Goal: Task Accomplishment & Management: Use online tool/utility

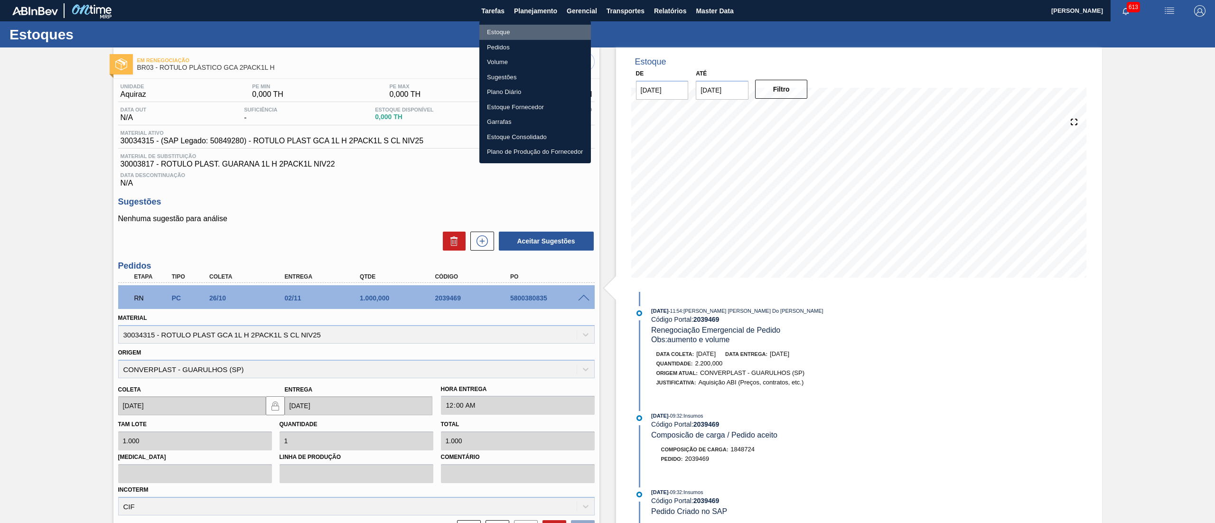
click at [524, 25] on li "Estoque" at bounding box center [535, 32] width 112 height 15
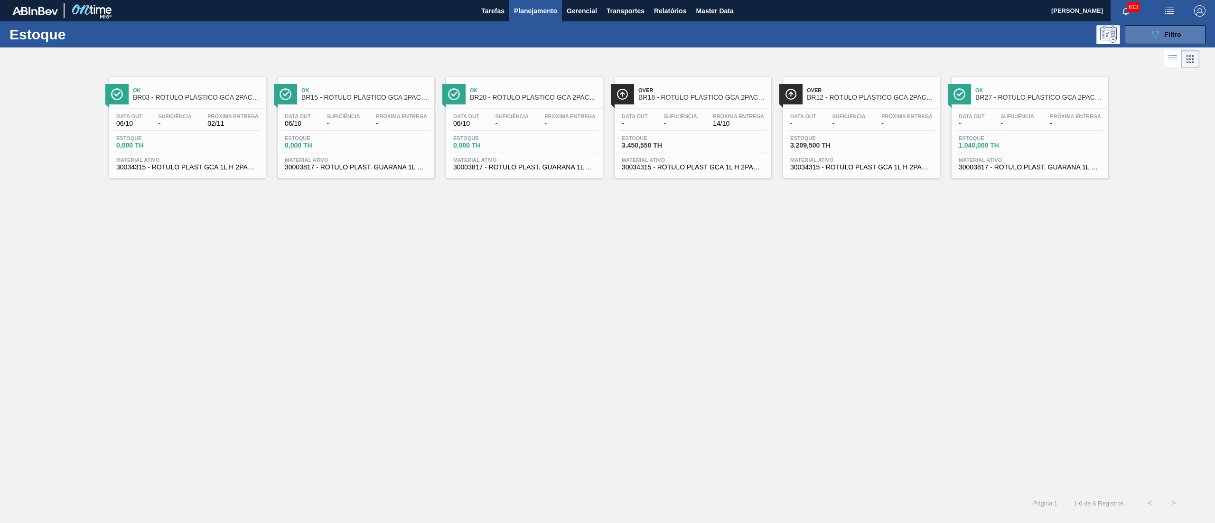
click at [1157, 32] on icon at bounding box center [1155, 35] width 7 height 8
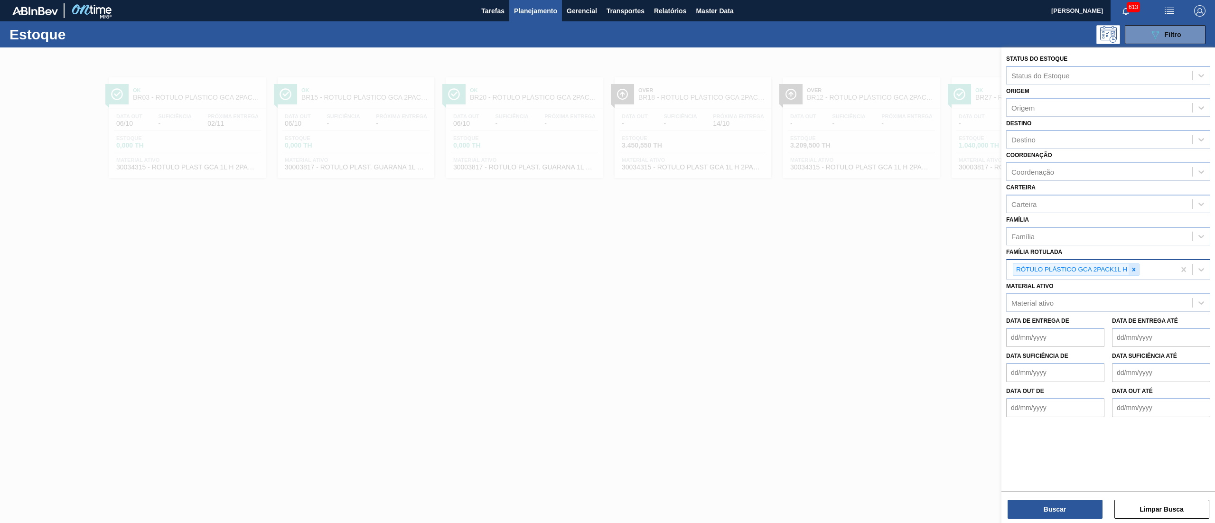
click at [1136, 269] on icon at bounding box center [1134, 269] width 7 height 7
paste Rotulada "SUCO UVA PRESERVADO 255KG"
type Rotulada "SUCO UVA PRESERVADO 255KG"
click at [1105, 287] on div "SUCO UVA PRESERVADO 255KG" at bounding box center [1108, 292] width 204 height 18
click at [1031, 506] on button "Buscar" at bounding box center [1055, 509] width 95 height 19
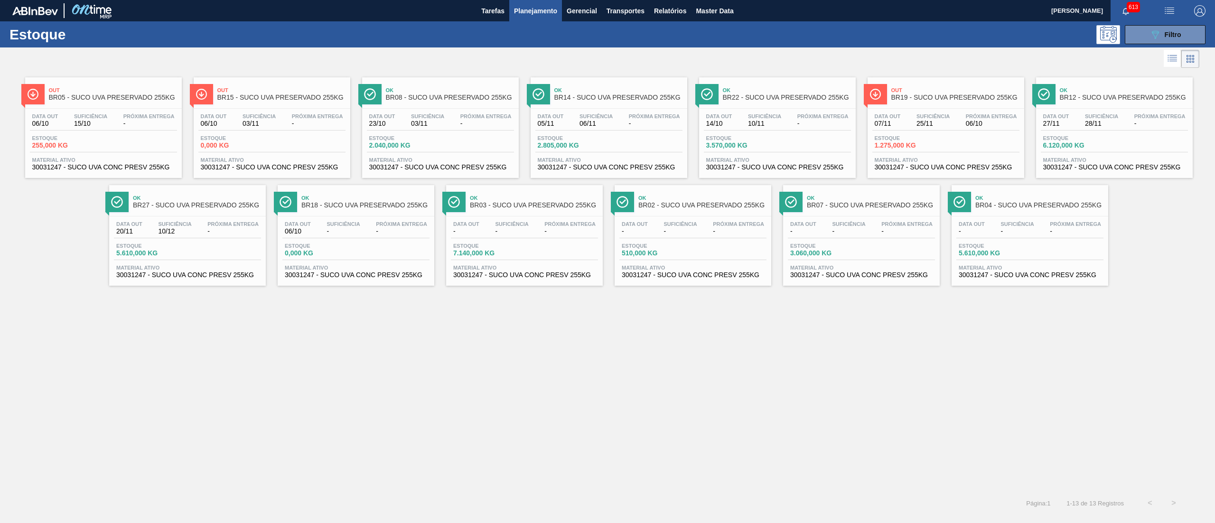
click at [914, 165] on span "30031247 - SUCO UVA CONC PRESV 255KG" at bounding box center [946, 167] width 142 height 7
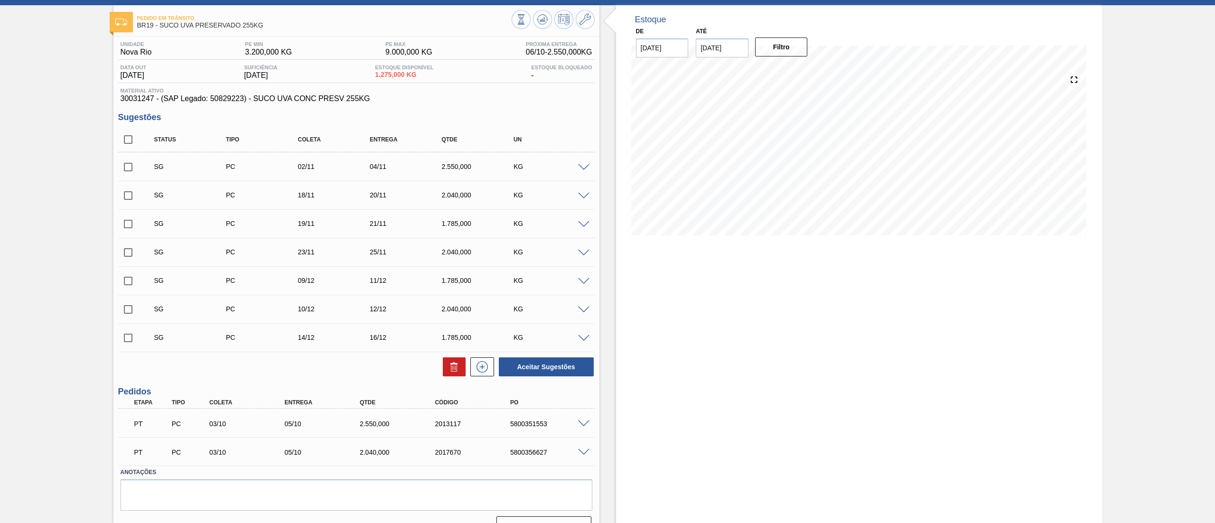
scroll to position [63, 0]
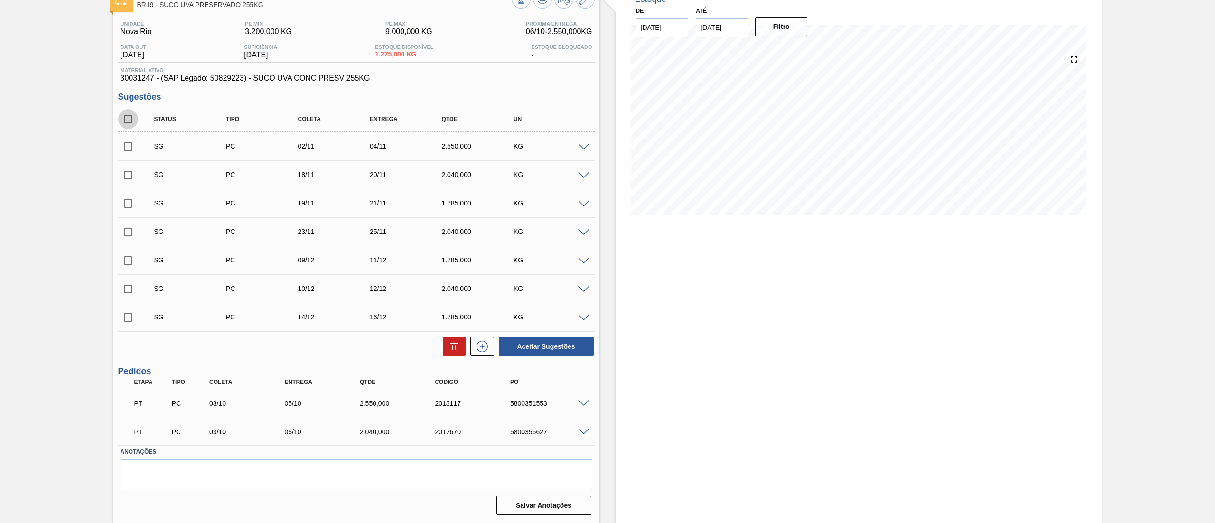
click at [130, 117] on input "checkbox" at bounding box center [128, 119] width 20 height 20
checkbox input "true"
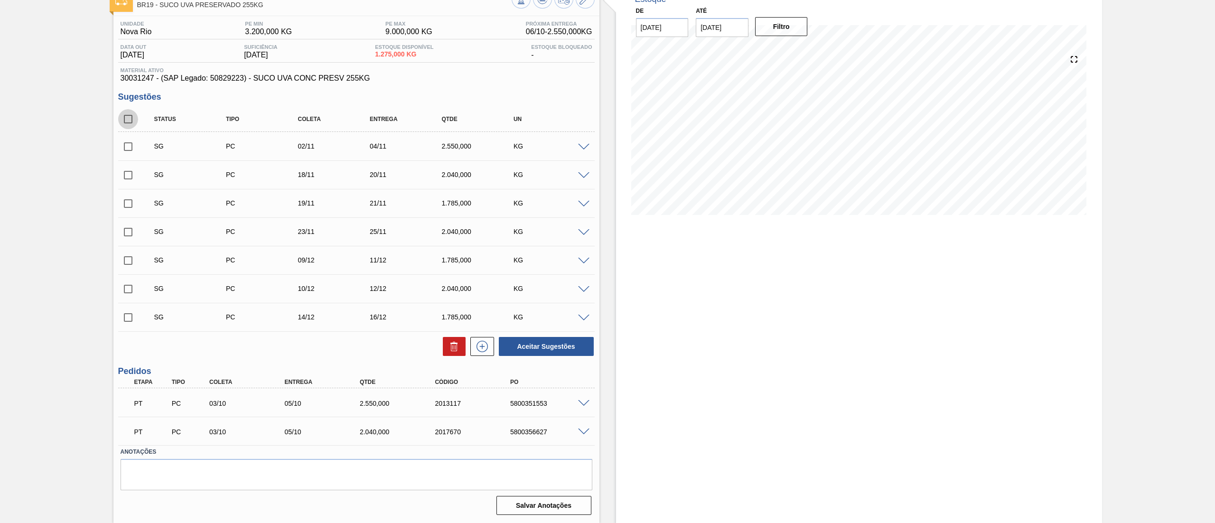
checkbox input "true"
click at [445, 344] on button at bounding box center [454, 346] width 23 height 19
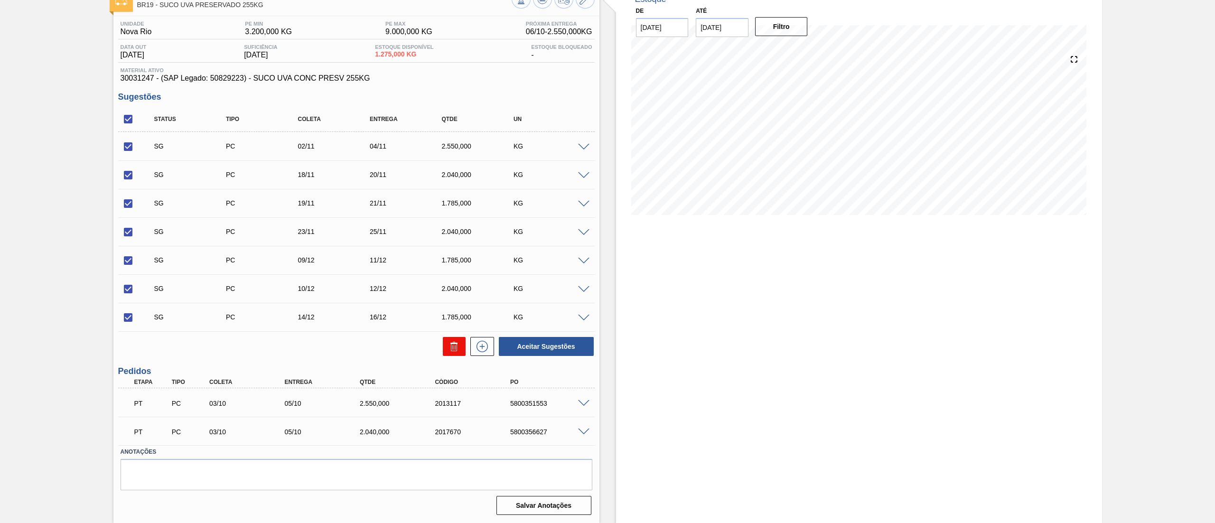
checkbox input "false"
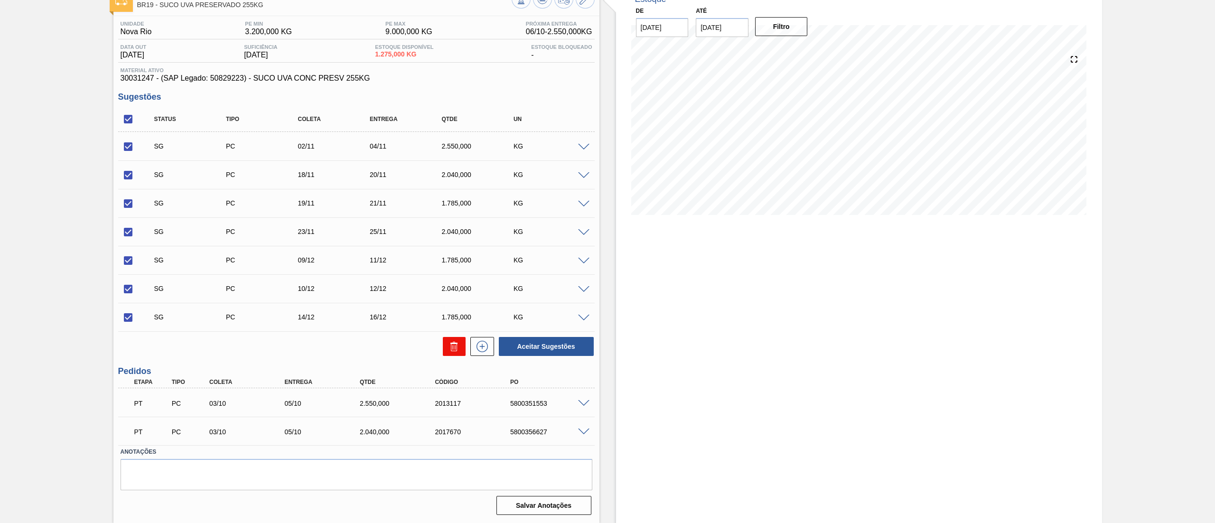
checkbox input "false"
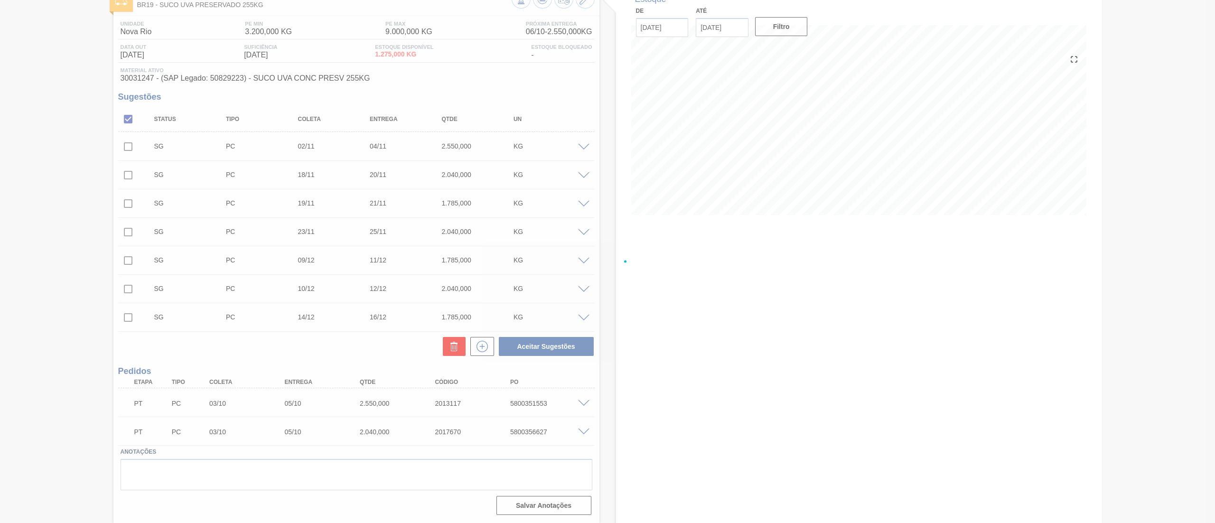
scroll to position [0, 0]
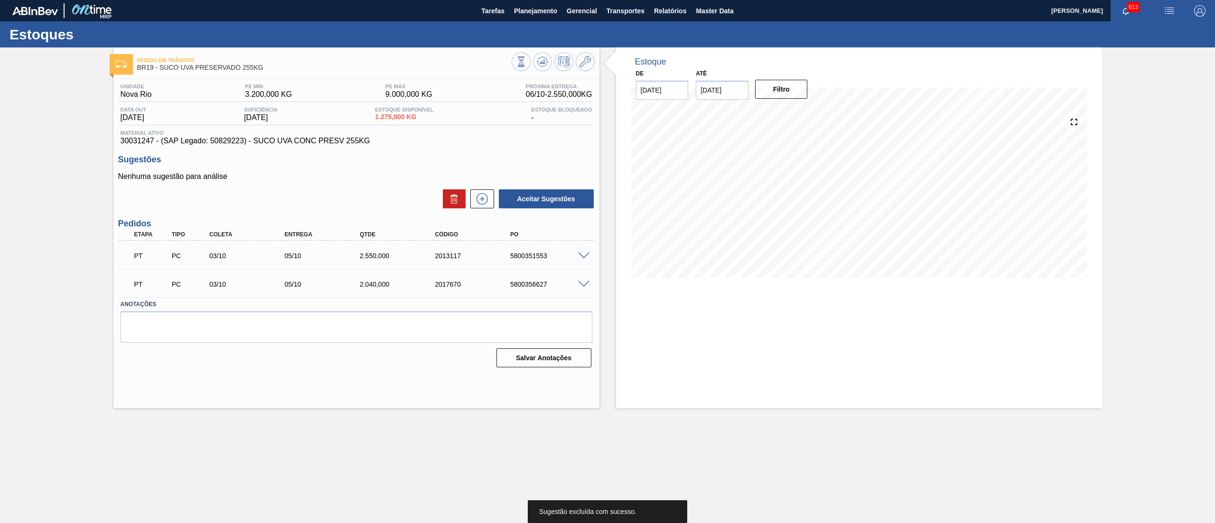
click at [581, 287] on span at bounding box center [583, 284] width 11 height 7
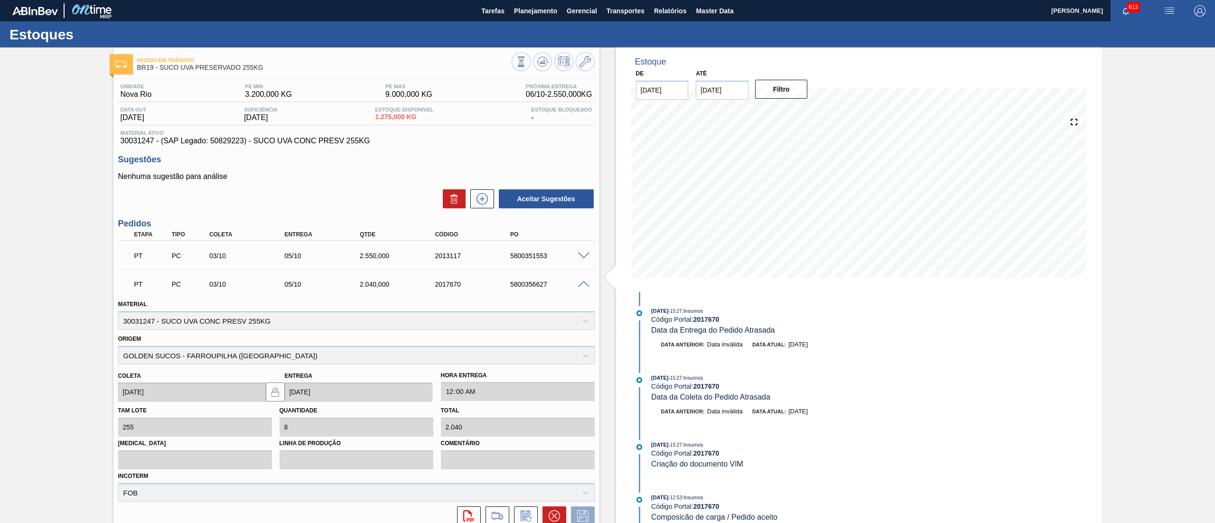
scroll to position [82, 0]
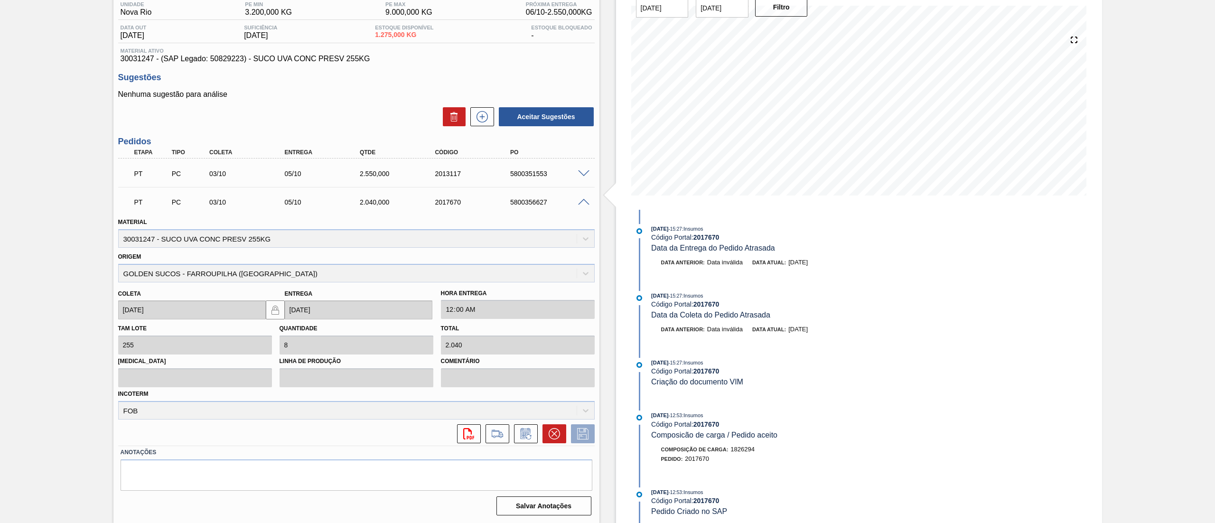
click at [583, 199] on span at bounding box center [583, 202] width 11 height 7
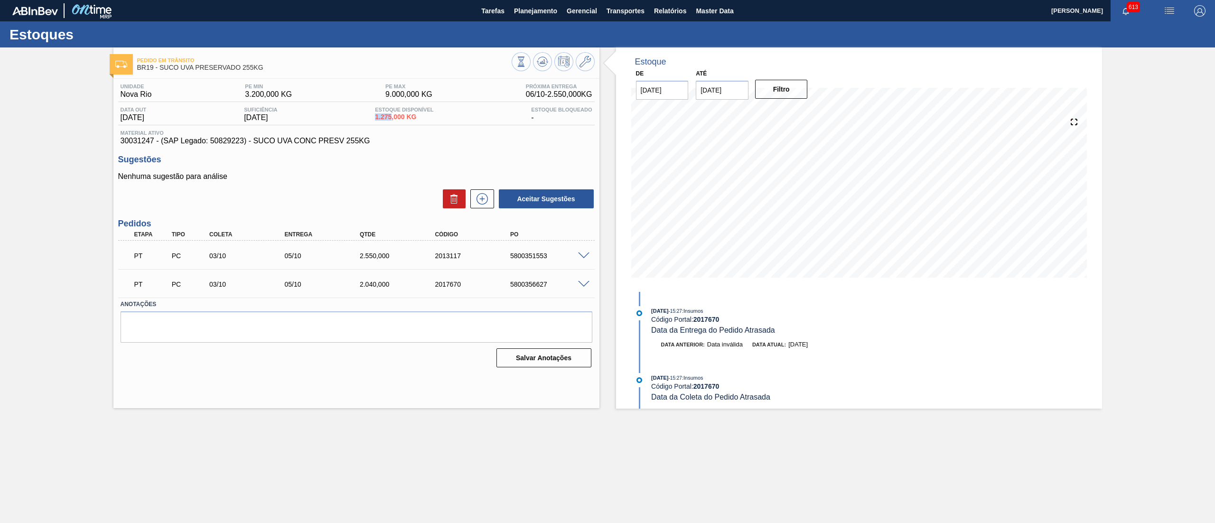
drag, startPoint x: 378, startPoint y: 115, endPoint x: 397, endPoint y: 117, distance: 18.6
click at [397, 117] on div "Estoque Disponível 1.275,000 KG" at bounding box center [404, 114] width 63 height 15
copy span "1.275"
click at [562, 11] on button "Gerencial" at bounding box center [582, 10] width 40 height 21
click at [538, 3] on div at bounding box center [607, 261] width 1215 height 523
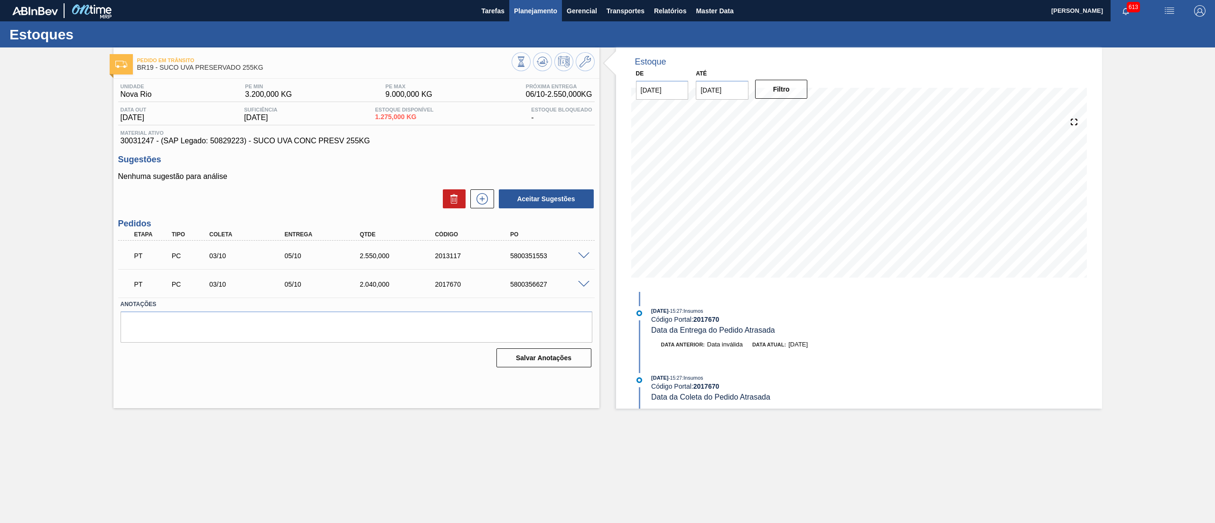
click at [538, 12] on span "Planejamento" at bounding box center [535, 10] width 43 height 11
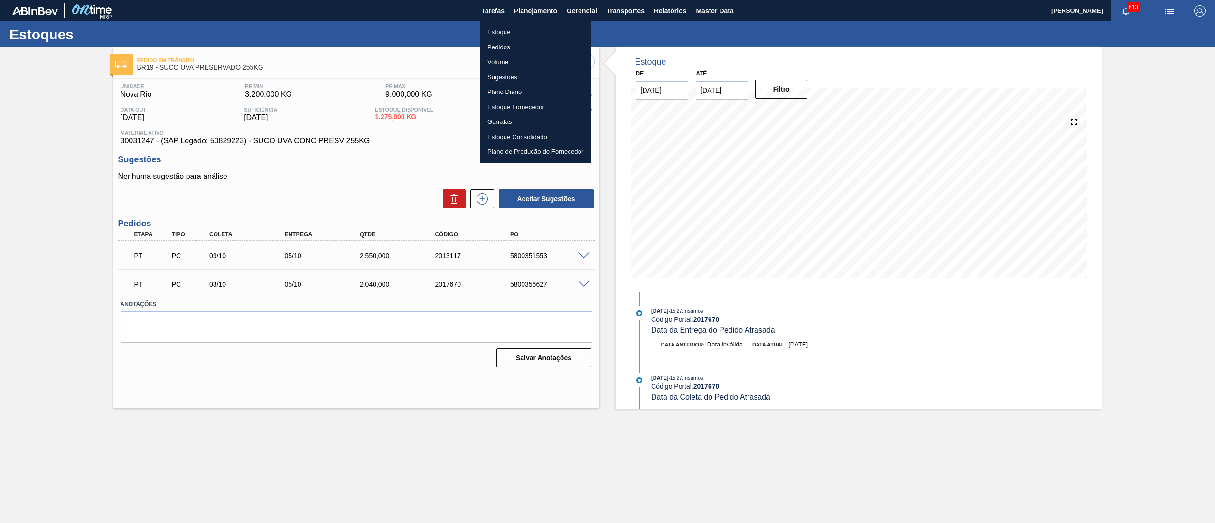
click at [534, 28] on li "Estoque" at bounding box center [536, 32] width 112 height 15
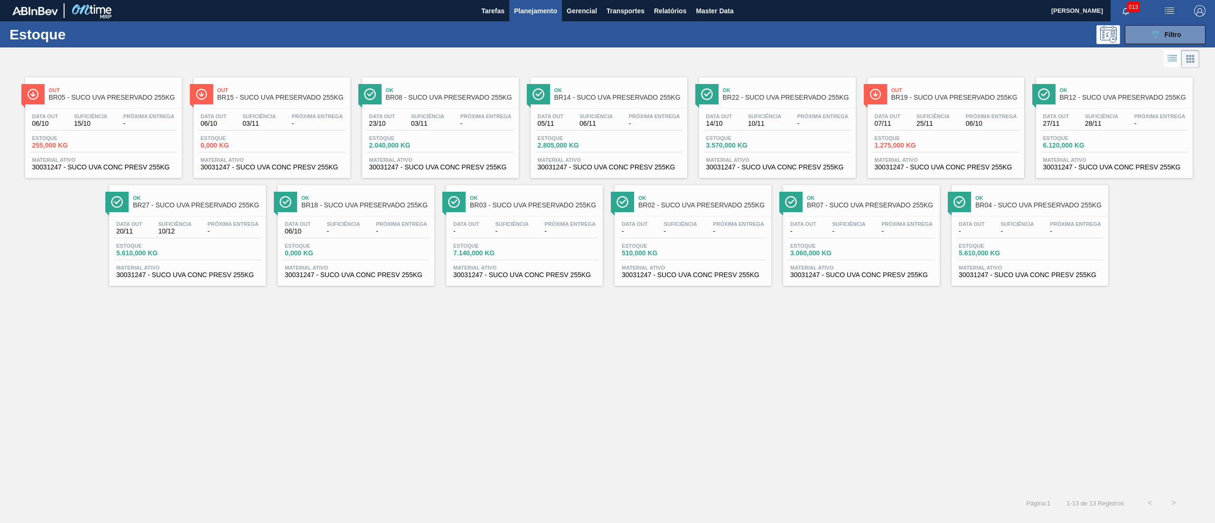
click at [271, 119] on span "Suficiência" at bounding box center [259, 116] width 33 height 6
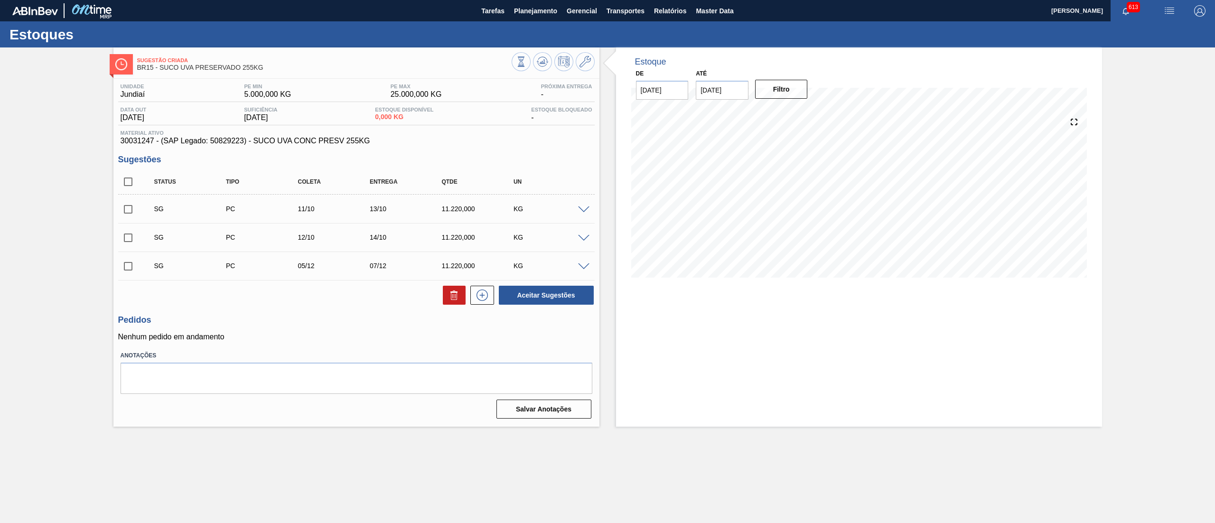
click at [130, 180] on input "checkbox" at bounding box center [128, 182] width 20 height 20
checkbox input "true"
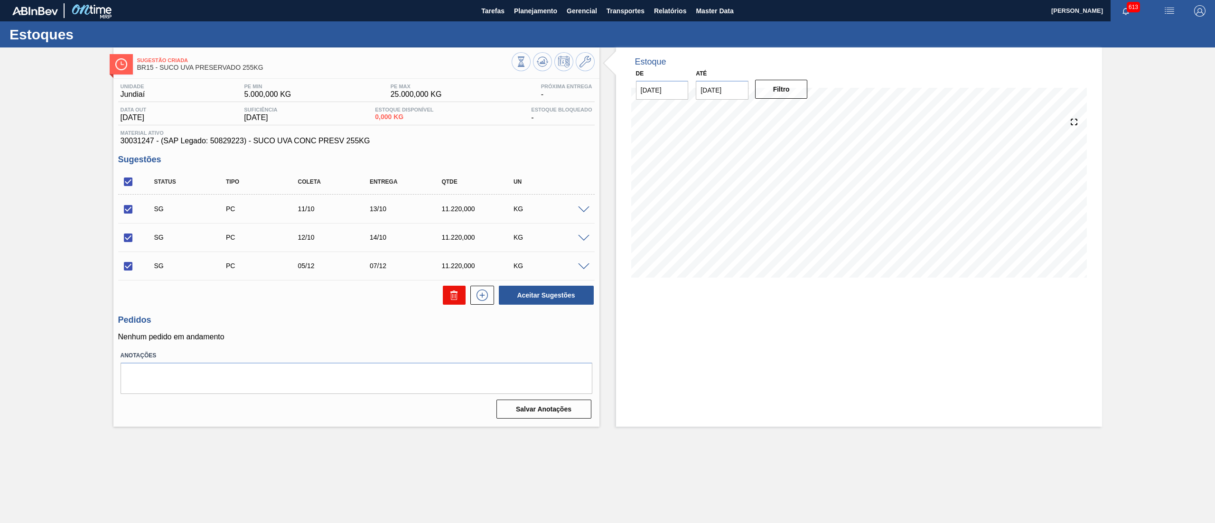
click at [452, 303] on button at bounding box center [454, 295] width 23 height 19
checkbox input "false"
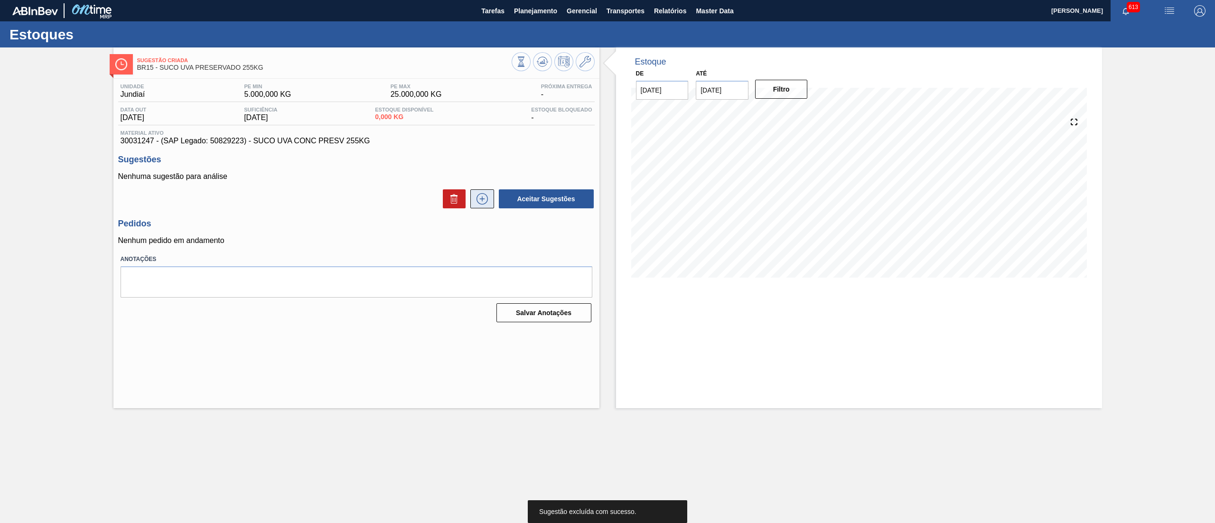
click at [483, 203] on icon at bounding box center [482, 198] width 15 height 11
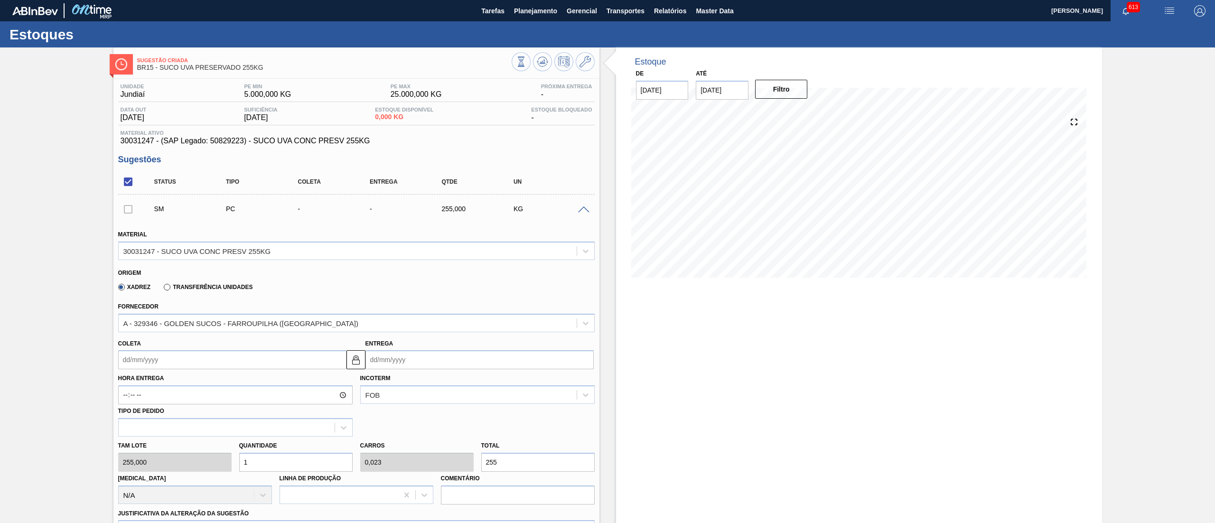
click at [169, 286] on label "Transferência Unidades" at bounding box center [208, 287] width 89 height 7
click at [162, 289] on input "Transferência Unidades" at bounding box center [162, 289] width 0 height 0
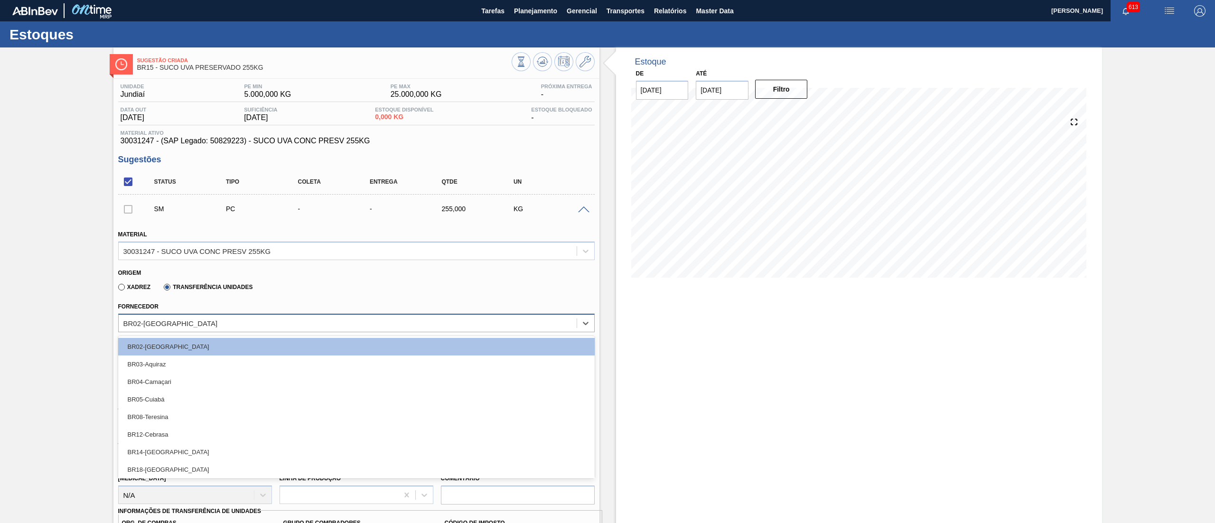
click at [169, 320] on div "BR02-[GEOGRAPHIC_DATA]" at bounding box center [348, 323] width 458 height 14
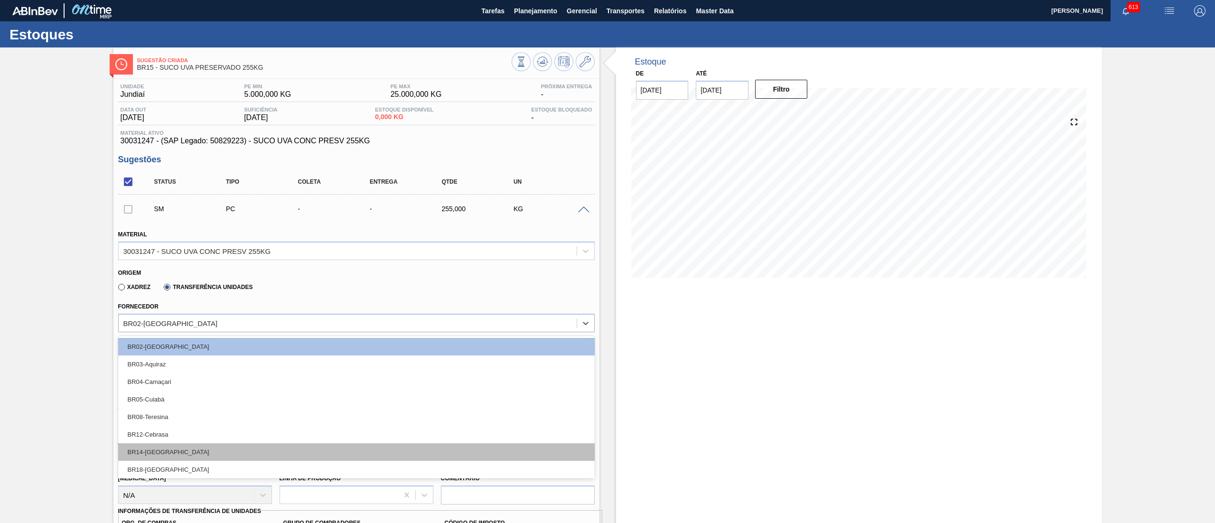
scroll to position [72, 0]
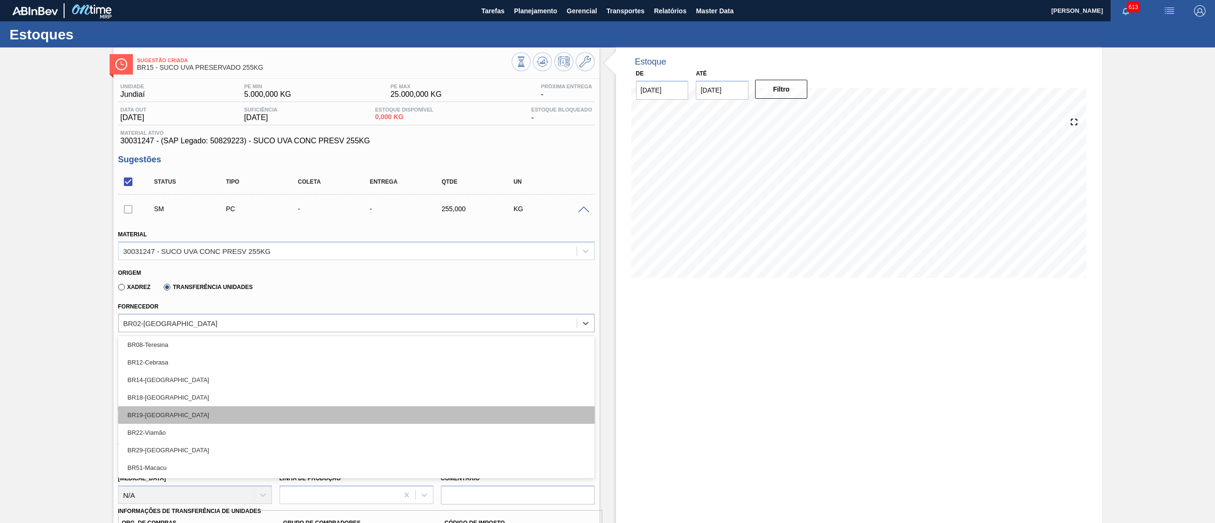
click at [198, 408] on div "BR19-[GEOGRAPHIC_DATA]" at bounding box center [356, 415] width 477 height 18
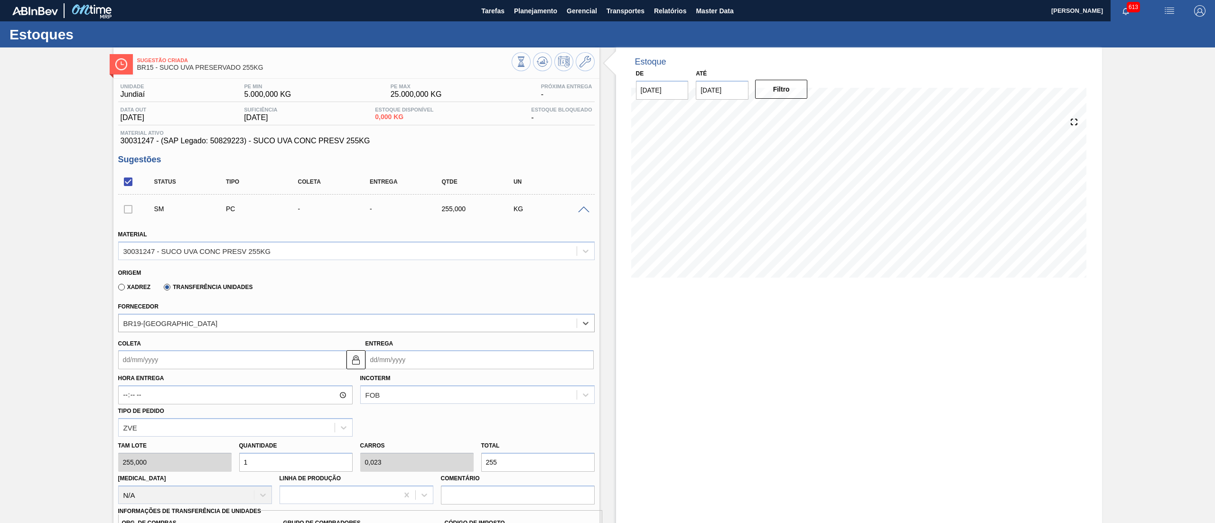
click at [186, 365] on input "Coleta" at bounding box center [232, 359] width 228 height 19
click at [146, 425] on div "6" at bounding box center [144, 428] width 13 height 13
type input "[DATE]"
click at [221, 467] on div "[PERSON_NAME] 255,000 Quantidade 1 Carros 0,023 Total 255 [MEDICAL_DATA] N/A Li…" at bounding box center [356, 471] width 484 height 68
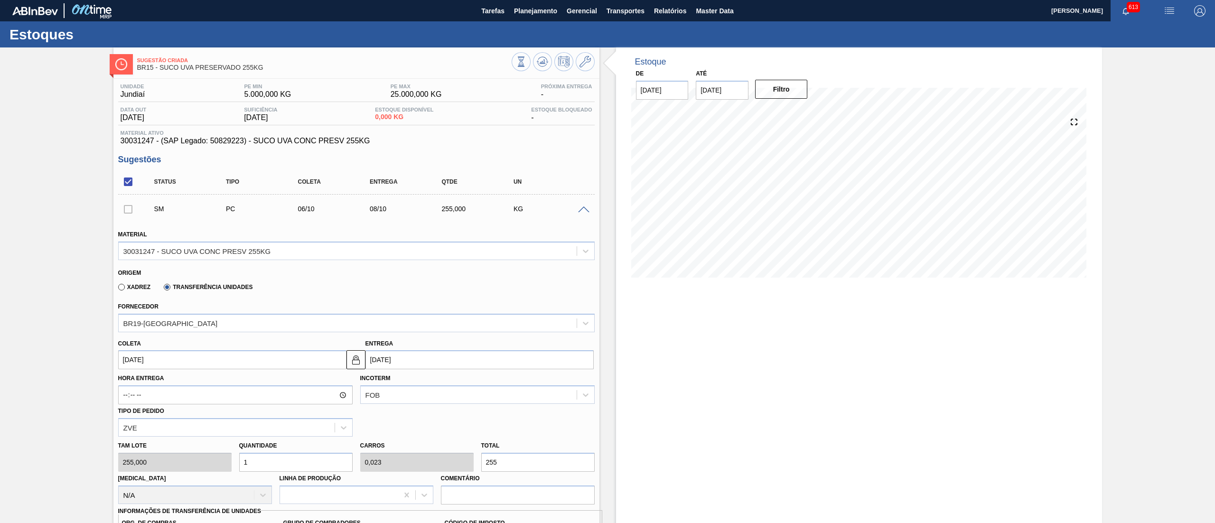
paste input ".275"
type input "1.275"
type input "28,977"
type input "325.125"
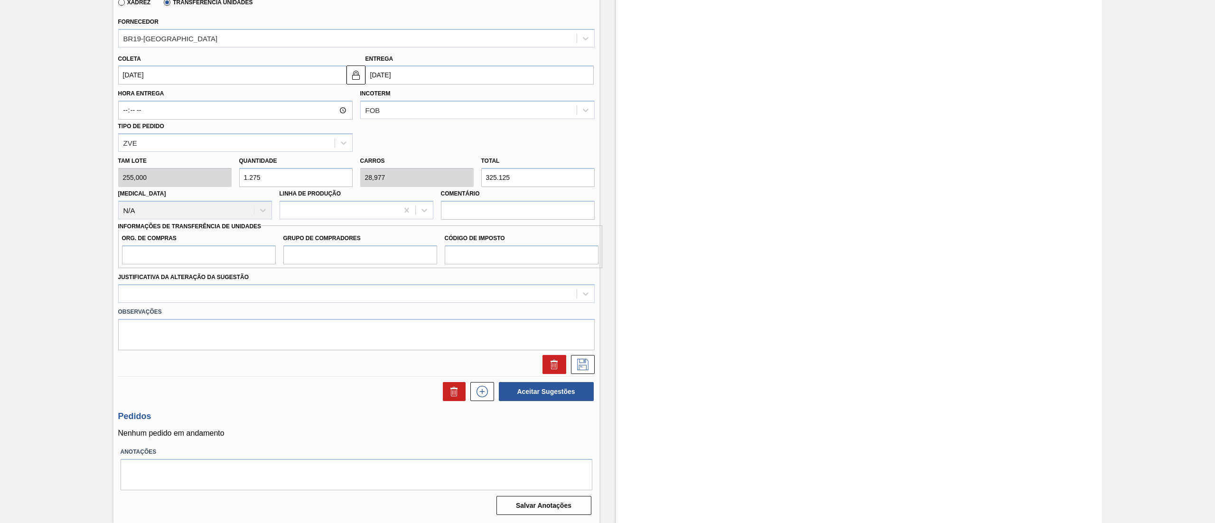
type input "1.275"
click at [298, 256] on input "Grupo de Compradores" at bounding box center [360, 254] width 154 height 19
paste input "1.2"
type input "1.2"
click at [195, 173] on div "[PERSON_NAME] 255,000 Quantidade 1.275 Carros 28,977 Total 325.125 [MEDICAL_DAT…" at bounding box center [356, 186] width 484 height 68
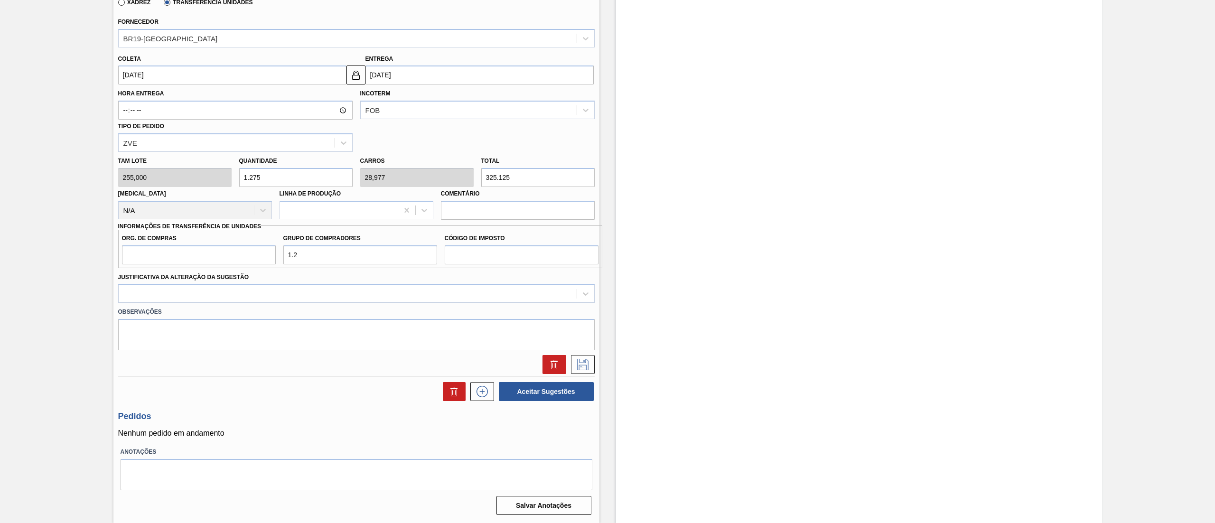
type input "1"
type input "0,023"
type input "255"
click at [178, 174] on div "[PERSON_NAME] 255,000 Quantidade 1 Carros 0,023 Total 255 [MEDICAL_DATA] N/A Li…" at bounding box center [356, 186] width 484 height 68
type input "4"
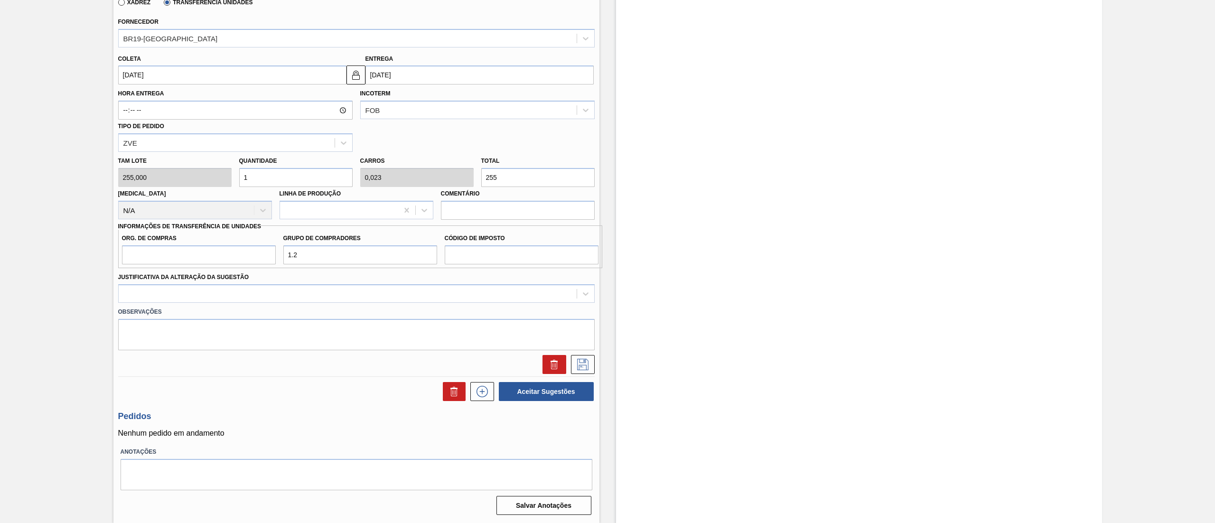
type input "0,091"
type input "1.020"
click at [185, 176] on div "[PERSON_NAME] 255,000 Quantidade 4 Carros 0,091 Total 1.020 [MEDICAL_DATA] N/A …" at bounding box center [356, 186] width 484 height 68
type input "3"
type input "0,068"
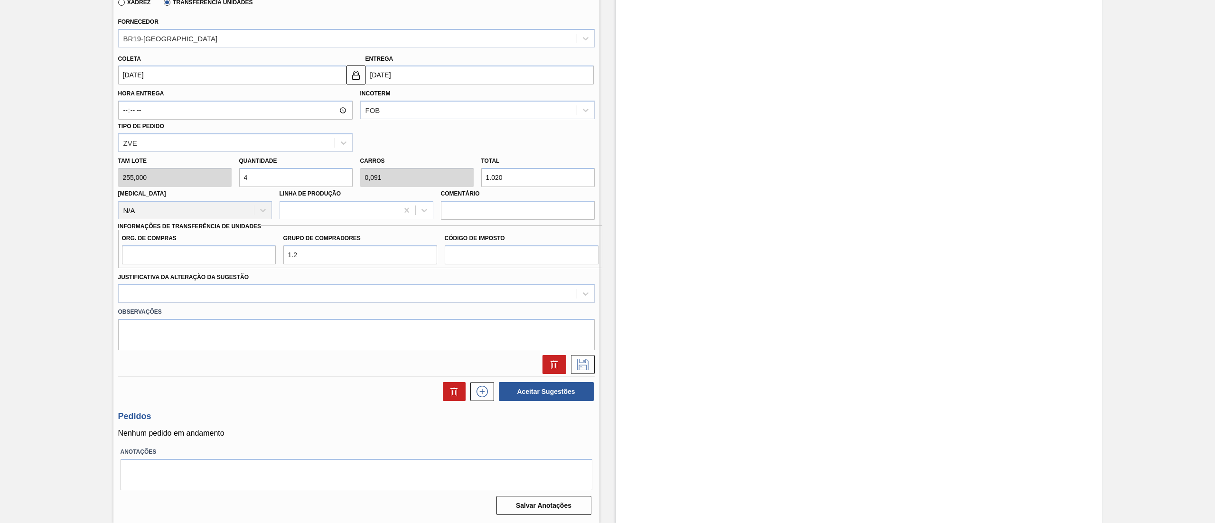
type input "765"
drag, startPoint x: 280, startPoint y: 161, endPoint x: 242, endPoint y: 176, distance: 41.0
click at [242, 176] on div "Quantidade 3" at bounding box center [295, 170] width 113 height 33
type input "5"
type input "0,114"
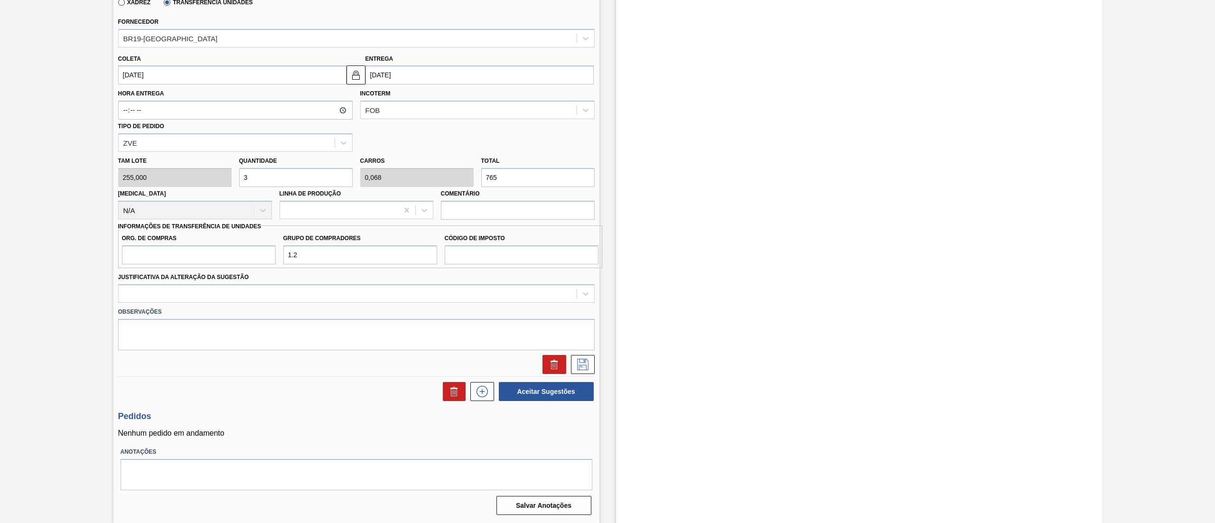
type input "1.275"
type input "5"
drag, startPoint x: 316, startPoint y: 250, endPoint x: 252, endPoint y: 255, distance: 64.3
click at [252, 255] on div "Org. de Compras Grupo de Compradores 1.2 Código de Imposto" at bounding box center [360, 246] width 484 height 35
click at [171, 256] on input "Org. de Compras" at bounding box center [199, 254] width 154 height 19
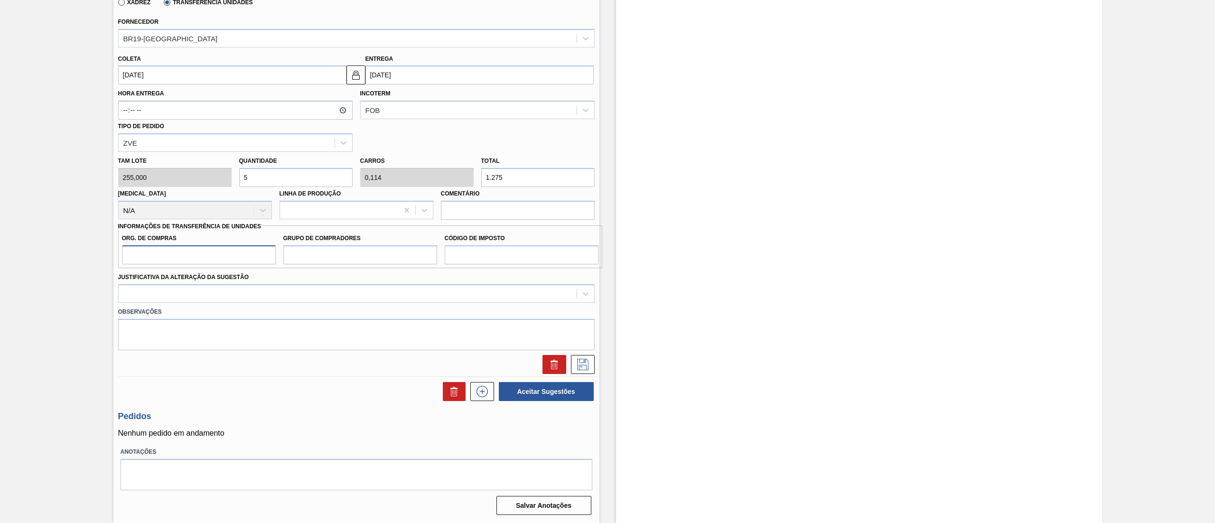
type input "BR08"
click at [378, 260] on input "Grupo de Compradores" at bounding box center [360, 254] width 154 height 19
type input "B02"
click at [517, 256] on input "Código de Imposto" at bounding box center [522, 254] width 154 height 19
type input "IZ"
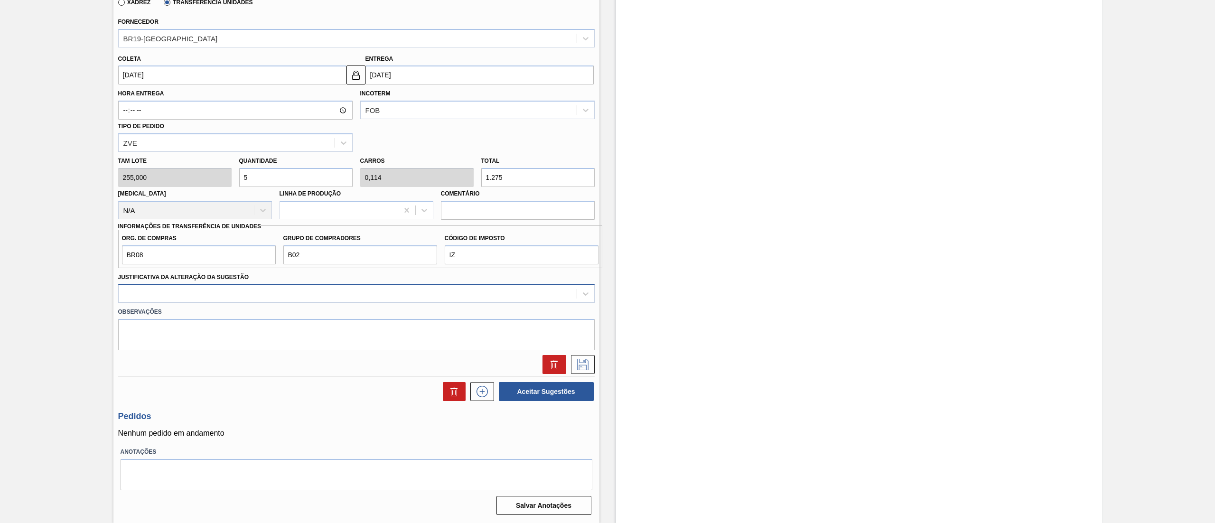
click at [337, 294] on div at bounding box center [348, 294] width 458 height 14
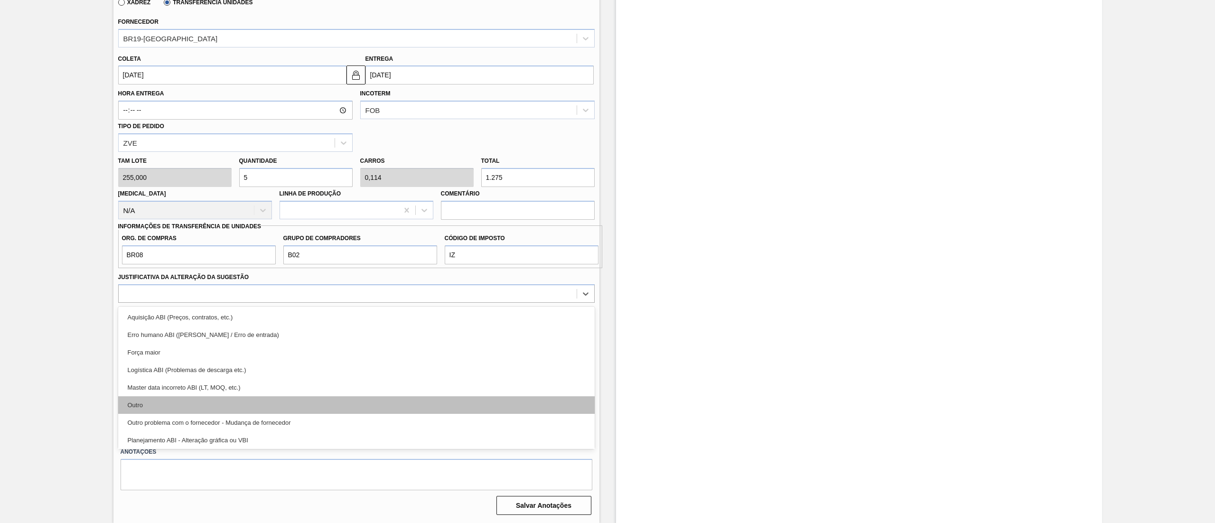
click at [192, 406] on div "Outro" at bounding box center [356, 405] width 477 height 18
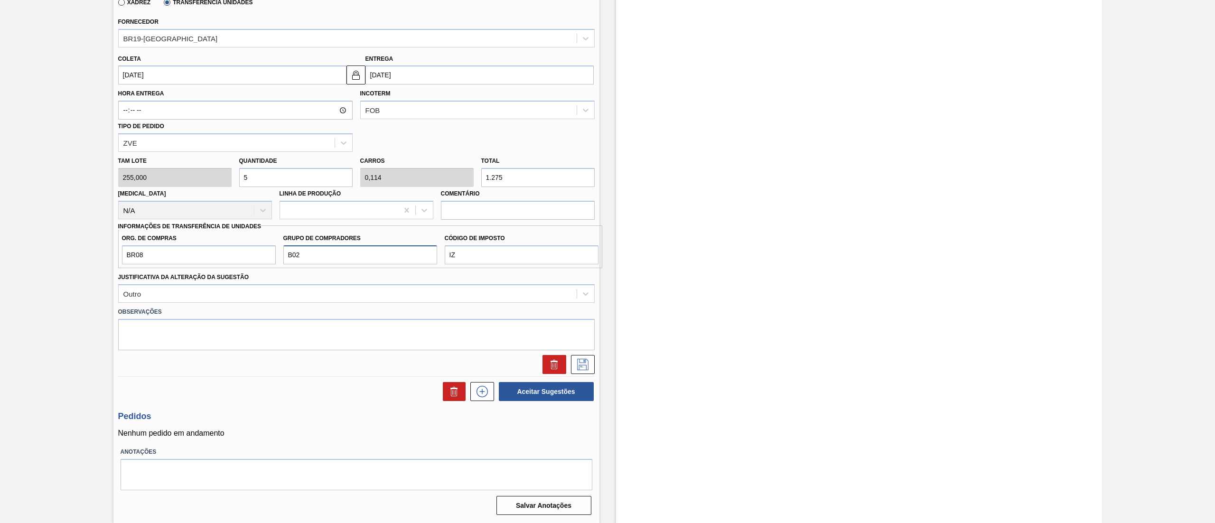
click at [329, 258] on input "B02" at bounding box center [360, 254] width 154 height 19
click at [575, 370] on icon at bounding box center [582, 364] width 15 height 11
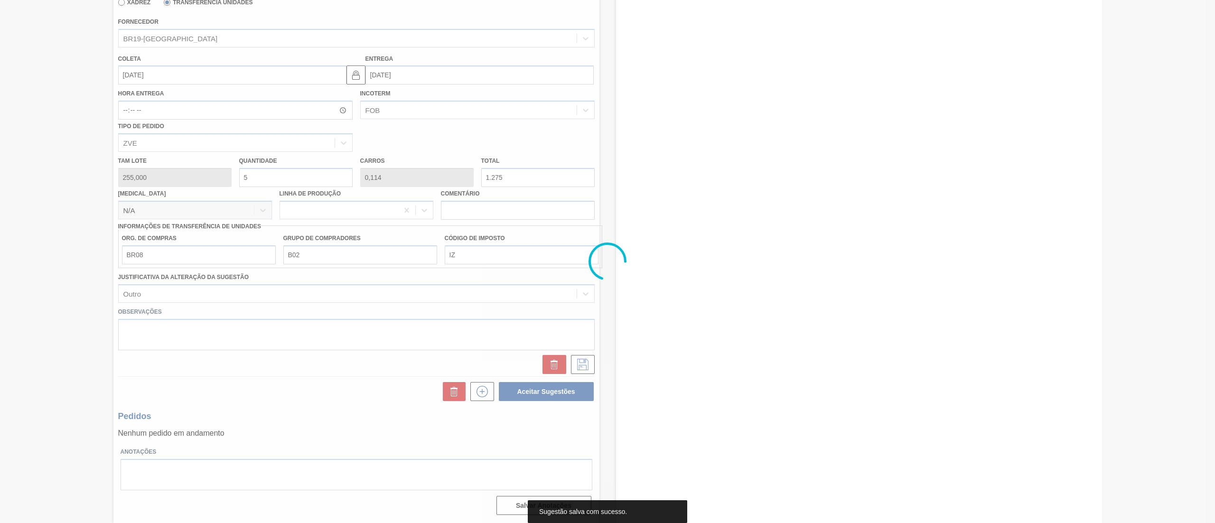
scroll to position [0, 0]
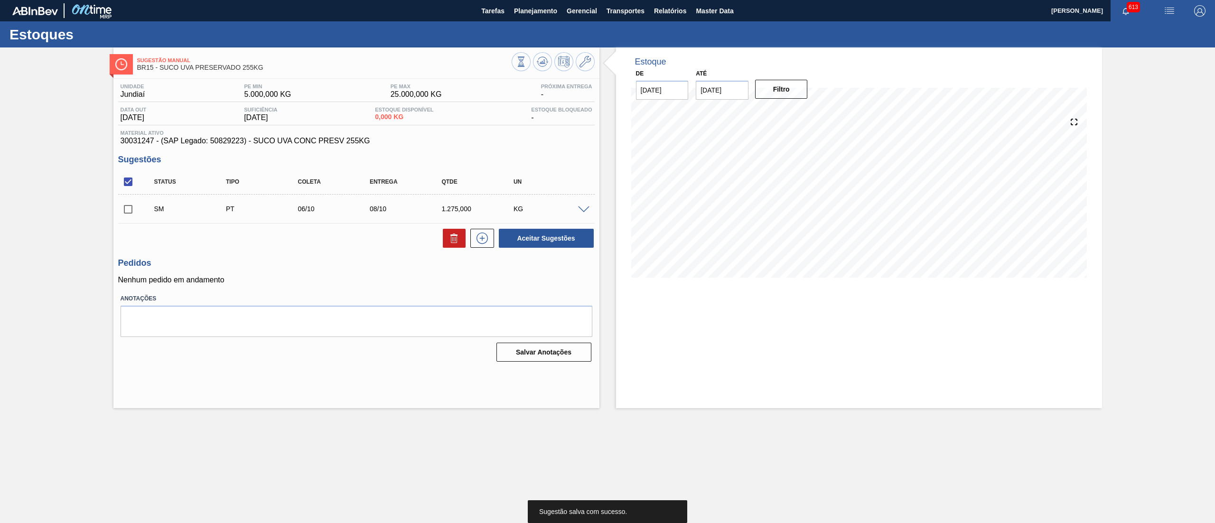
click at [126, 214] on input "checkbox" at bounding box center [128, 209] width 20 height 20
checkbox input "true"
click at [527, 229] on button "Aceitar Sugestões" at bounding box center [546, 238] width 95 height 19
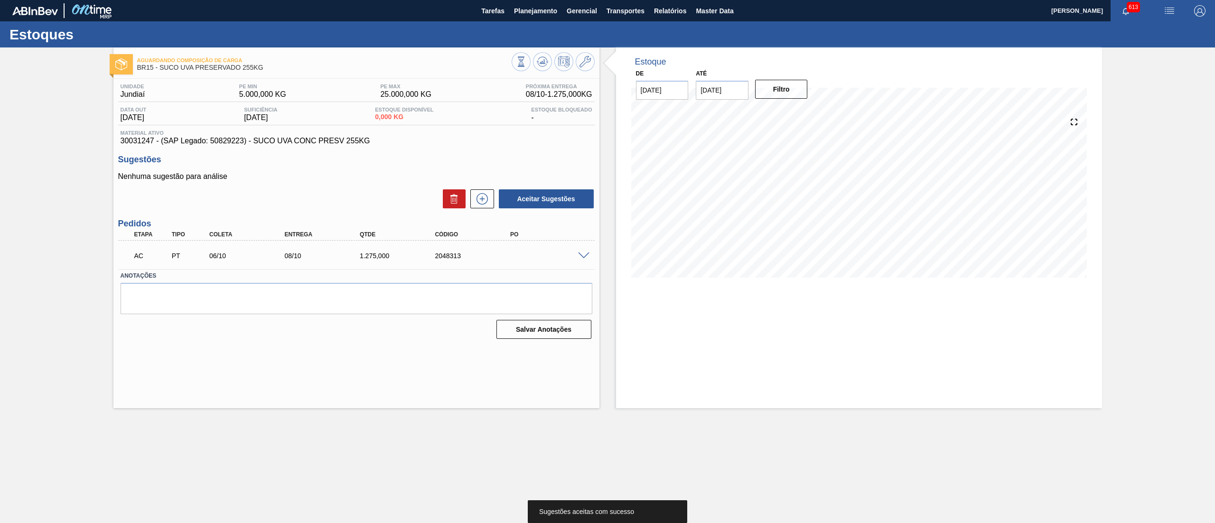
click at [588, 253] on span at bounding box center [583, 256] width 11 height 7
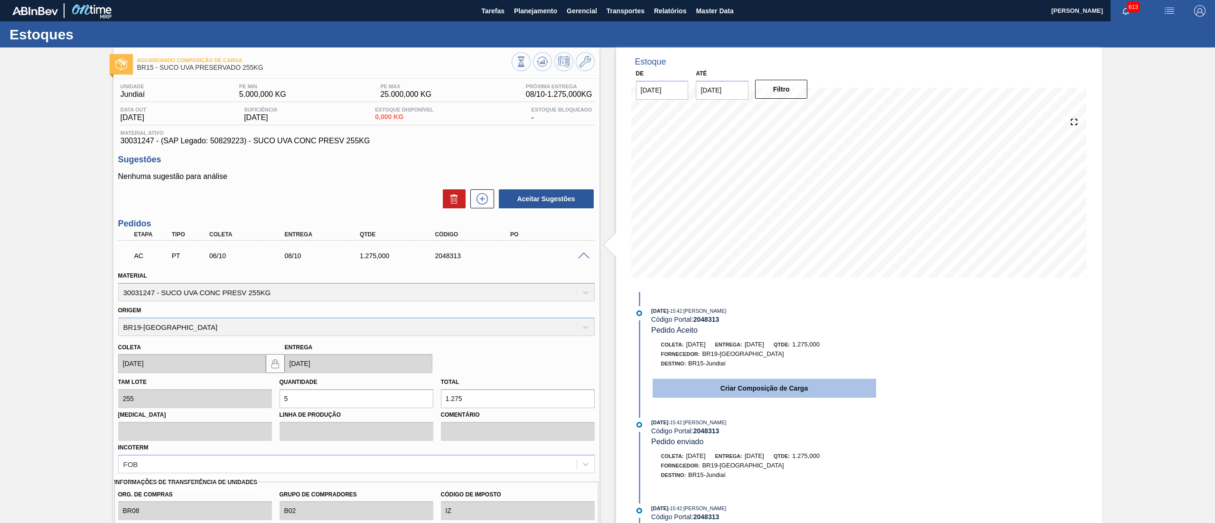
click at [726, 391] on button "Criar Composição de Carga" at bounding box center [765, 388] width 224 height 19
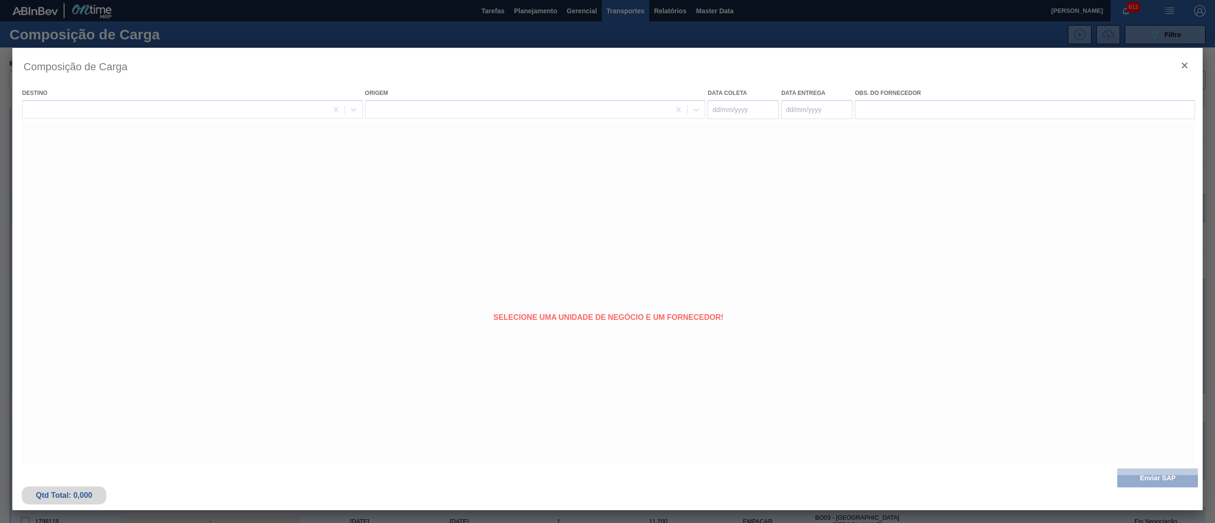
type coleta "[DATE]"
type Entrega "[DATE]"
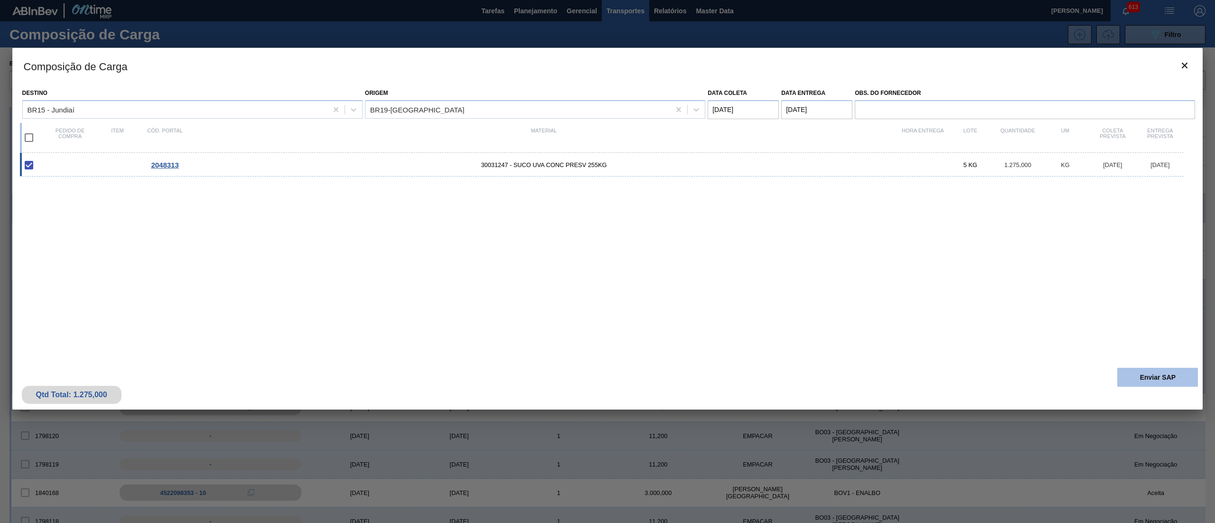
click at [1179, 369] on button "Enviar SAP" at bounding box center [1157, 377] width 81 height 19
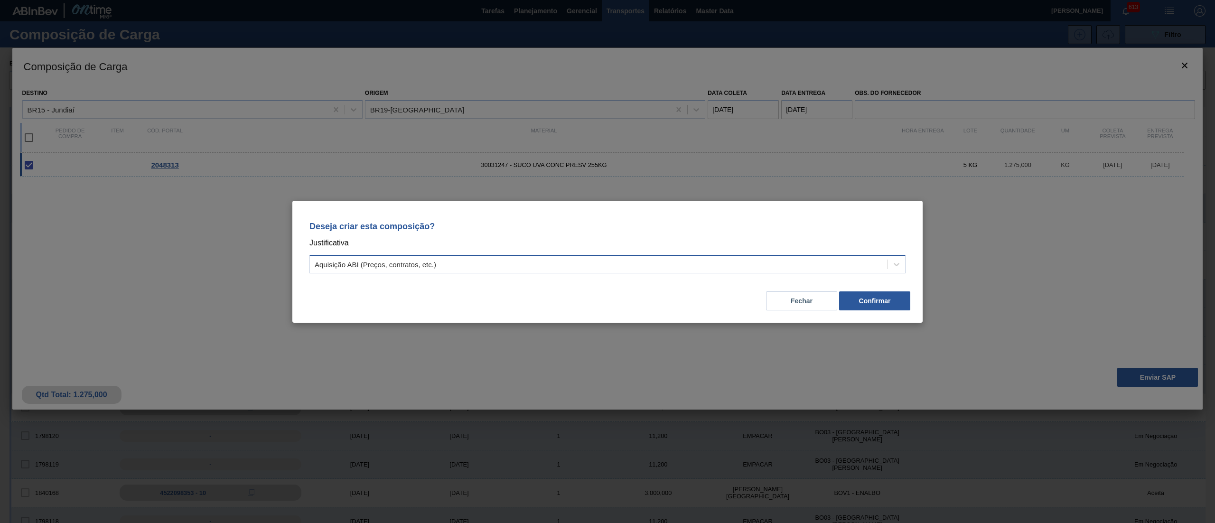
click at [390, 267] on div "Aquisição ABI (Preços, contratos, etc.)" at bounding box center [376, 264] width 122 height 8
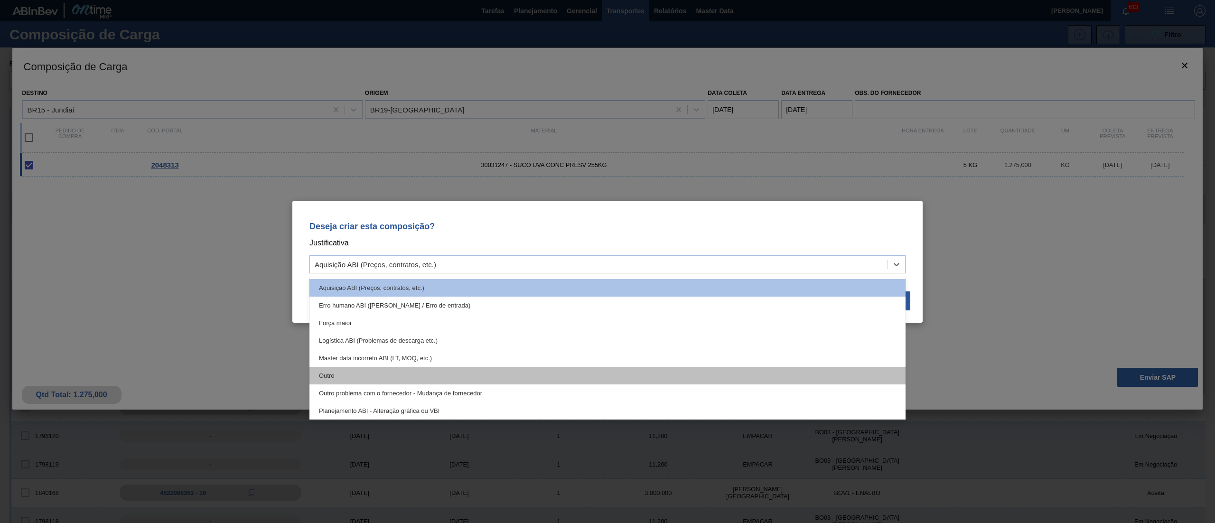
click at [401, 367] on div "Outro" at bounding box center [607, 376] width 596 height 18
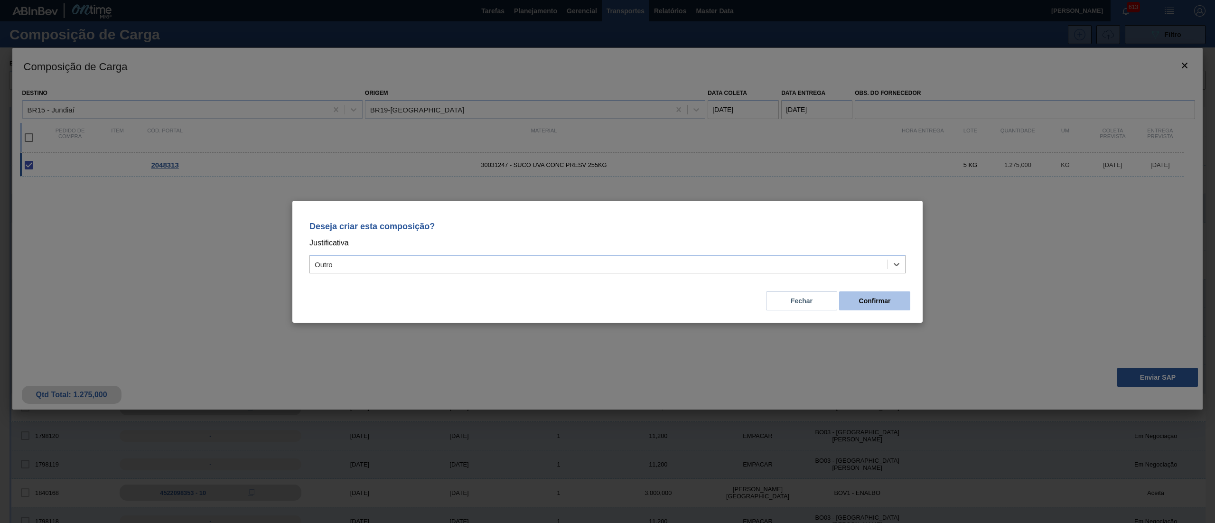
click at [877, 307] on button "Confirmar" at bounding box center [874, 300] width 71 height 19
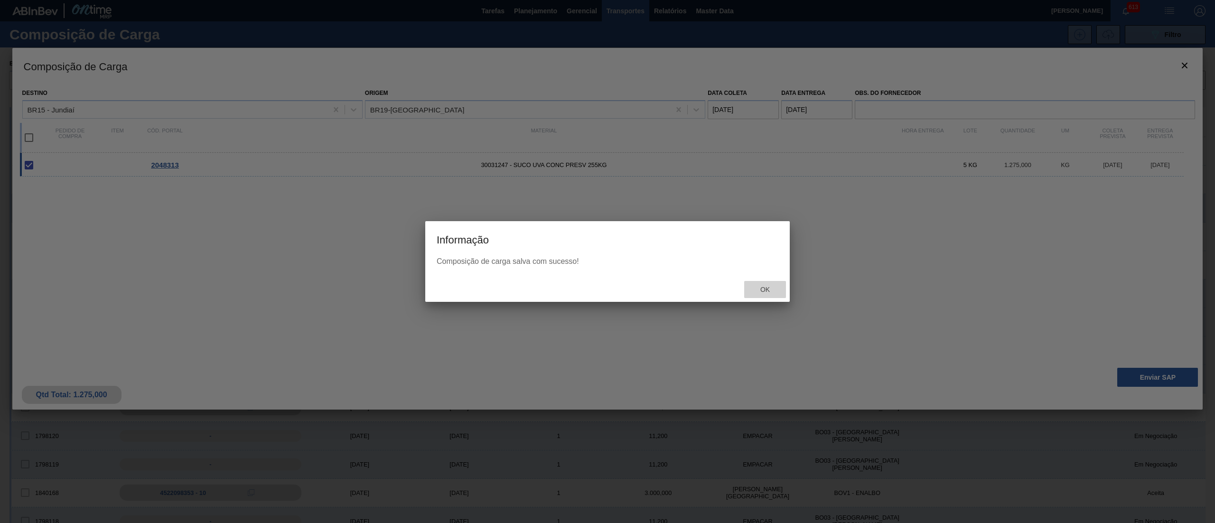
click at [771, 296] on div "Ok" at bounding box center [765, 290] width 42 height 18
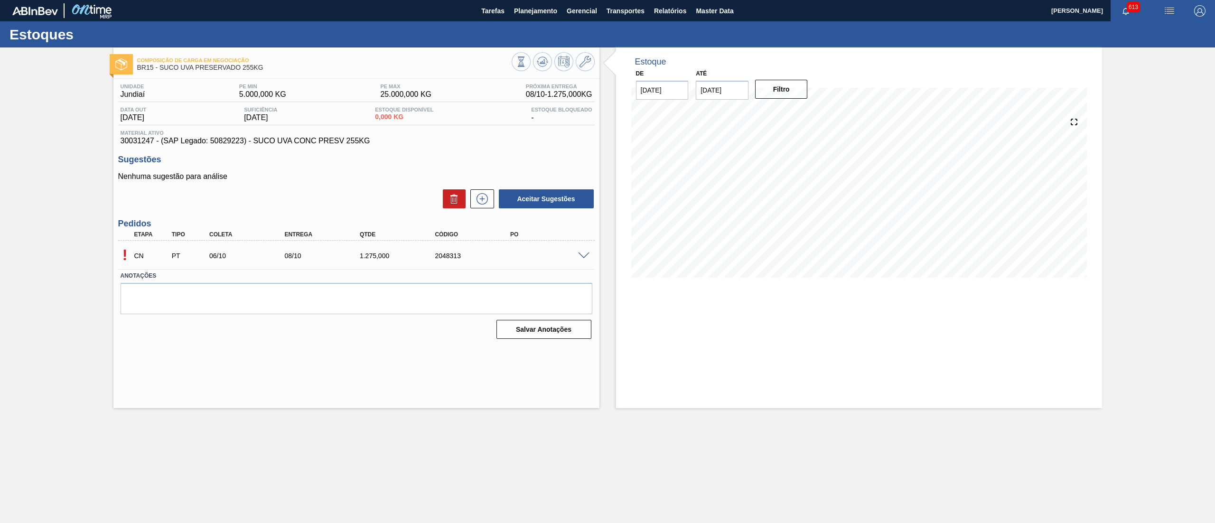
click at [582, 256] on span at bounding box center [583, 256] width 11 height 7
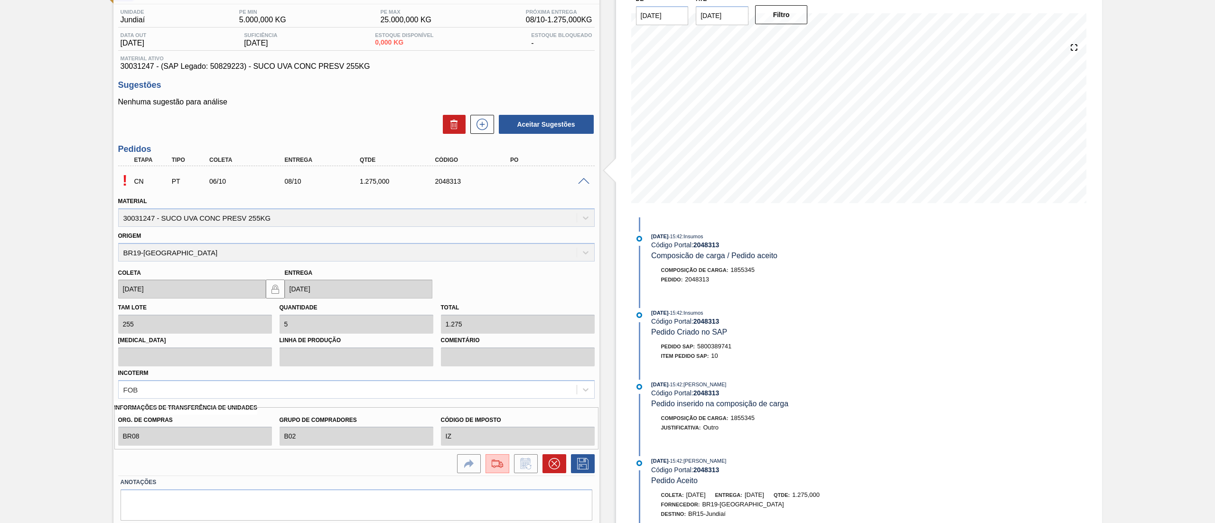
scroll to position [105, 0]
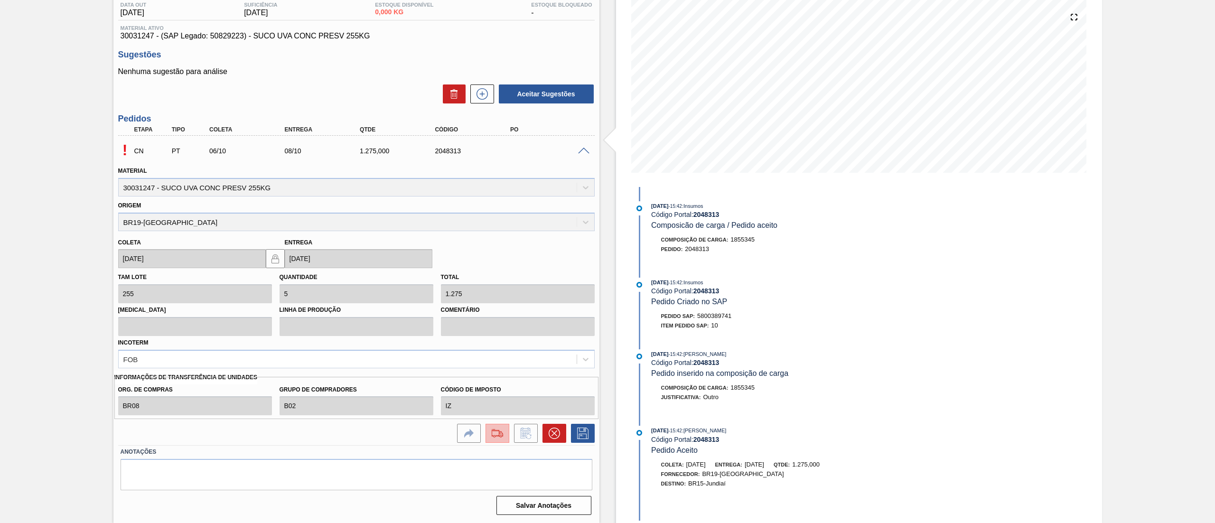
click at [496, 431] on img at bounding box center [497, 433] width 15 height 11
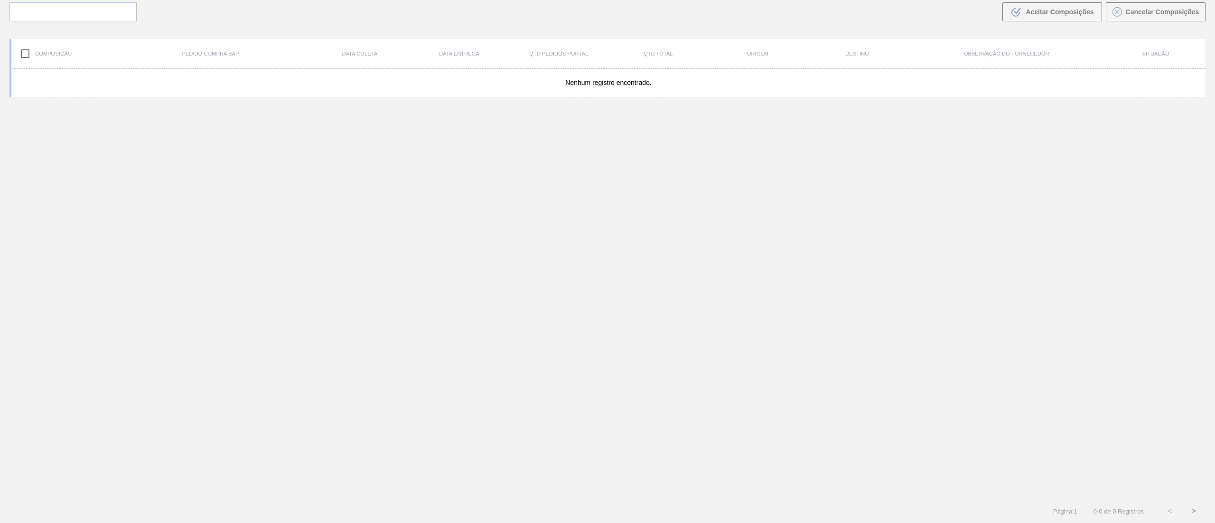
scroll to position [68, 0]
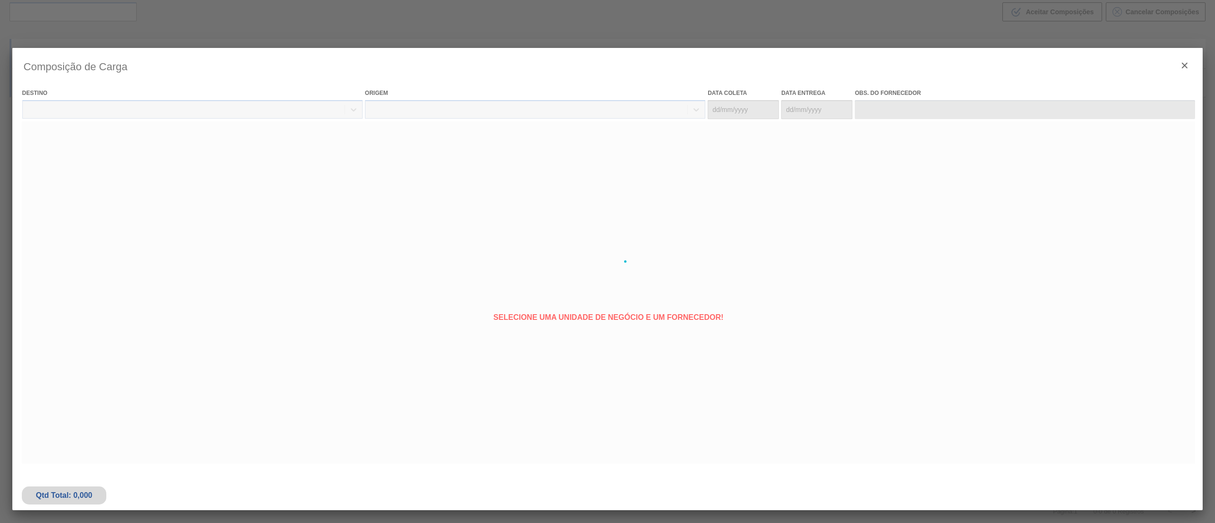
type coleta "[DATE]"
type Entrega "[DATE]"
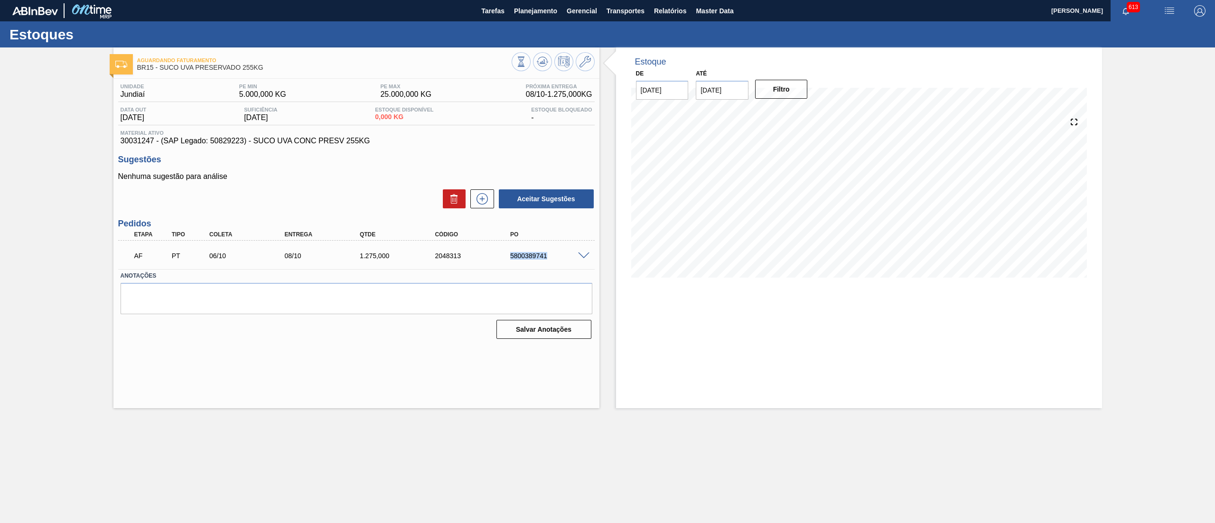
drag, startPoint x: 497, startPoint y: 259, endPoint x: 564, endPoint y: 257, distance: 67.0
click at [564, 257] on div "AF PT 06/10 08/10 1.275,000 2048313 5800389741" at bounding box center [353, 254] width 451 height 19
copy div "5800389741"
click at [361, 431] on main "Tarefas Planejamento Gerencial Transportes Relatórios Master Data [PERSON_NAME]…" at bounding box center [607, 261] width 1215 height 523
click at [482, 201] on icon at bounding box center [482, 199] width 0 height 5
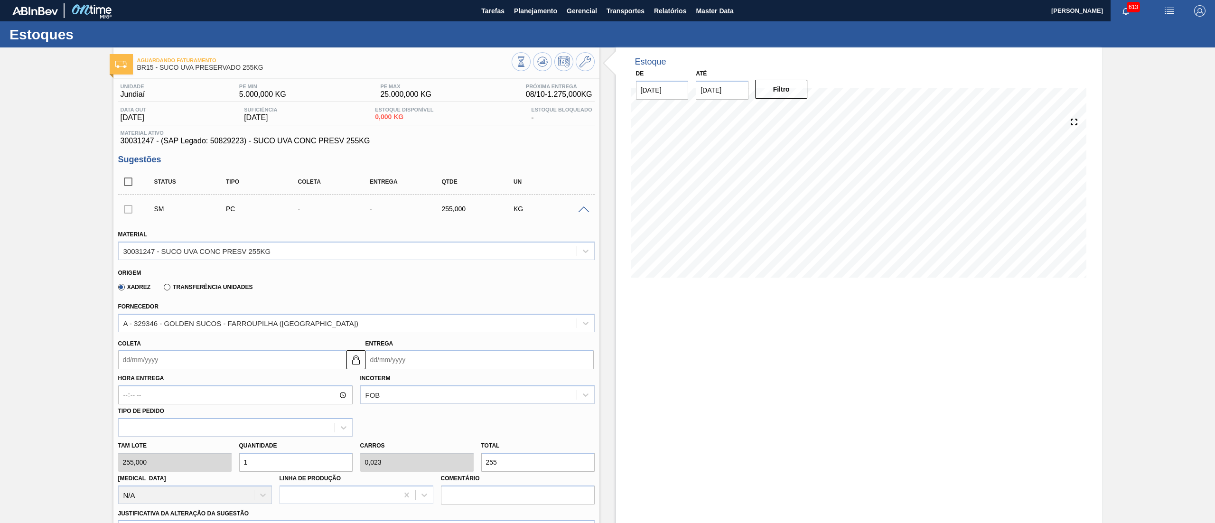
click at [167, 291] on div "Transferência Unidades" at bounding box center [206, 286] width 93 height 9
click at [166, 284] on label "Transferência Unidades" at bounding box center [208, 287] width 89 height 7
click at [162, 289] on input "Transferência Unidades" at bounding box center [162, 289] width 0 height 0
click at [169, 288] on label "Transferência Unidades" at bounding box center [208, 287] width 89 height 7
click at [162, 289] on input "Transferência Unidades" at bounding box center [162, 289] width 0 height 0
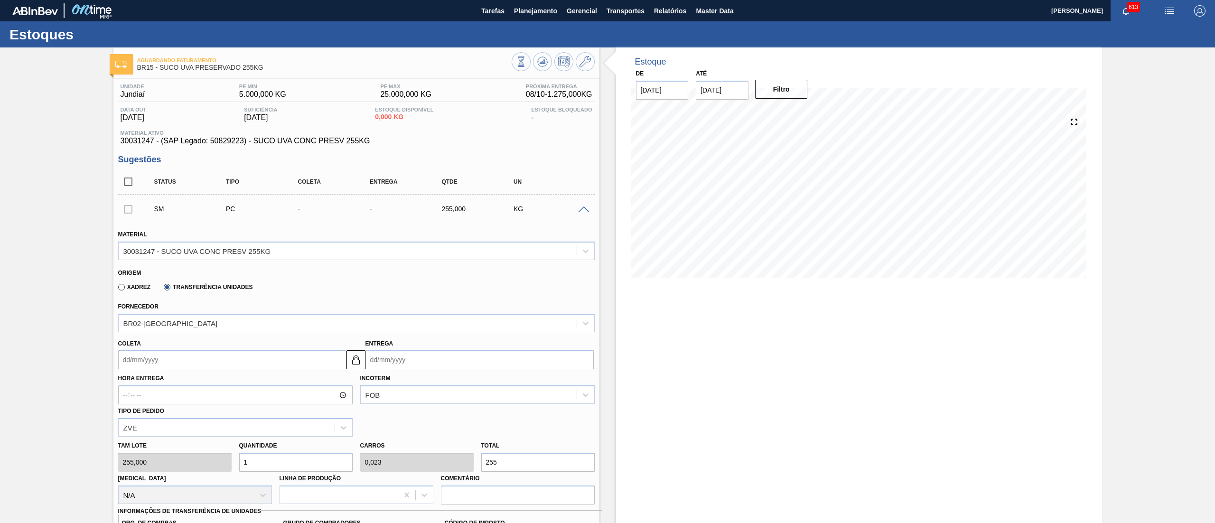
click at [168, 286] on label "Transferência Unidades" at bounding box center [208, 287] width 89 height 7
click at [162, 289] on input "Transferência Unidades" at bounding box center [162, 289] width 0 height 0
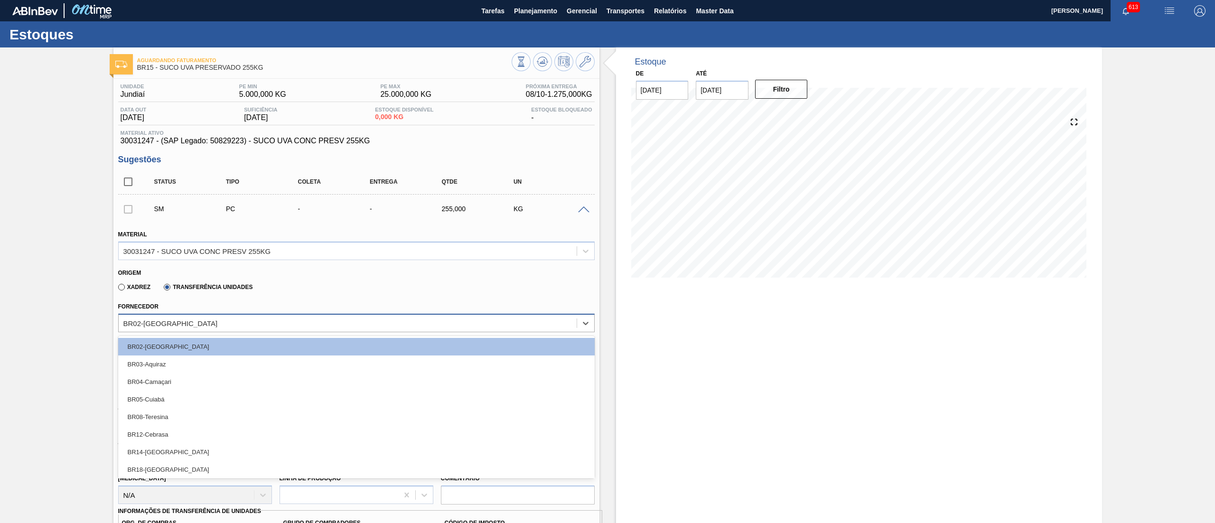
click at [166, 328] on div "BR02-[GEOGRAPHIC_DATA]" at bounding box center [348, 323] width 458 height 14
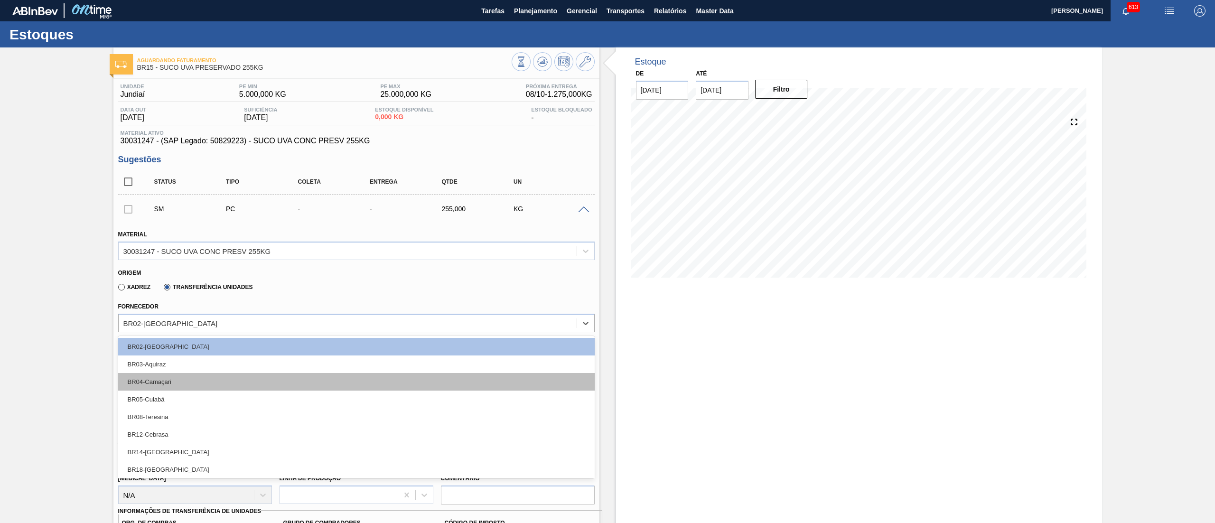
click at [168, 380] on div "BR04-Camaçari" at bounding box center [356, 382] width 477 height 18
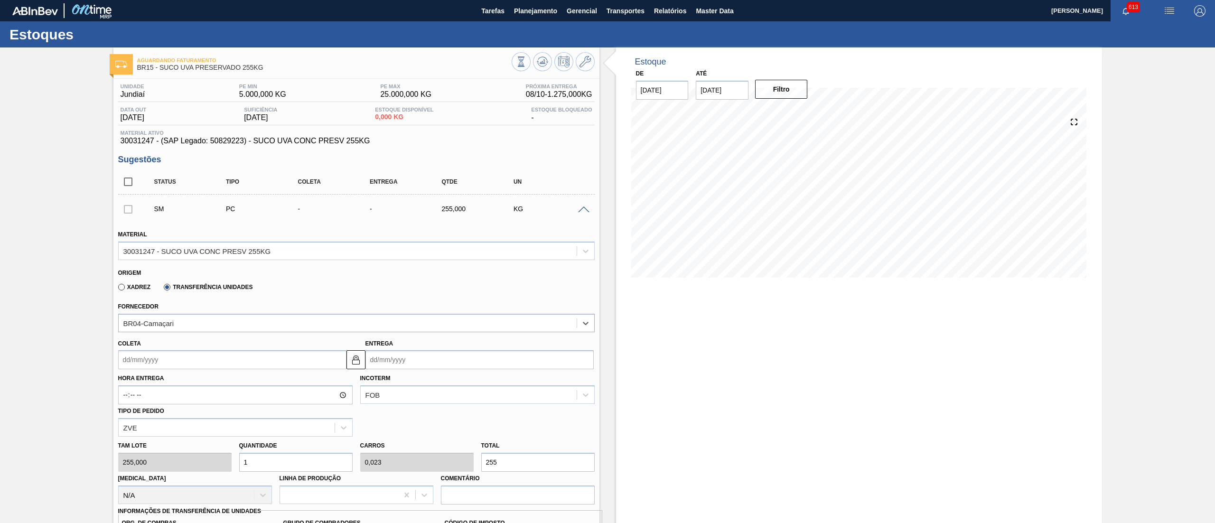
click at [145, 352] on input "Coleta" at bounding box center [232, 359] width 228 height 19
click at [156, 426] on div "7" at bounding box center [159, 428] width 13 height 13
type input "[DATE]"
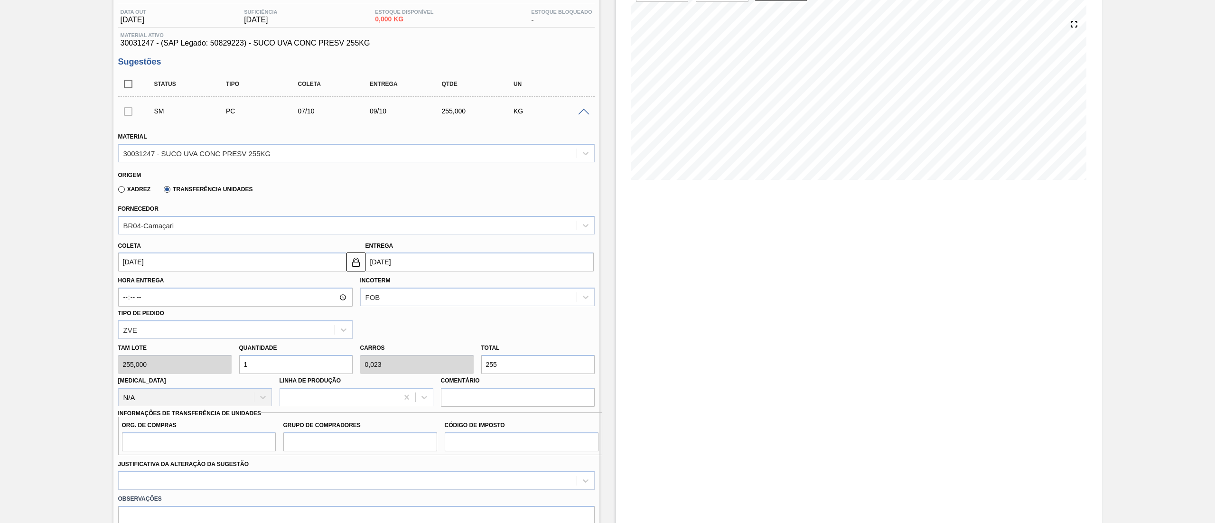
scroll to position [162, 0]
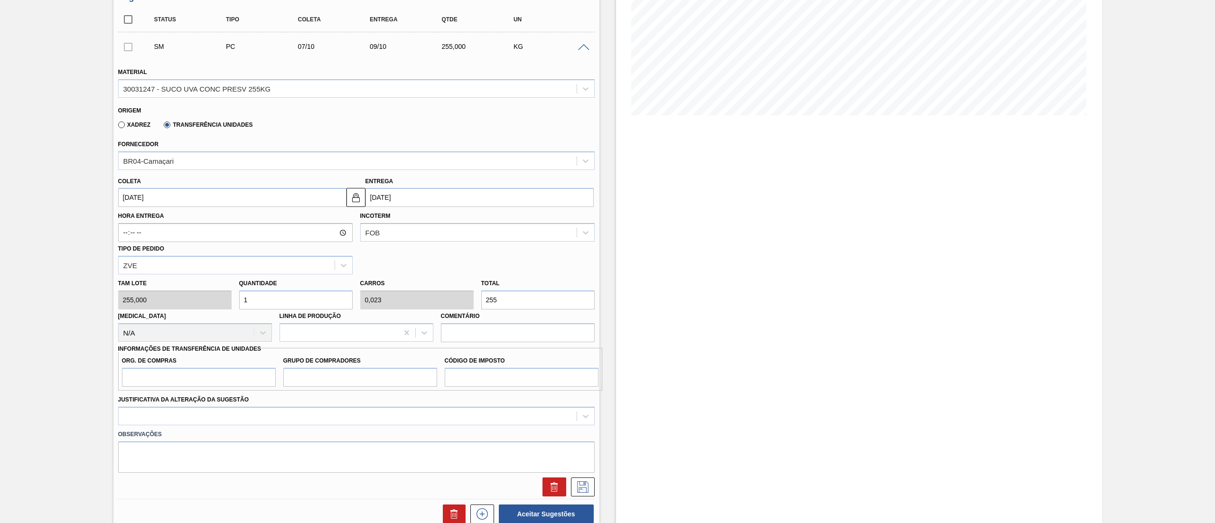
click at [221, 302] on div "[PERSON_NAME] 255,000 Quantidade 1 Carros 0,023 Total 255 [MEDICAL_DATA] N/A Li…" at bounding box center [356, 308] width 484 height 68
click at [187, 201] on input "[DATE]" at bounding box center [232, 197] width 228 height 19
click at [178, 263] on div "8" at bounding box center [175, 266] width 13 height 13
type input "[DATE]"
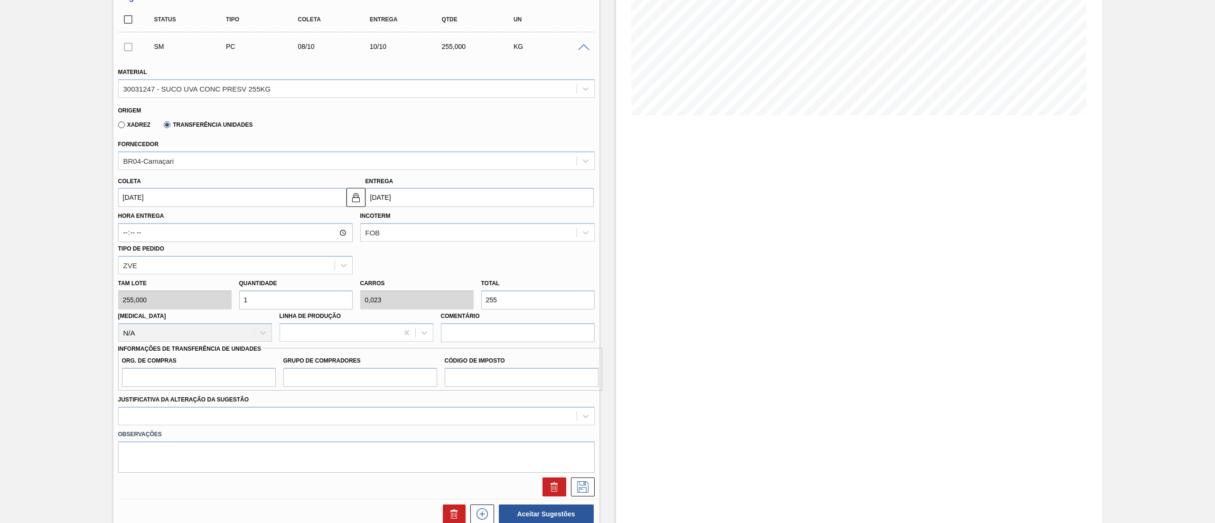
click at [213, 307] on div "[PERSON_NAME] 255,000 Quantidade 1 Carros 0,023 Total 255 [MEDICAL_DATA] N/A Li…" at bounding box center [356, 308] width 484 height 68
type input "12"
type input "0,273"
type input "3.060"
type input "1"
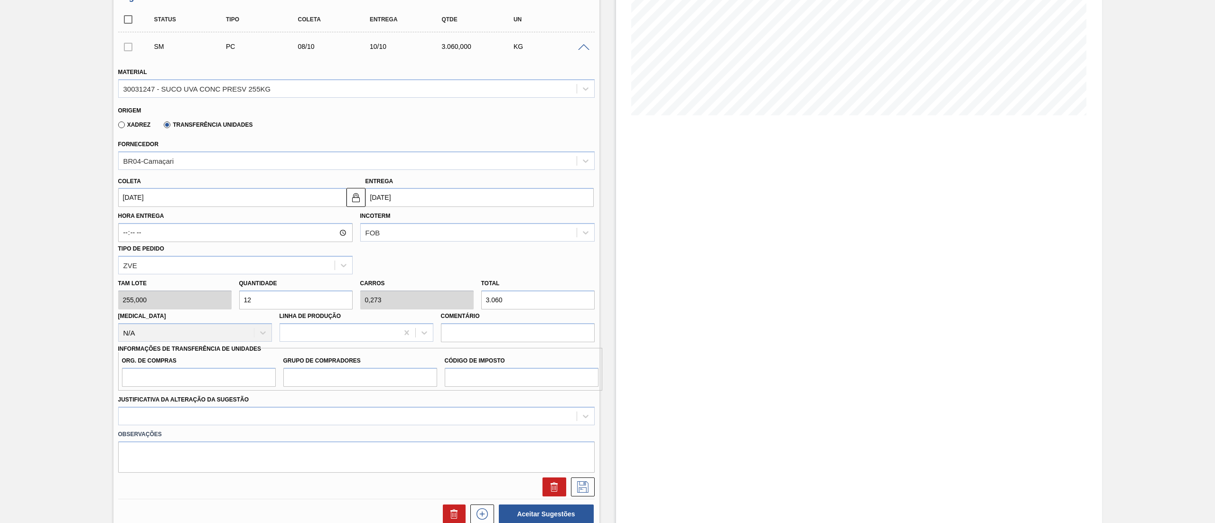
type input "0,023"
type input "255"
type input "14"
type input "0,318"
type input "3.570"
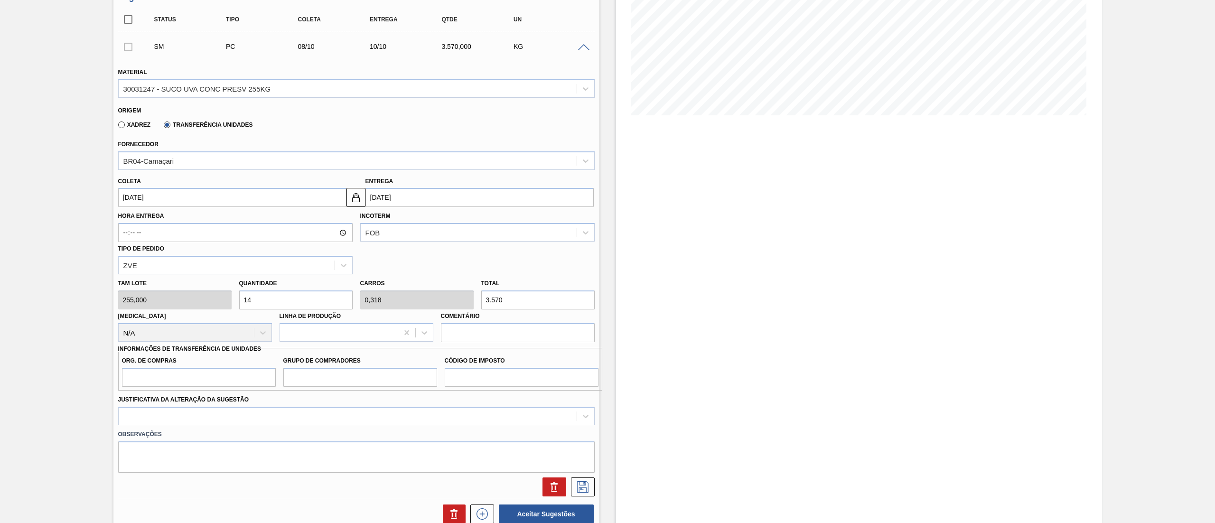
type input "1"
type input "0,023"
type input "255"
type input "15"
type input "0,341"
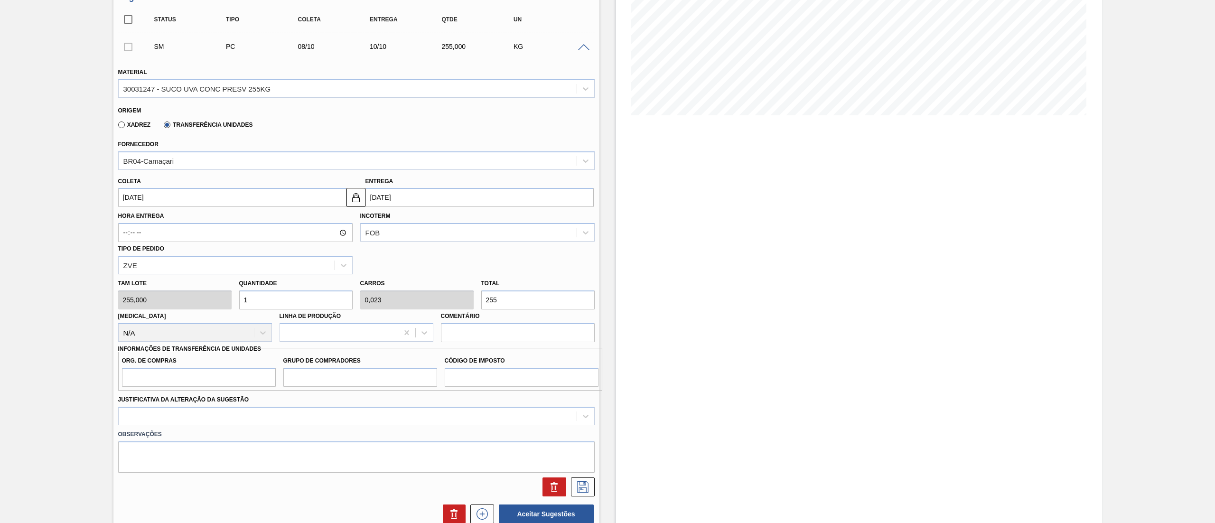
type input "3.825"
type input "15"
drag, startPoint x: 204, startPoint y: 373, endPoint x: 204, endPoint y: 381, distance: 8.1
click at [204, 373] on input "Org. de Compras" at bounding box center [199, 377] width 154 height 19
type input "BR08"
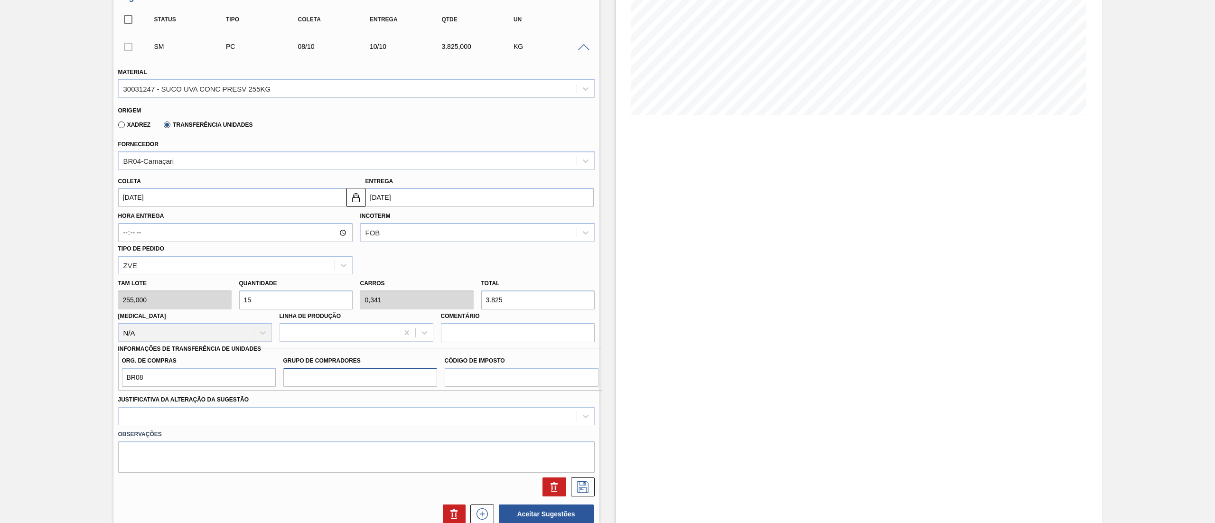
click at [321, 375] on input "Grupo de Compradores" at bounding box center [360, 377] width 154 height 19
type input "B02"
click at [492, 372] on input "Código de Imposto" at bounding box center [522, 377] width 154 height 19
type input "IZ"
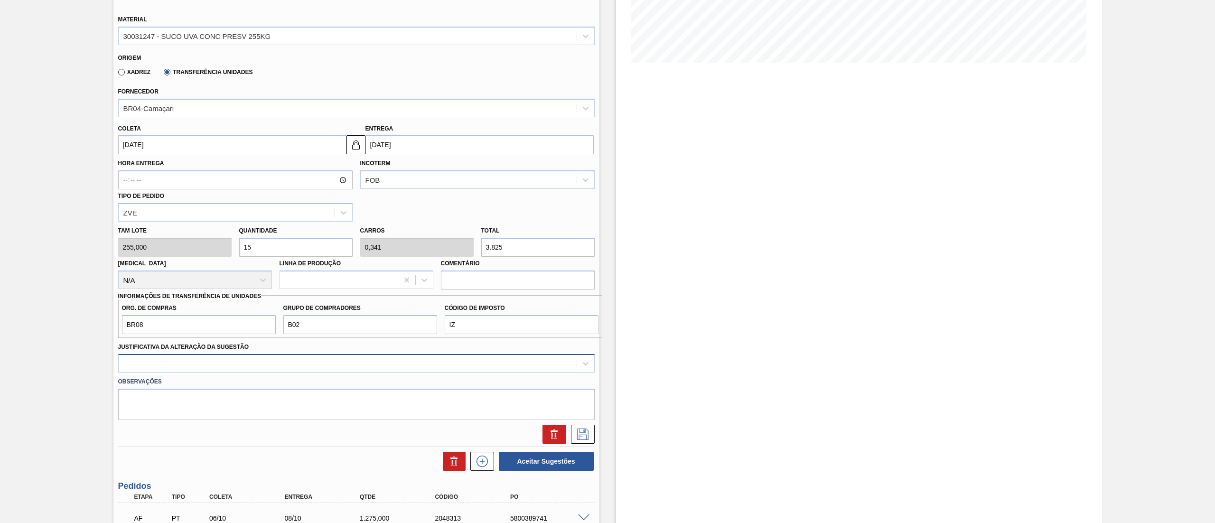
click at [341, 373] on div at bounding box center [356, 363] width 477 height 19
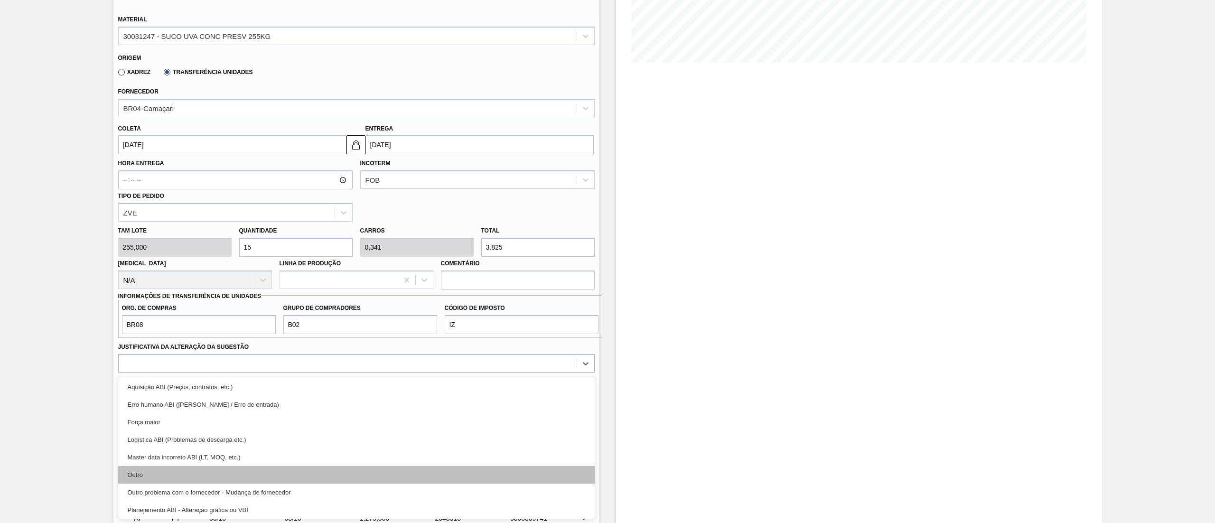
click at [289, 468] on div "Outro" at bounding box center [356, 475] width 477 height 18
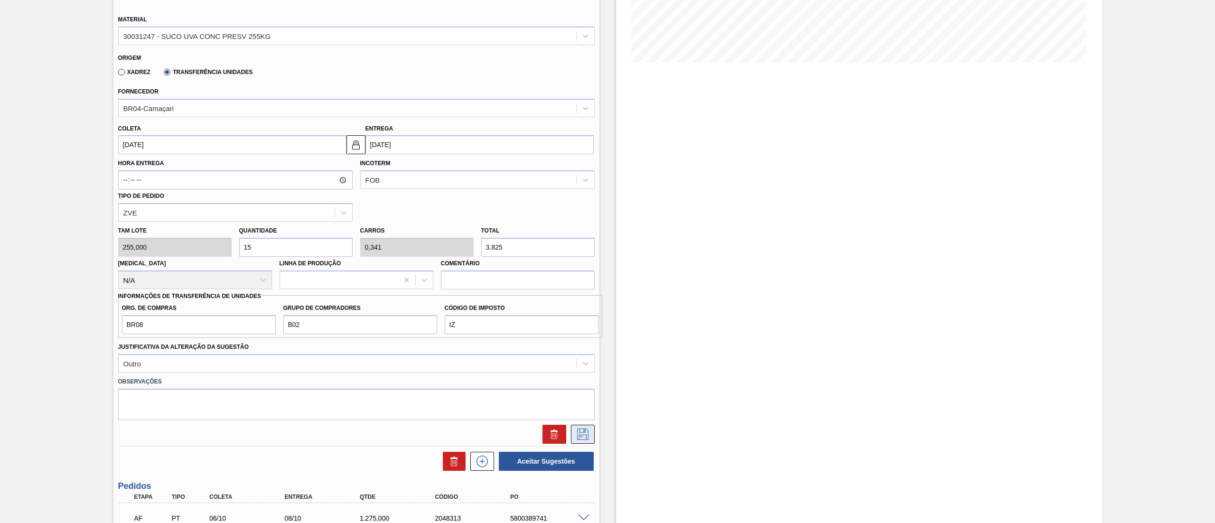
click at [581, 429] on icon at bounding box center [582, 434] width 11 height 11
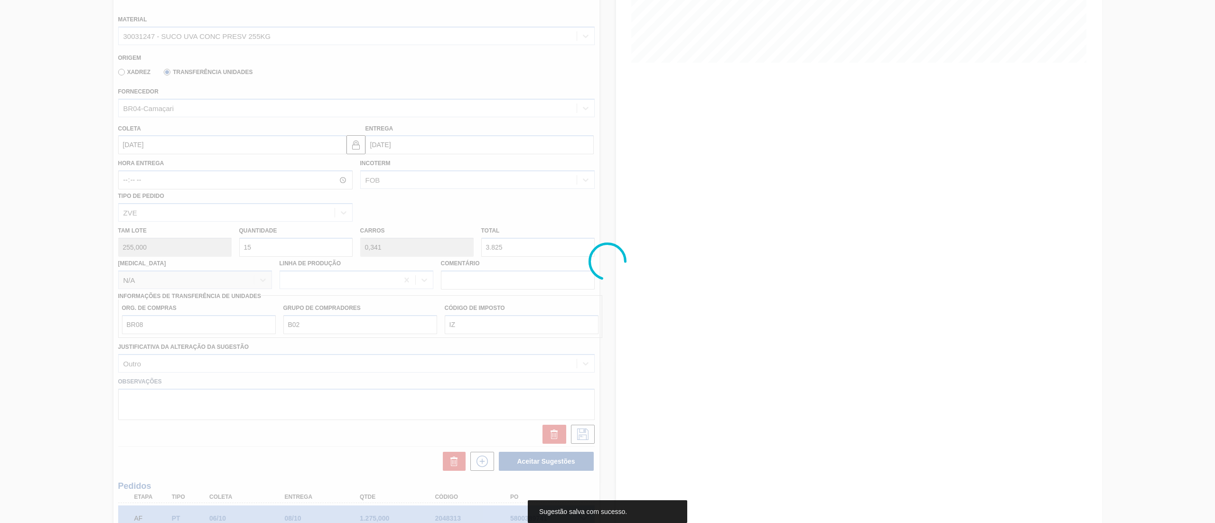
scroll to position [0, 0]
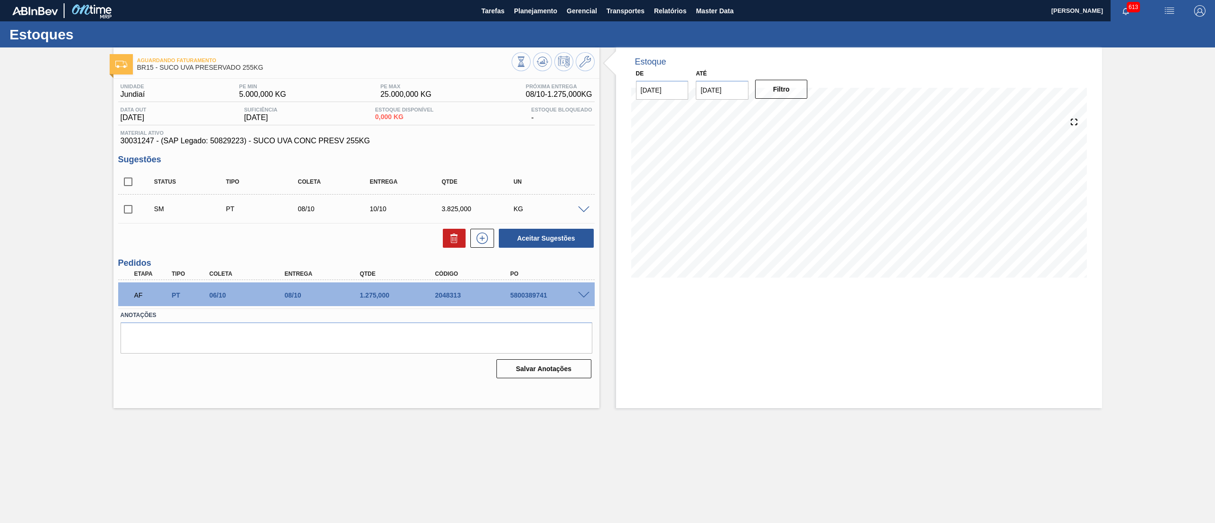
click at [131, 209] on input "checkbox" at bounding box center [128, 209] width 20 height 20
click at [559, 236] on button "Aceitar Sugestões" at bounding box center [546, 238] width 95 height 19
checkbox input "false"
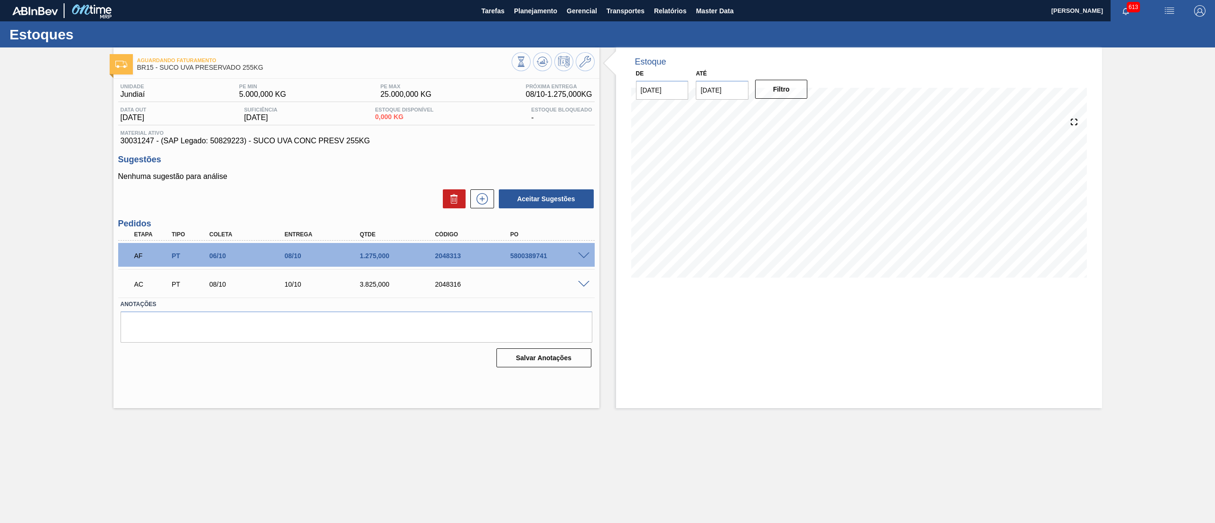
click at [585, 286] on span at bounding box center [583, 284] width 11 height 7
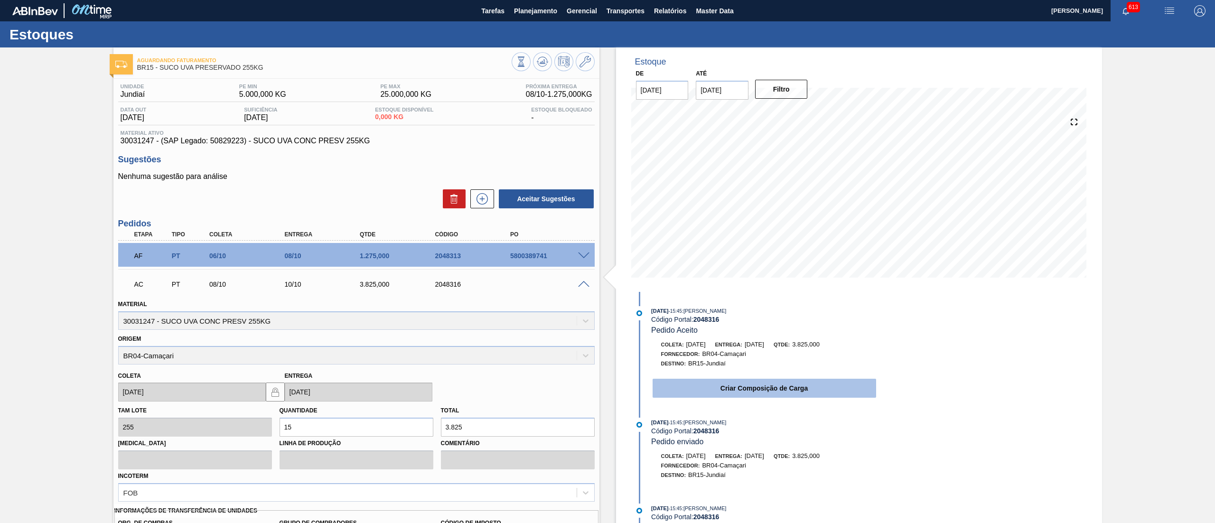
click at [747, 397] on button "Criar Composição de Carga" at bounding box center [765, 388] width 224 height 19
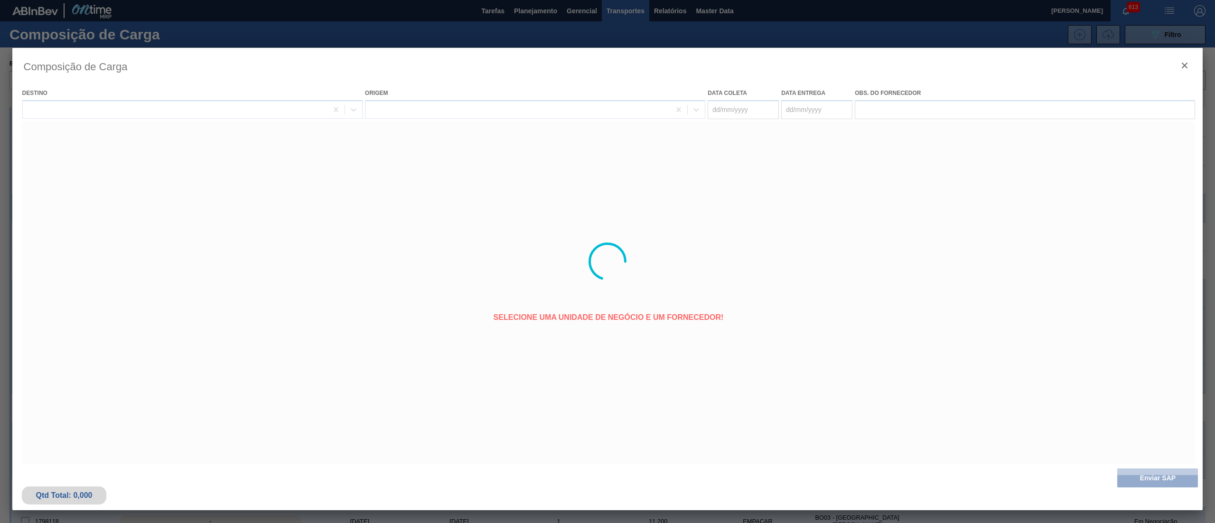
type coleta "[DATE]"
type Entrega "[DATE]"
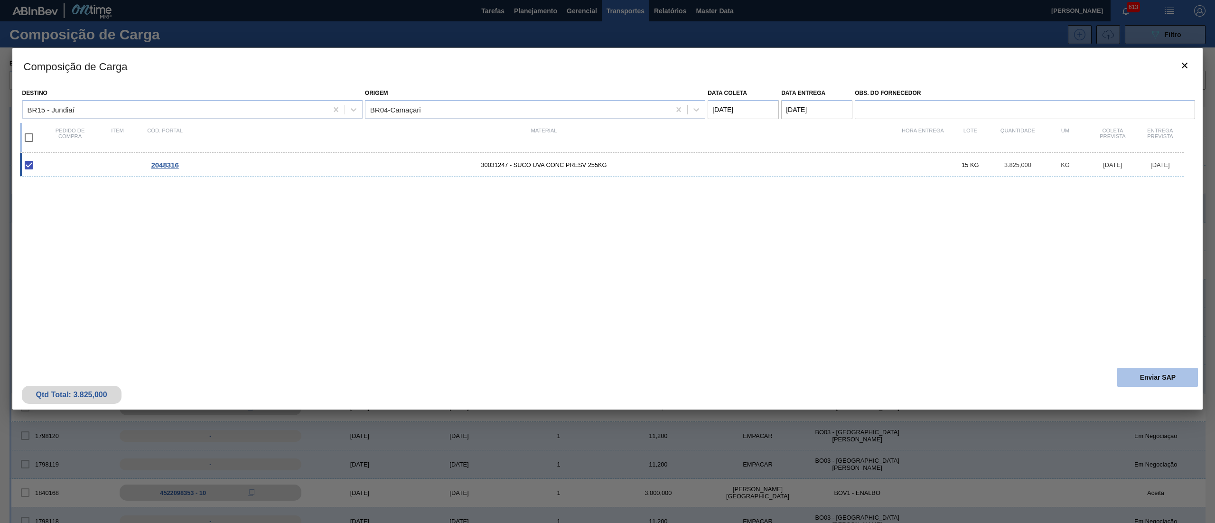
click at [1159, 368] on button "Enviar SAP" at bounding box center [1157, 377] width 81 height 19
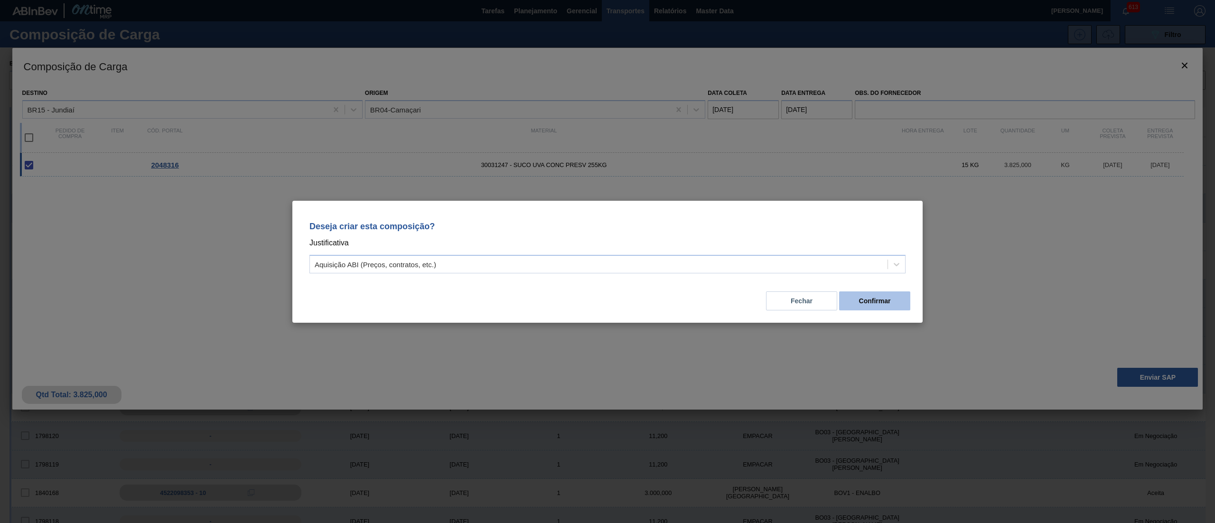
click at [851, 303] on button "Confirmar" at bounding box center [874, 300] width 71 height 19
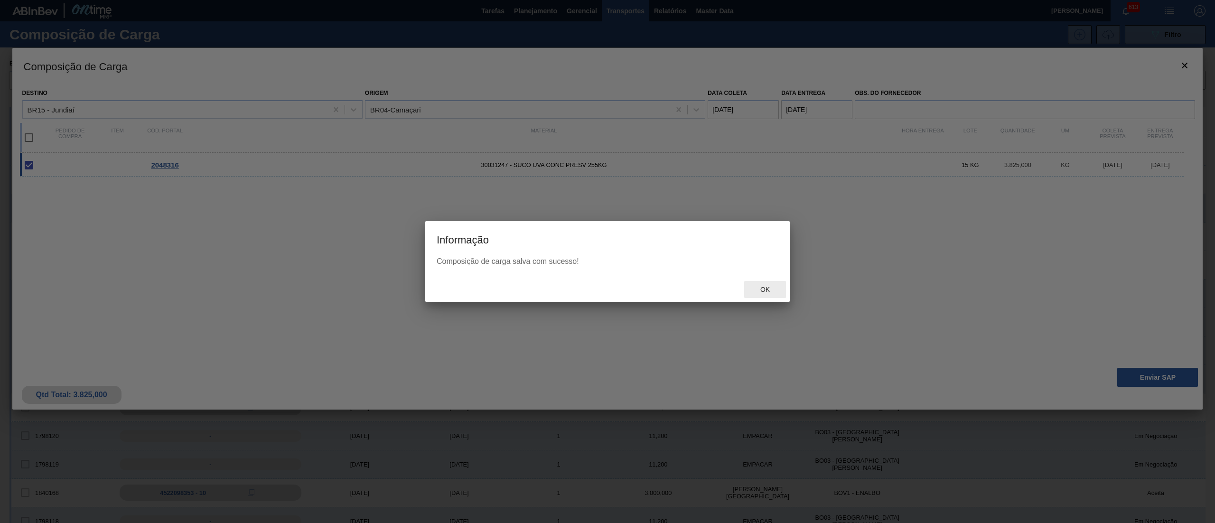
click at [759, 292] on span "Ok" at bounding box center [765, 290] width 25 height 8
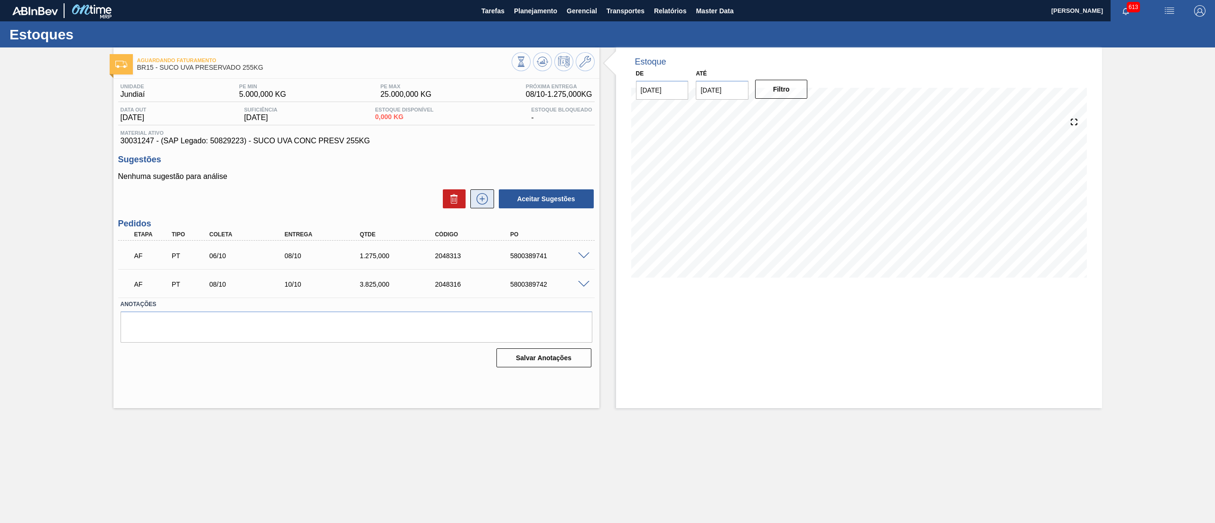
click at [478, 208] on button at bounding box center [482, 198] width 24 height 19
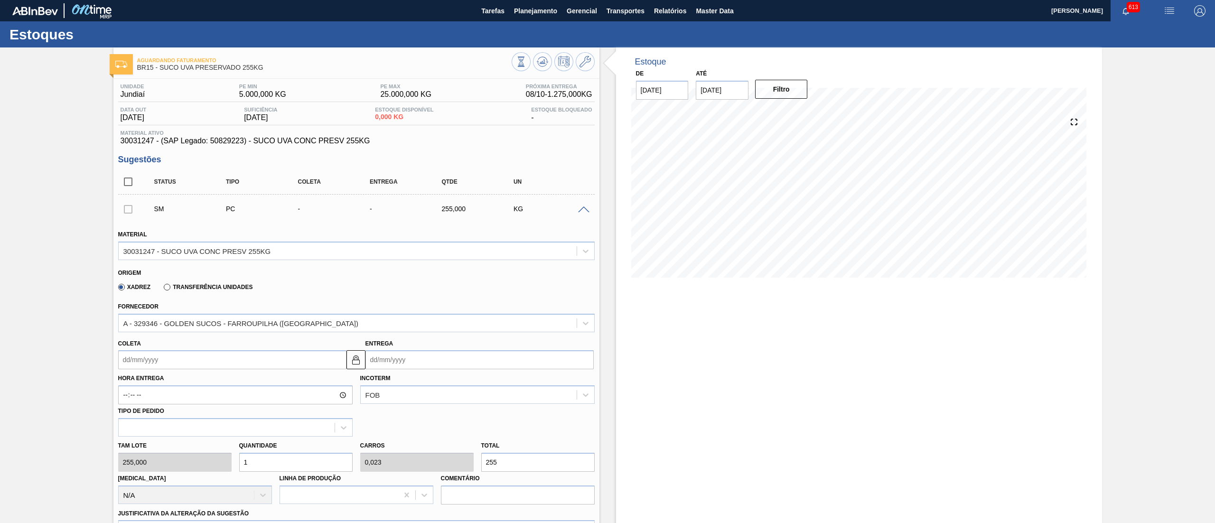
click at [160, 358] on input "Coleta" at bounding box center [232, 359] width 228 height 19
click at [158, 434] on div "7" at bounding box center [159, 428] width 13 height 13
type input "[DATE]"
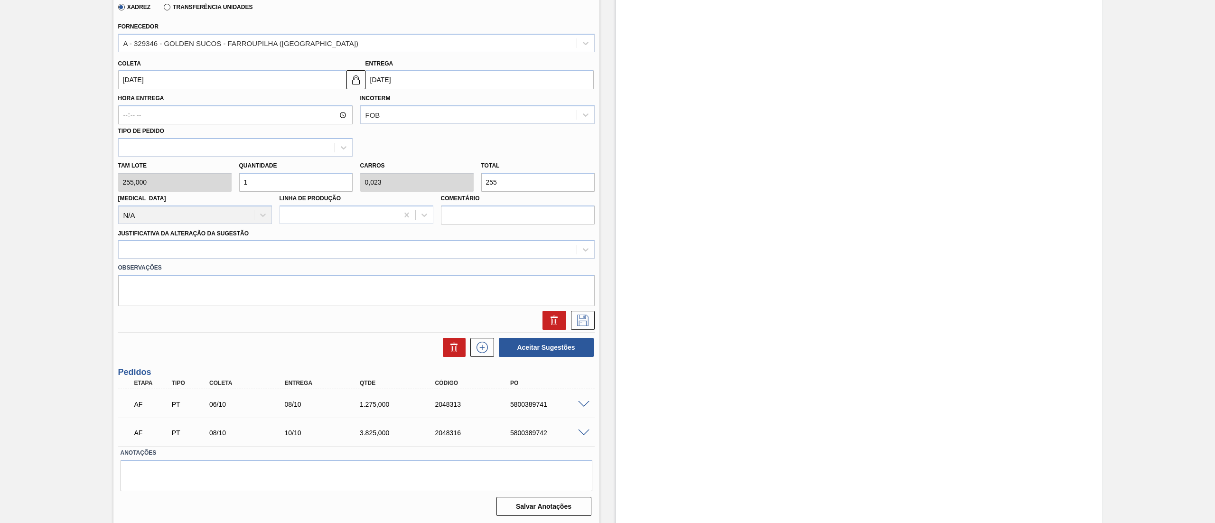
click at [169, 9] on label "Transferência Unidades" at bounding box center [208, 7] width 89 height 7
click at [162, 9] on input "Transferência Unidades" at bounding box center [162, 9] width 0 height 0
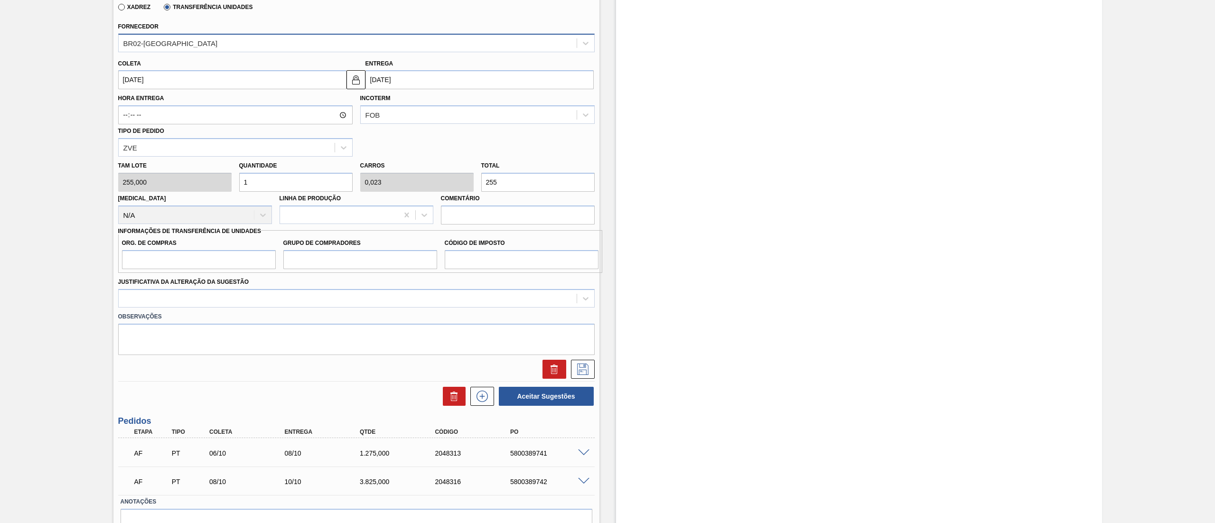
click at [164, 47] on div "BR02-[GEOGRAPHIC_DATA]" at bounding box center [170, 43] width 94 height 8
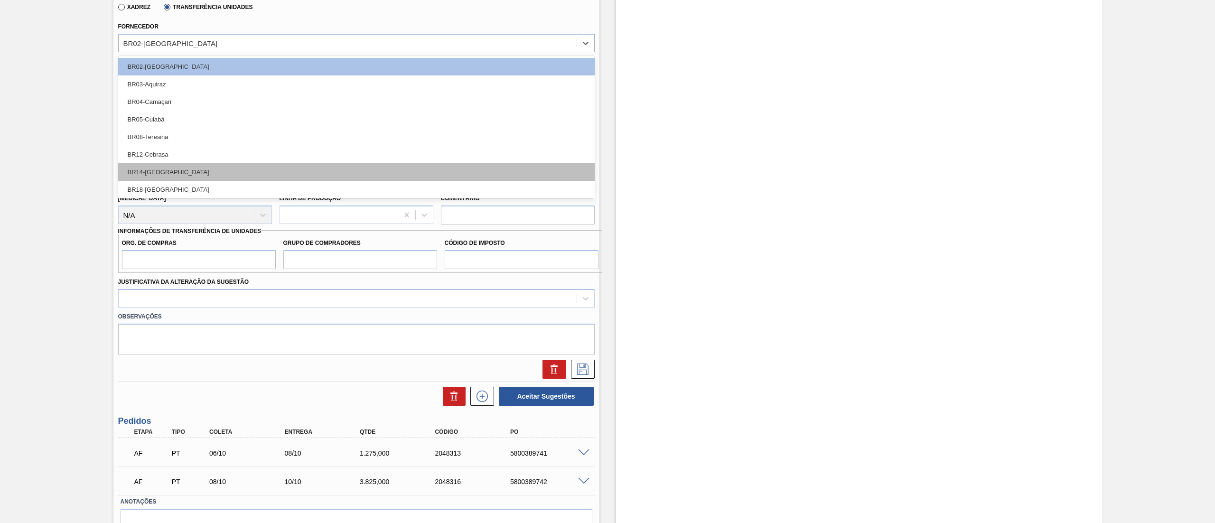
click at [185, 180] on div "BR14-[GEOGRAPHIC_DATA]" at bounding box center [356, 172] width 477 height 18
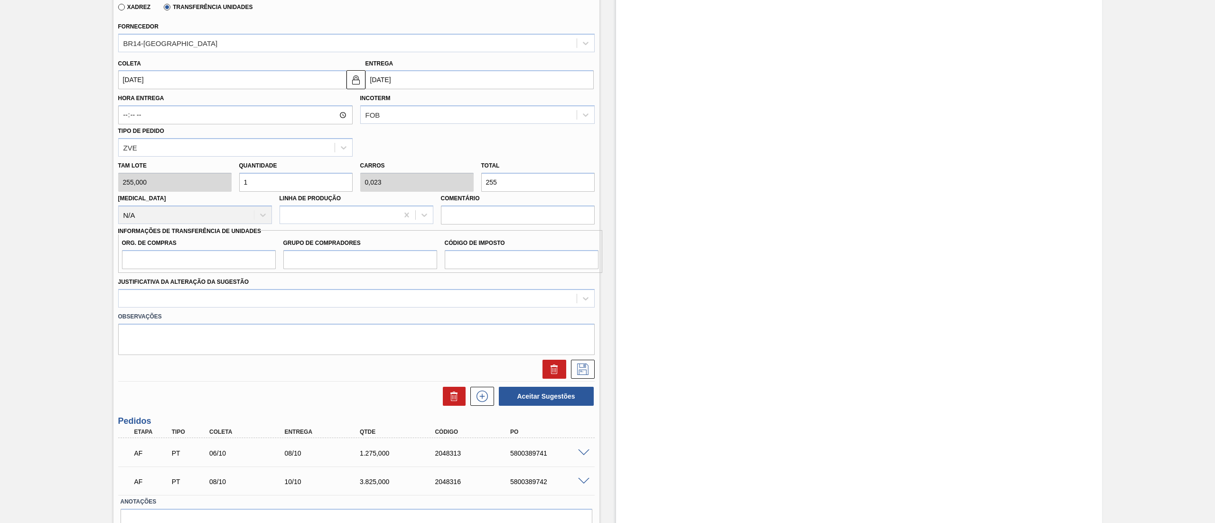
click at [189, 184] on div "[PERSON_NAME] 255,000 Quantidade 1 Carros 0,023 Total 255 [MEDICAL_DATA] N/A Li…" at bounding box center [356, 191] width 484 height 68
type input "12"
type input "0,273"
type input "3.060"
click at [190, 186] on div "[PERSON_NAME] 255,000 Quantidade 12 Carros 0,273 Total 3.060 [MEDICAL_DATA] N/A…" at bounding box center [356, 191] width 484 height 68
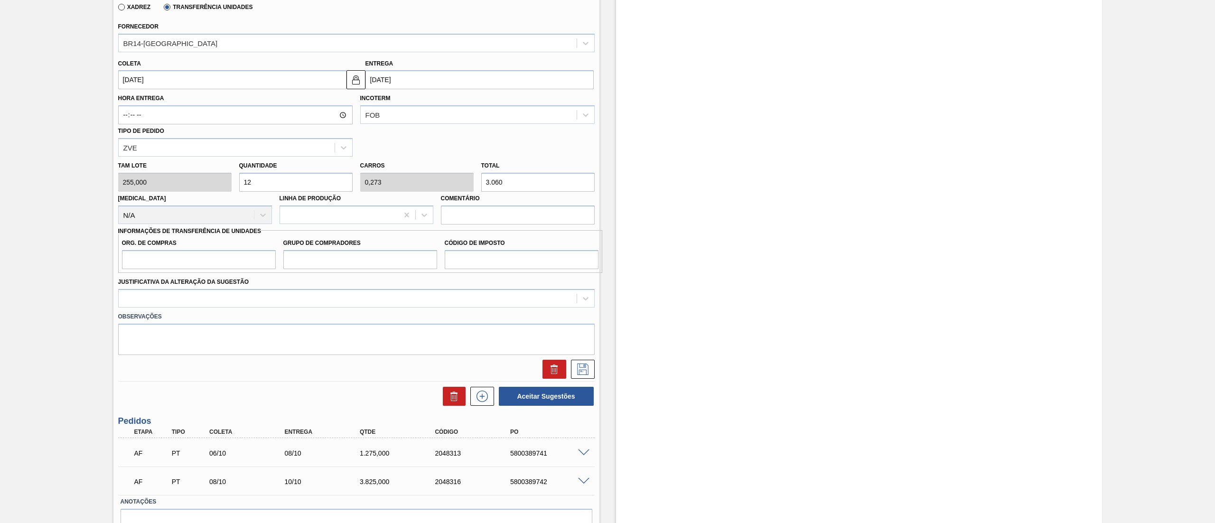
type input "1"
type input "0,023"
type input "255"
type input "11"
type input "0,25"
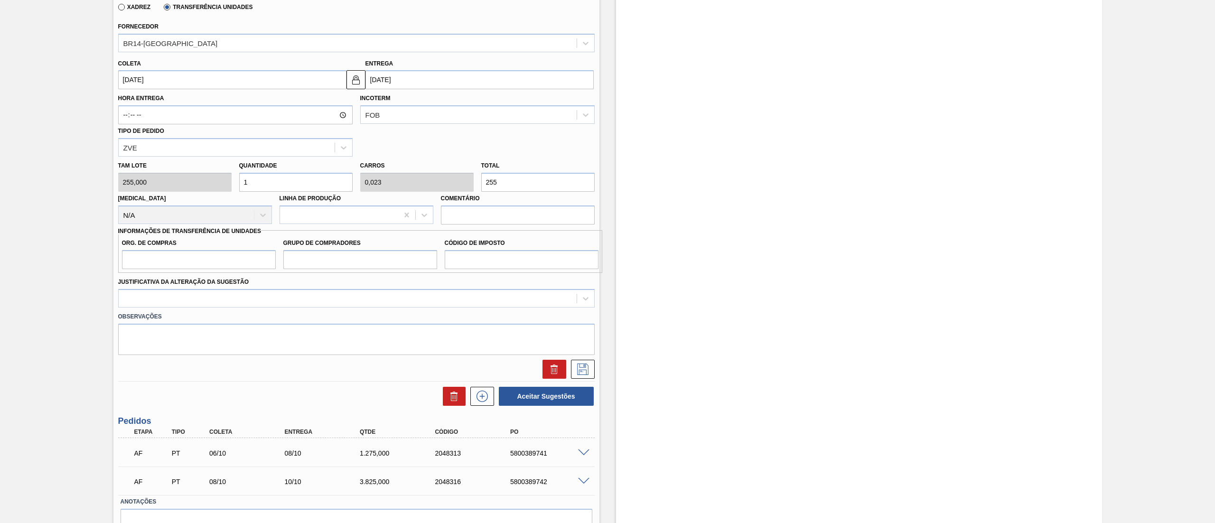
type input "2.805"
type input "11"
drag, startPoint x: 225, startPoint y: 252, endPoint x: 225, endPoint y: 260, distance: 8.5
click at [225, 252] on input "Org. de Compras" at bounding box center [199, 259] width 154 height 19
type input "BR08"
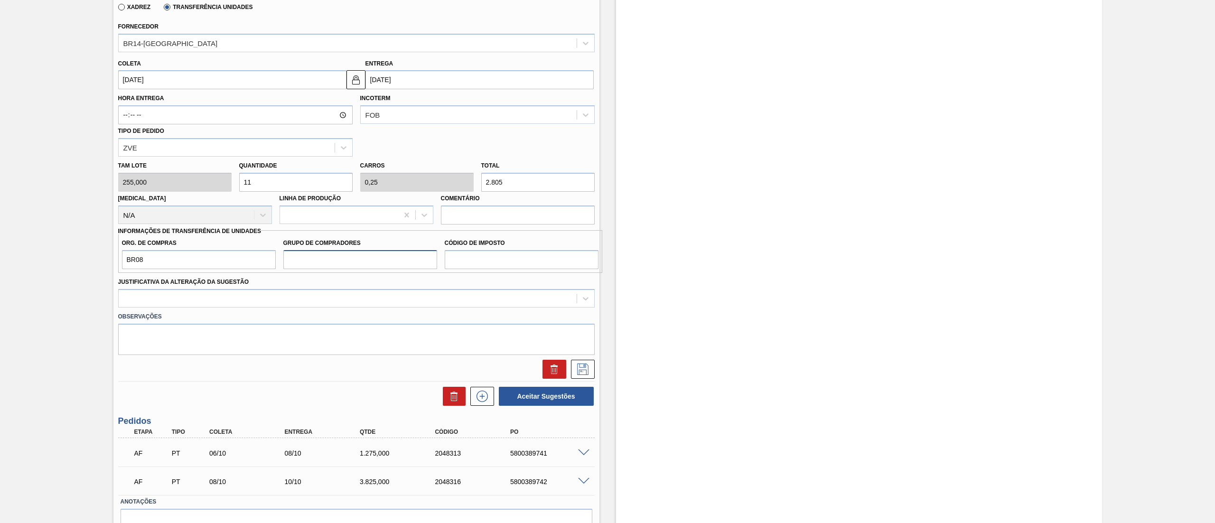
click at [305, 262] on input "Grupo de Compradores" at bounding box center [360, 259] width 154 height 19
type input "B02"
click at [487, 260] on input "Código de Imposto" at bounding box center [522, 259] width 154 height 19
type input "IZ"
click at [304, 299] on div at bounding box center [348, 298] width 458 height 14
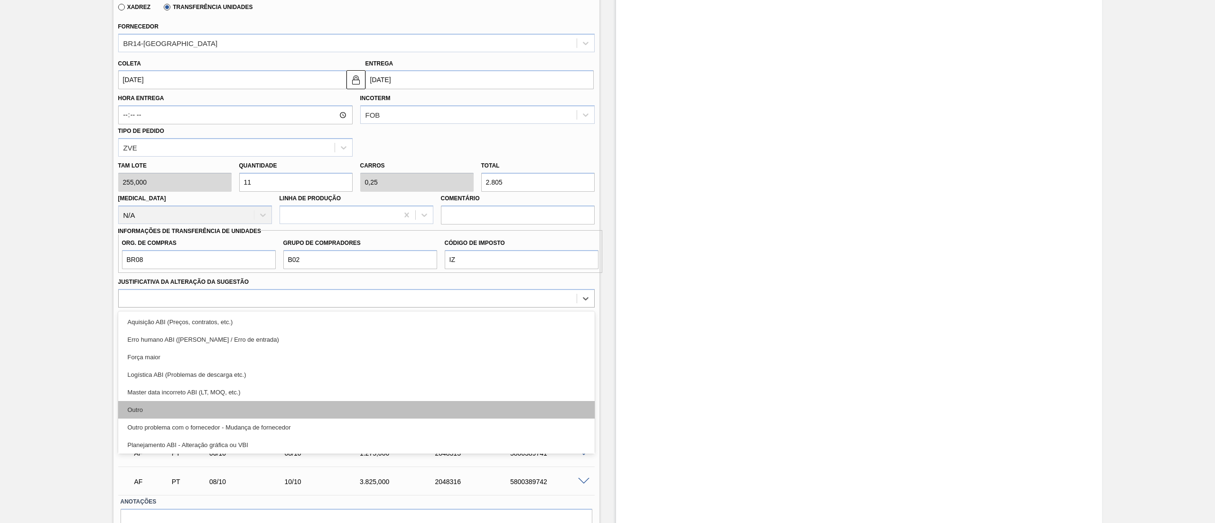
click at [218, 415] on div "Outro" at bounding box center [356, 410] width 477 height 18
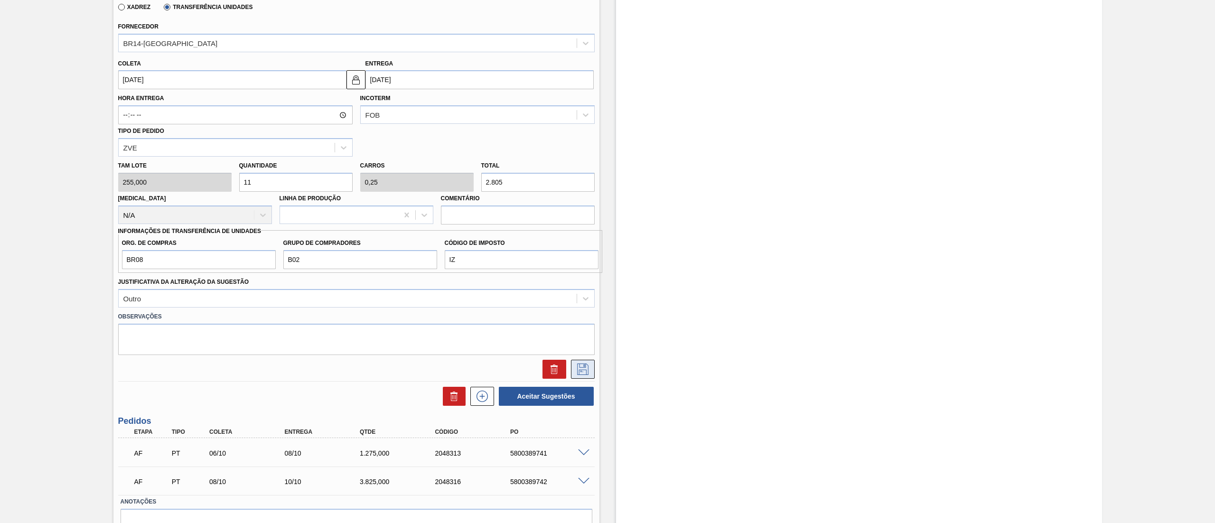
click at [579, 366] on icon at bounding box center [582, 369] width 15 height 11
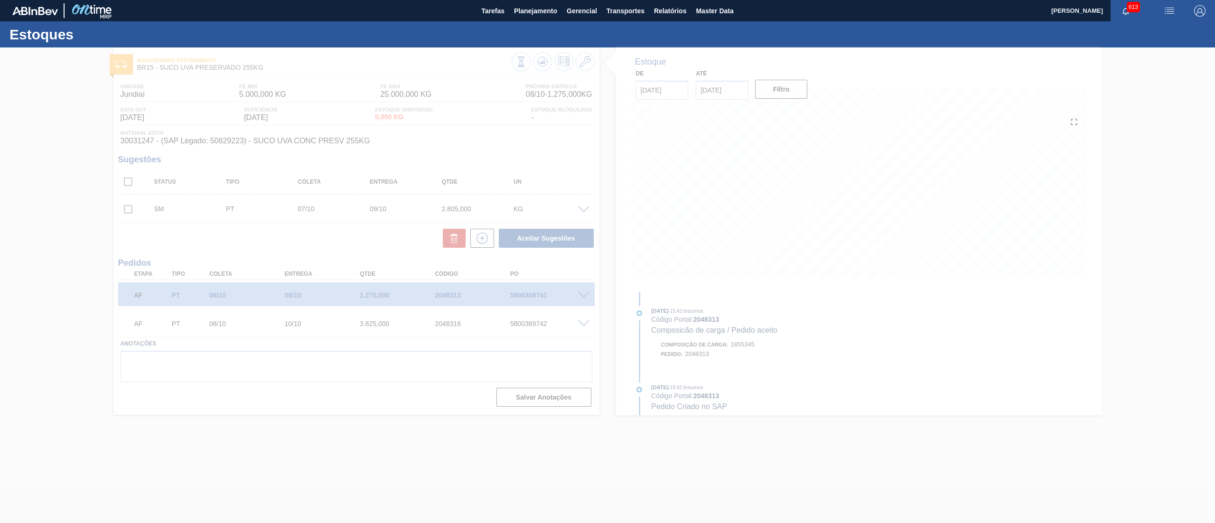
scroll to position [0, 0]
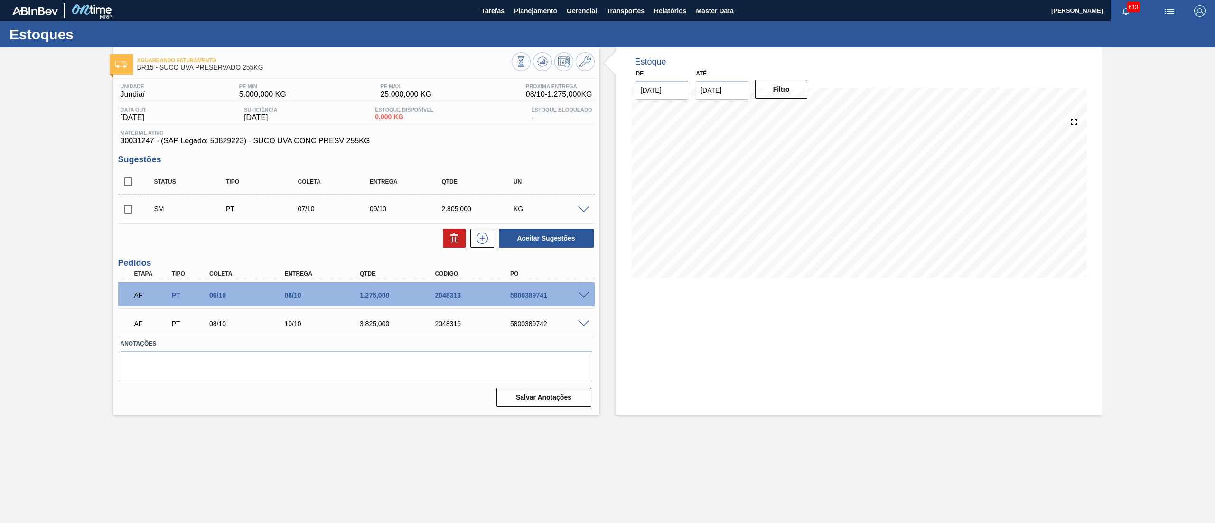
click at [128, 206] on input "checkbox" at bounding box center [128, 209] width 20 height 20
click at [589, 238] on button "Aceitar Sugestões" at bounding box center [546, 238] width 95 height 19
checkbox input "false"
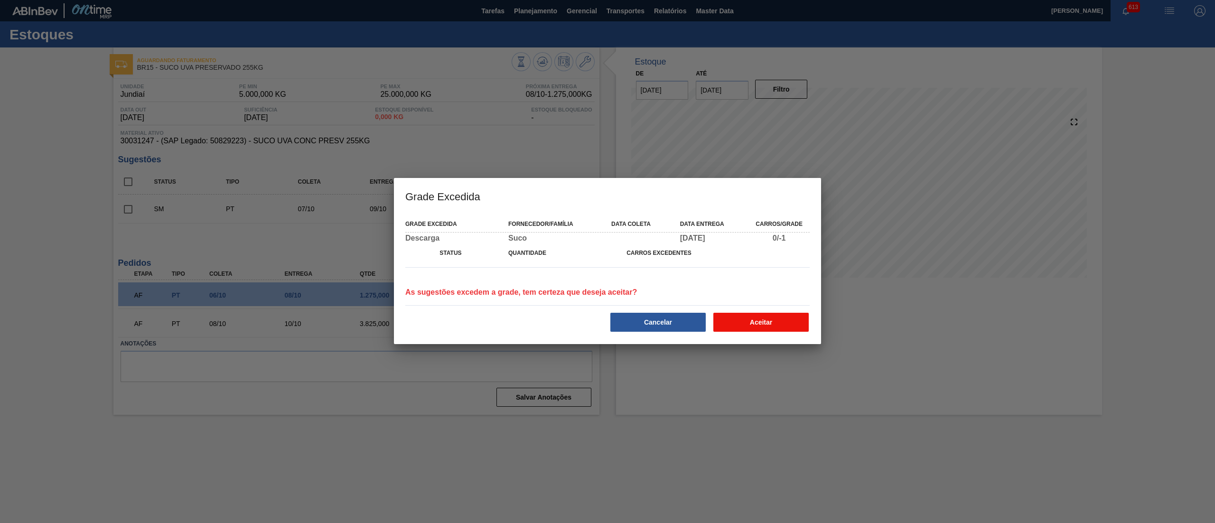
click at [780, 324] on button "Aceitar" at bounding box center [760, 322] width 95 height 19
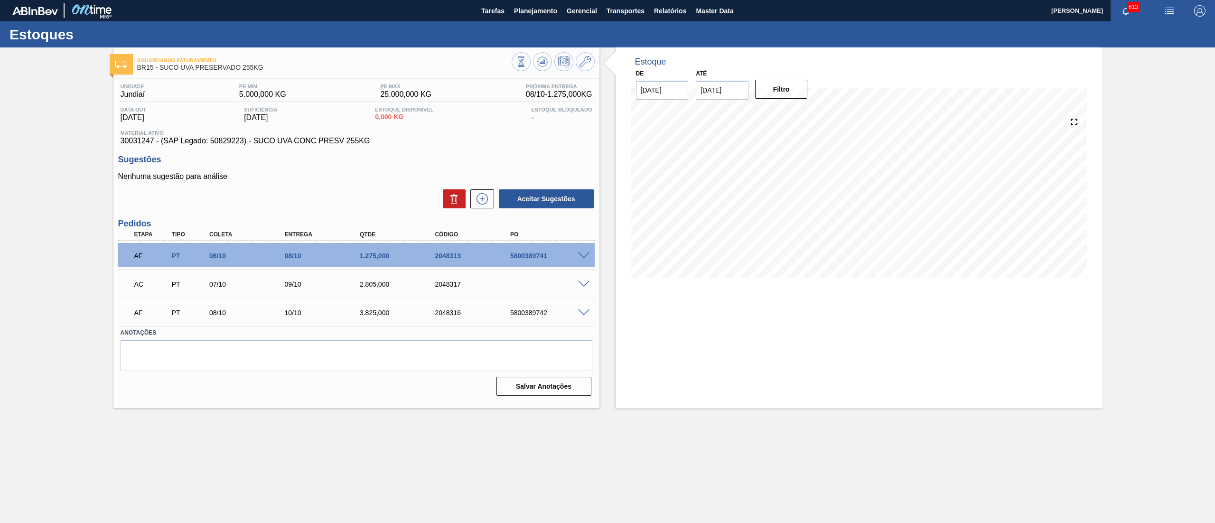
click at [587, 282] on span at bounding box center [583, 284] width 11 height 7
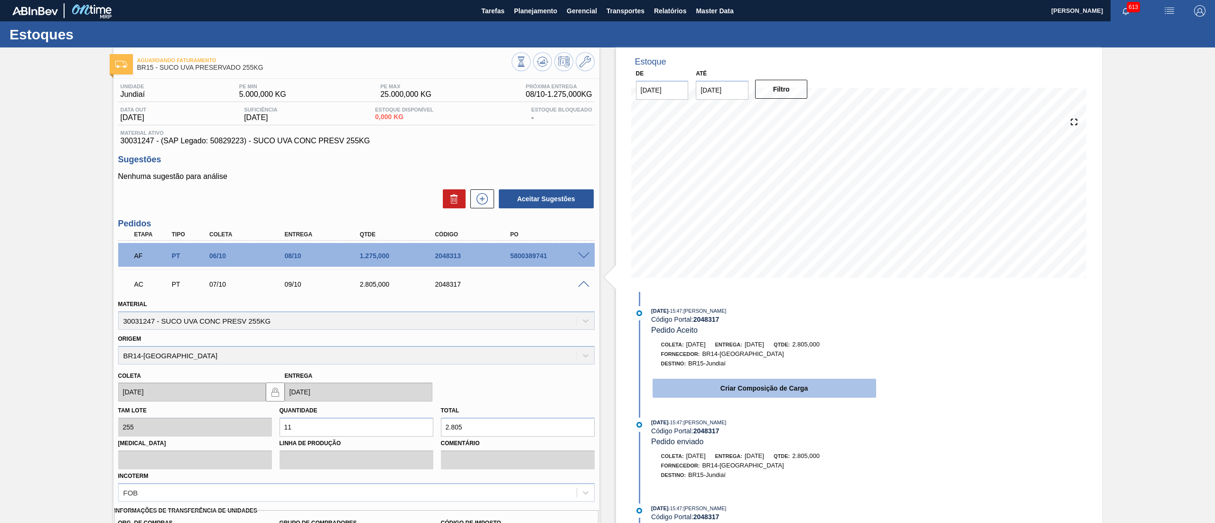
click at [748, 392] on button "Criar Composição de Carga" at bounding box center [765, 388] width 224 height 19
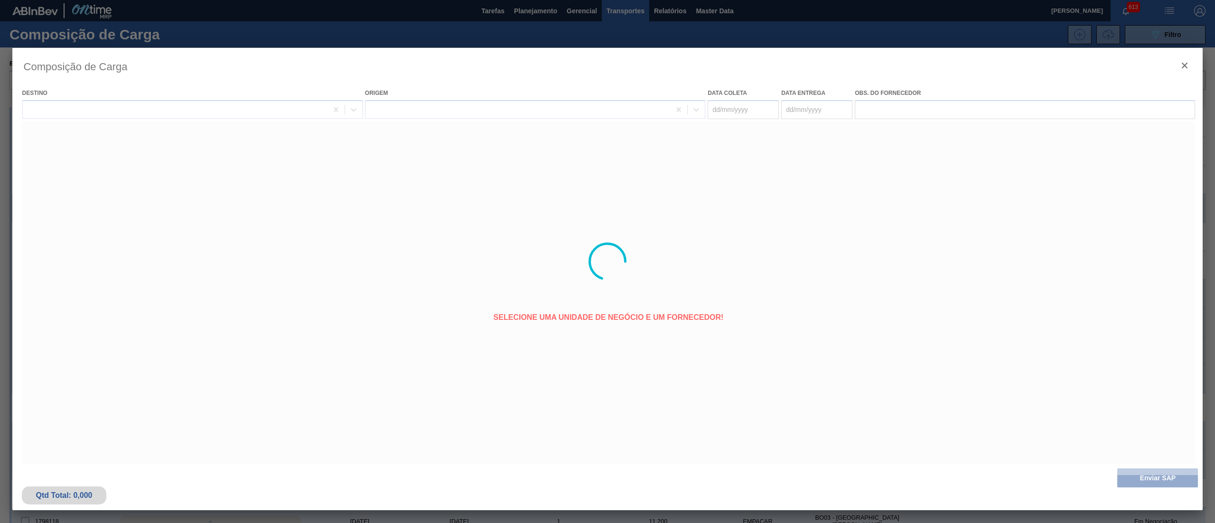
type coleta "[DATE]"
type Entrega "[DATE]"
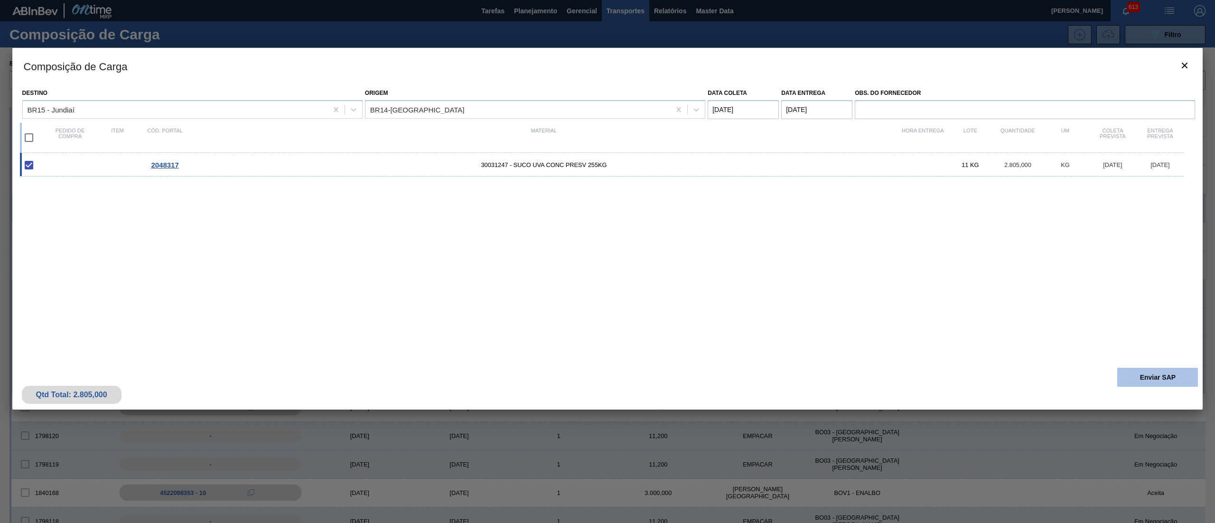
click at [1176, 376] on button "Enviar SAP" at bounding box center [1157, 377] width 81 height 19
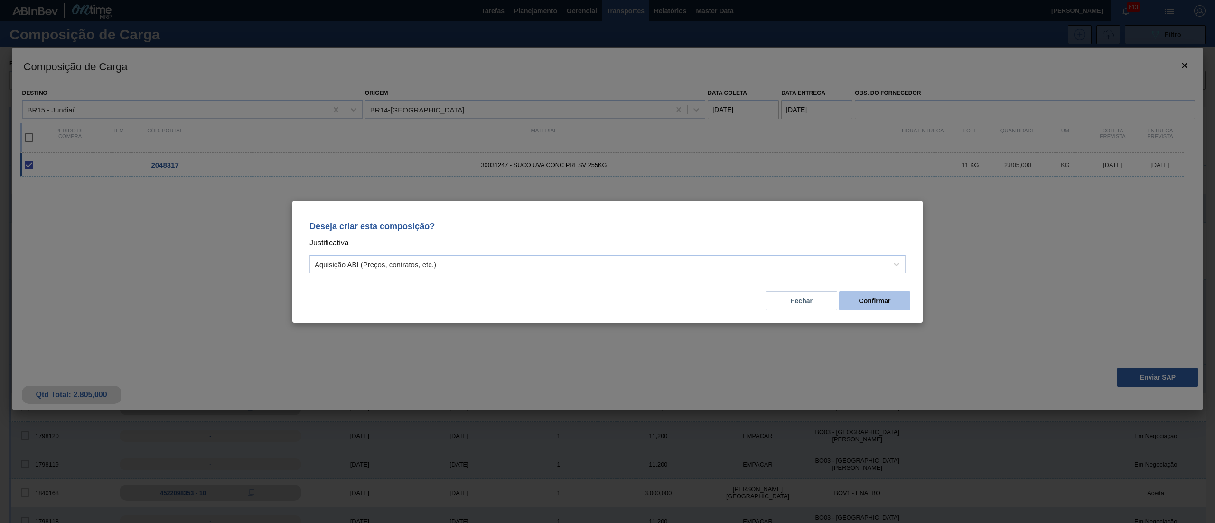
click at [868, 292] on button "Confirmar" at bounding box center [874, 300] width 71 height 19
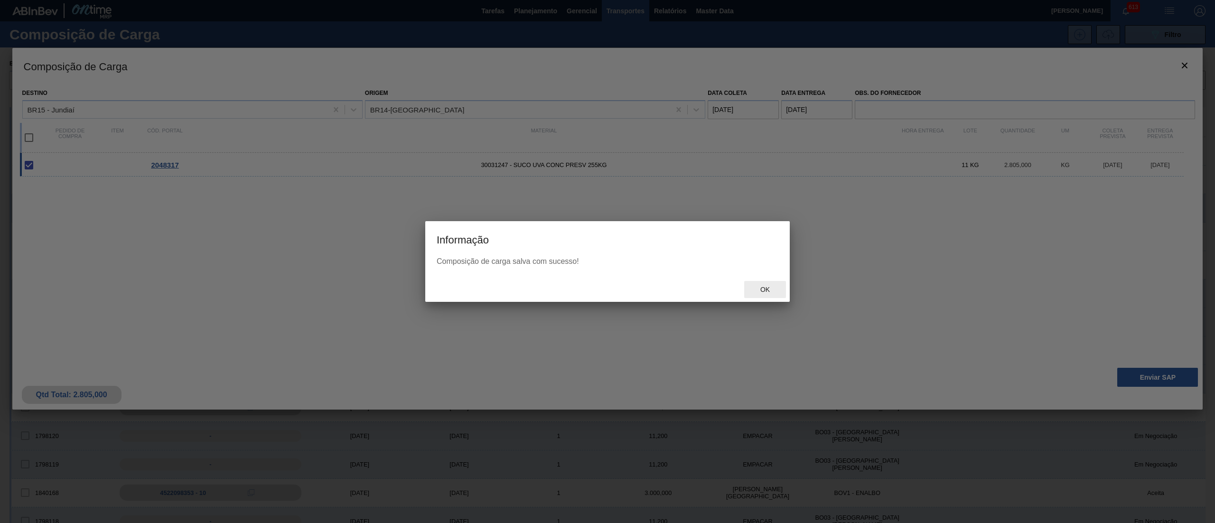
click at [762, 281] on div "Ok" at bounding box center [765, 290] width 42 height 18
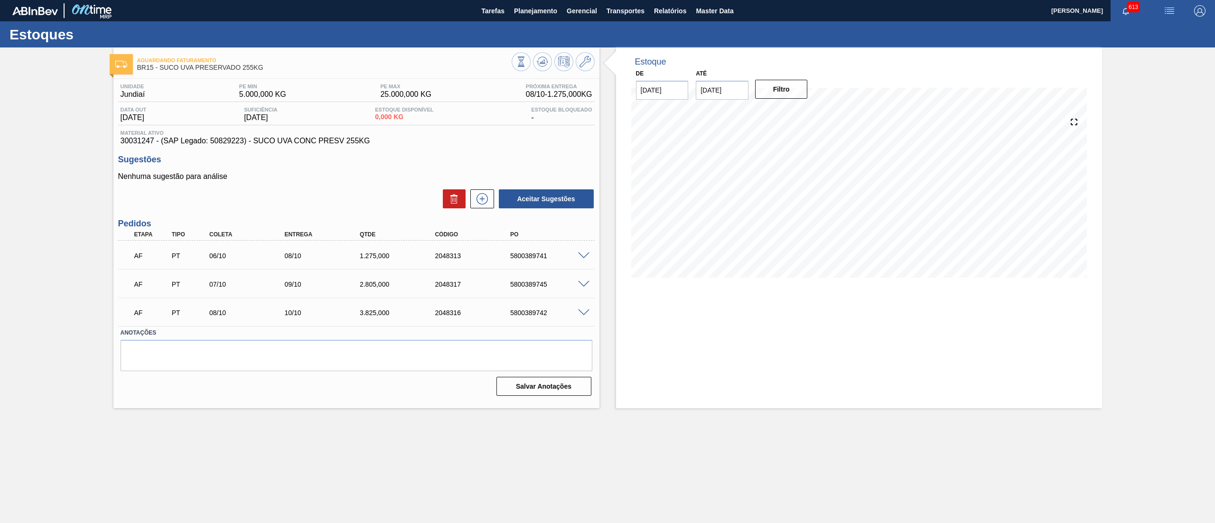
click at [584, 285] on span at bounding box center [583, 284] width 11 height 7
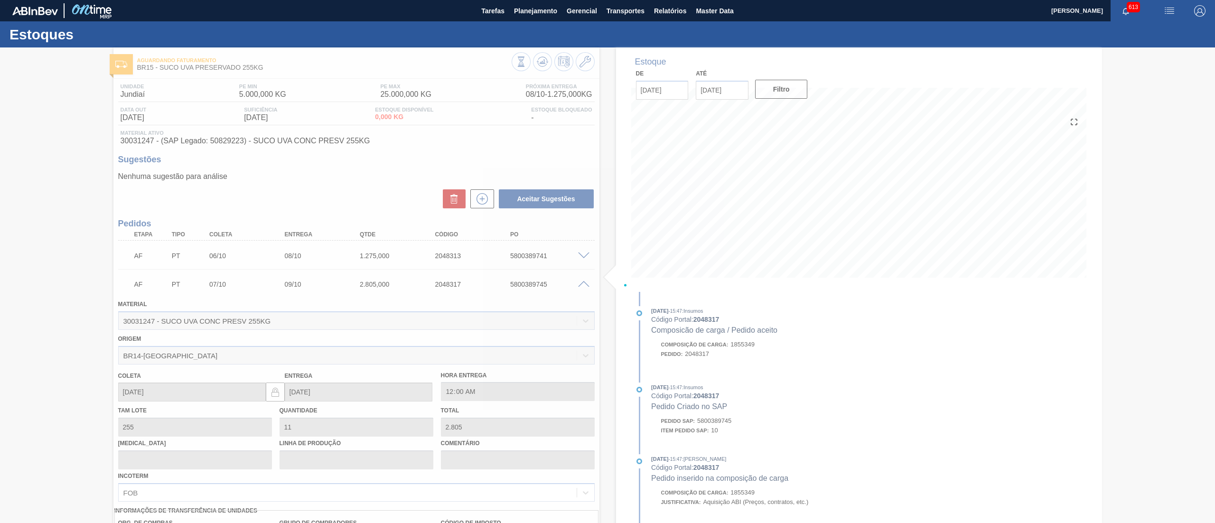
click at [500, 284] on div at bounding box center [607, 285] width 1215 height 476
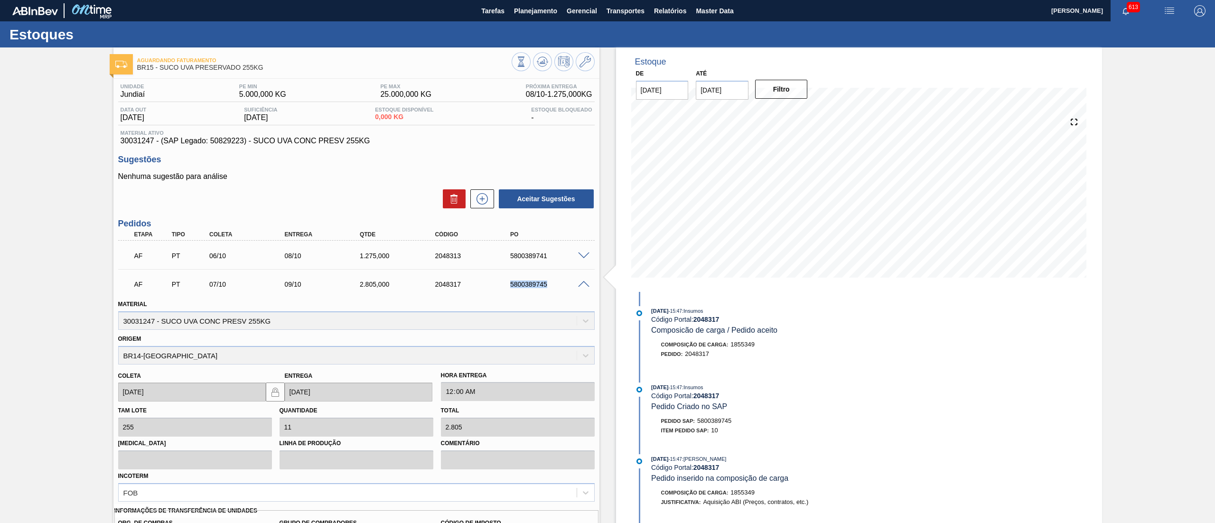
drag, startPoint x: 500, startPoint y: 284, endPoint x: 570, endPoint y: 293, distance: 70.4
click at [570, 293] on div "AF PT 07/10 09/10 2.805,000 2048317 5800389745" at bounding box center [356, 284] width 477 height 24
copy div "5800389745"
click at [587, 286] on span at bounding box center [583, 284] width 11 height 7
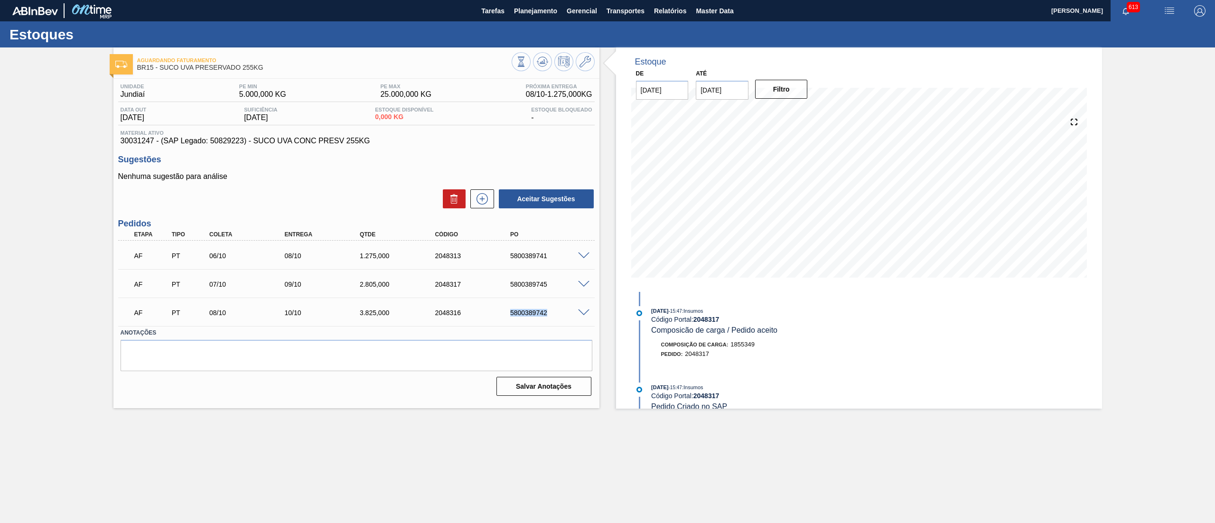
drag, startPoint x: 505, startPoint y: 313, endPoint x: 579, endPoint y: 313, distance: 74.0
click at [579, 313] on div "AF PT 08/10 10/10 3.825,000 2048316 5800389742" at bounding box center [356, 312] width 477 height 24
copy div "5800389742"
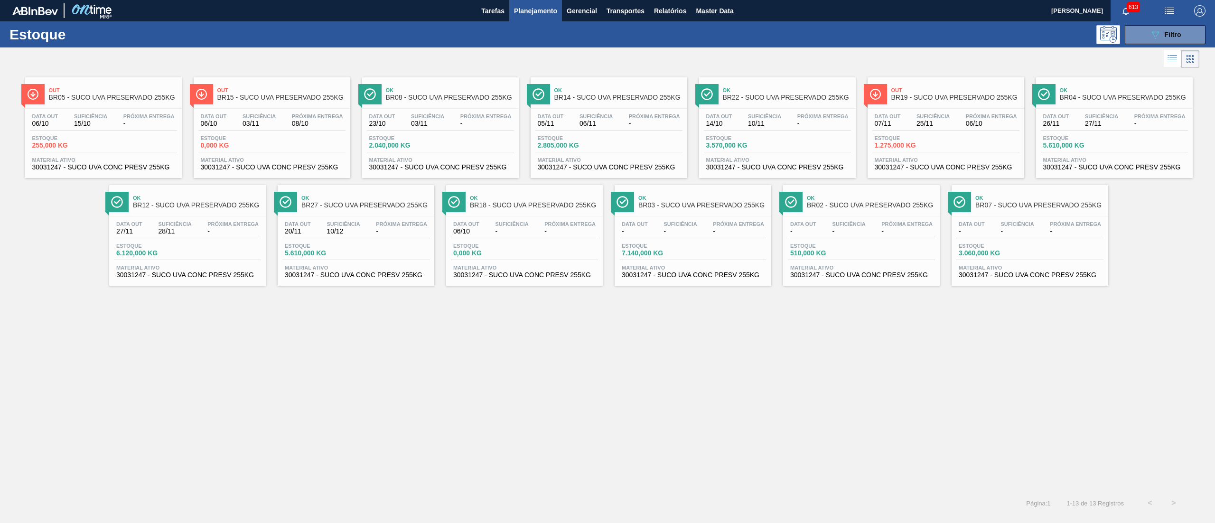
click at [602, 168] on span "30031247 - SUCO UVA CONC PRESV 255KG" at bounding box center [609, 167] width 142 height 7
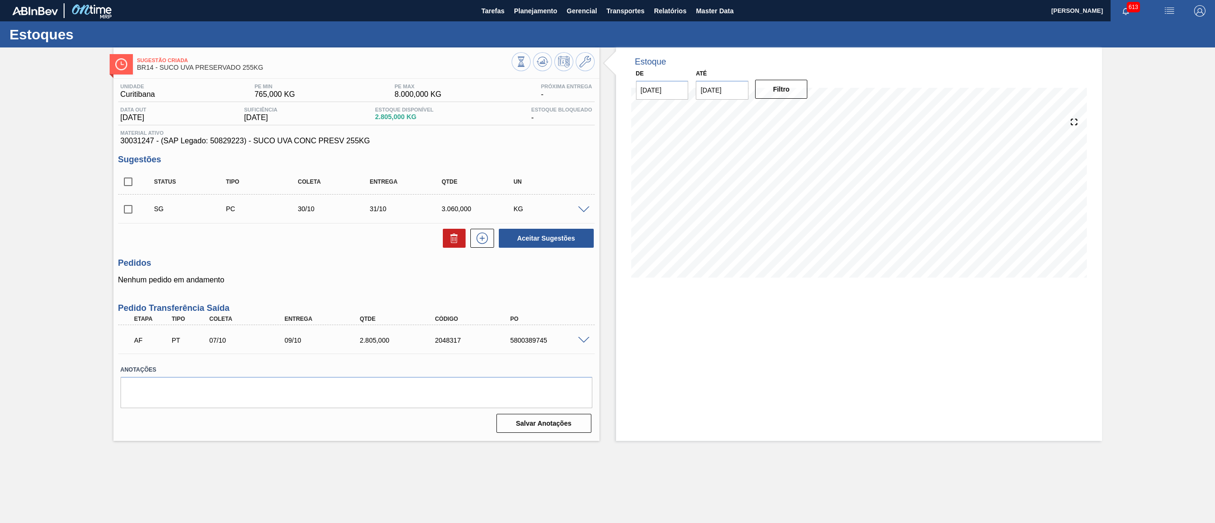
click at [579, 339] on span at bounding box center [583, 340] width 11 height 7
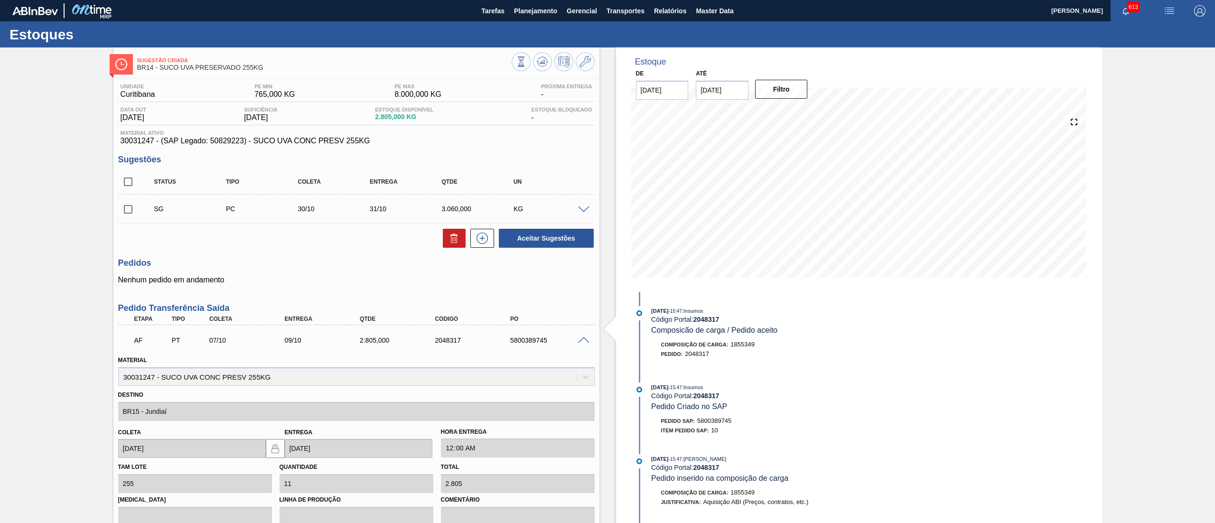
click at [579, 339] on span at bounding box center [583, 340] width 11 height 7
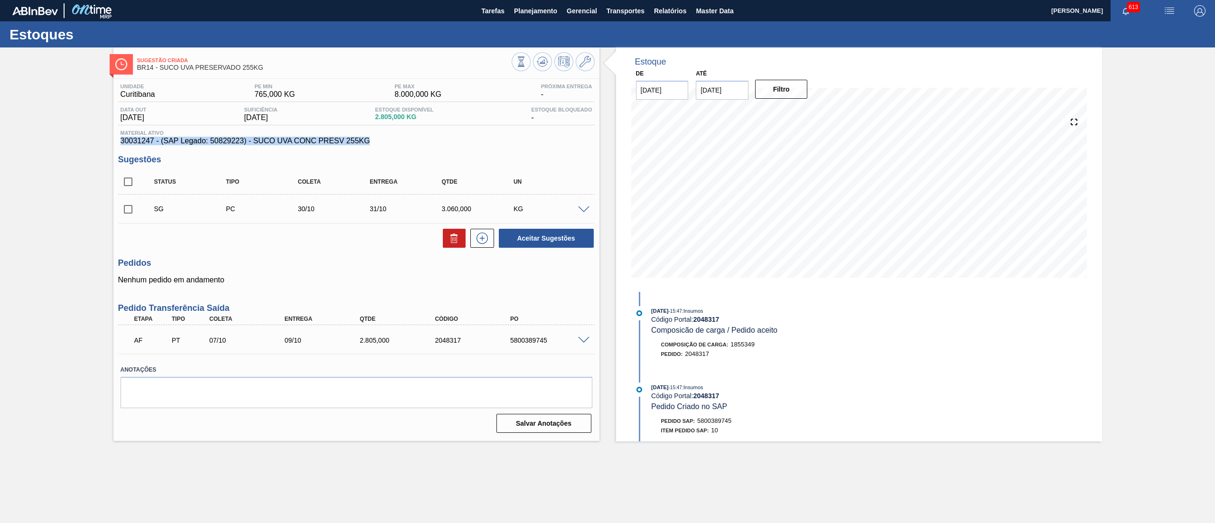
drag, startPoint x: 390, startPoint y: 138, endPoint x: 104, endPoint y: 141, distance: 285.3
click at [104, 141] on div "Sugestão Criada BR14 - SUCO UVA PRESERVADO 255KG Unidade [GEOGRAPHIC_DATA] PE M…" at bounding box center [607, 244] width 1215 height 394
copy span "30031247 - (SAP Legado: 50829223) - SUCO UVA CONC PRESV 255KG"
click at [524, 7] on span "Planejamento" at bounding box center [535, 10] width 43 height 11
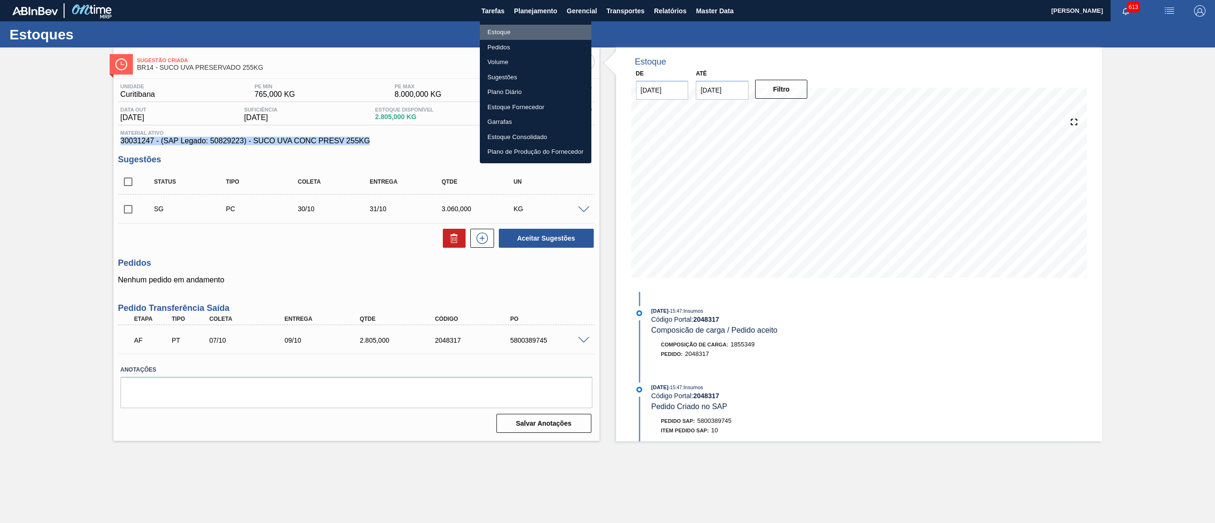
click at [517, 32] on li "Estoque" at bounding box center [536, 32] width 112 height 15
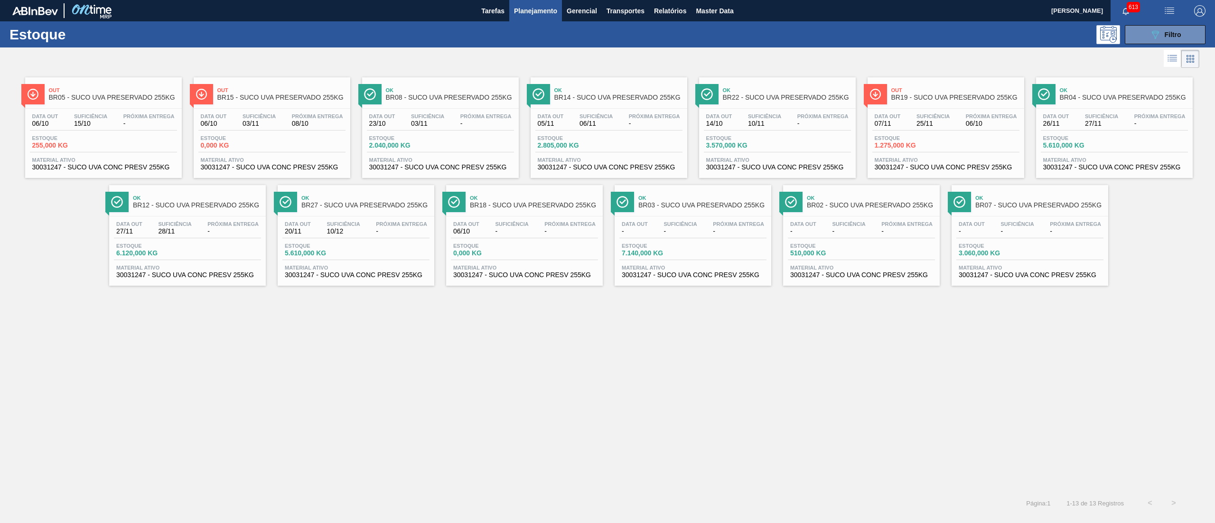
click at [235, 124] on div "Data out 06/10 Suficiência 03/11 Próxima Entrega 08/10" at bounding box center [271, 121] width 147 height 17
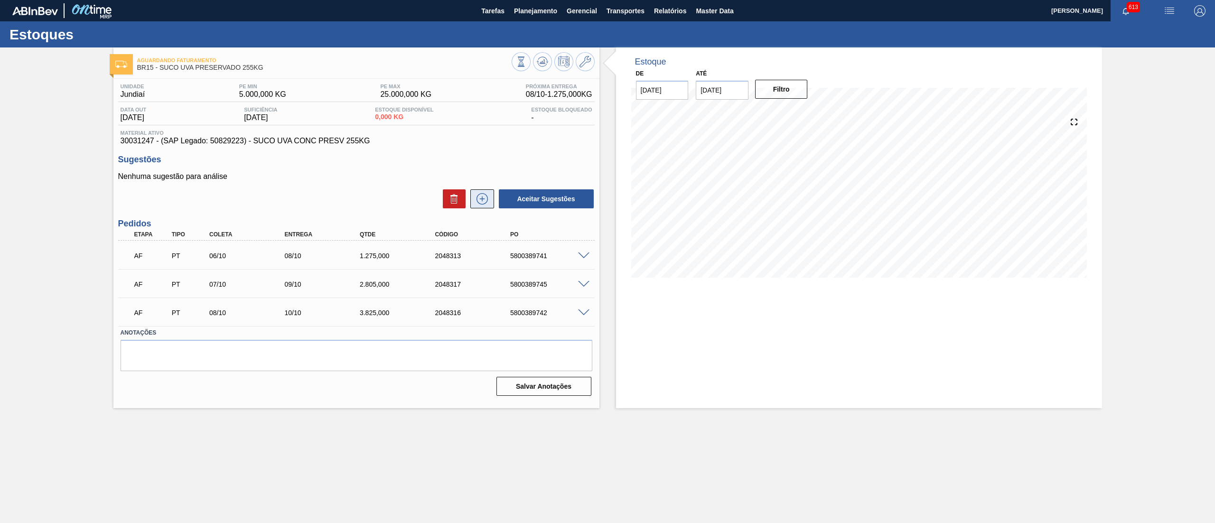
click at [486, 205] on icon at bounding box center [482, 198] width 15 height 11
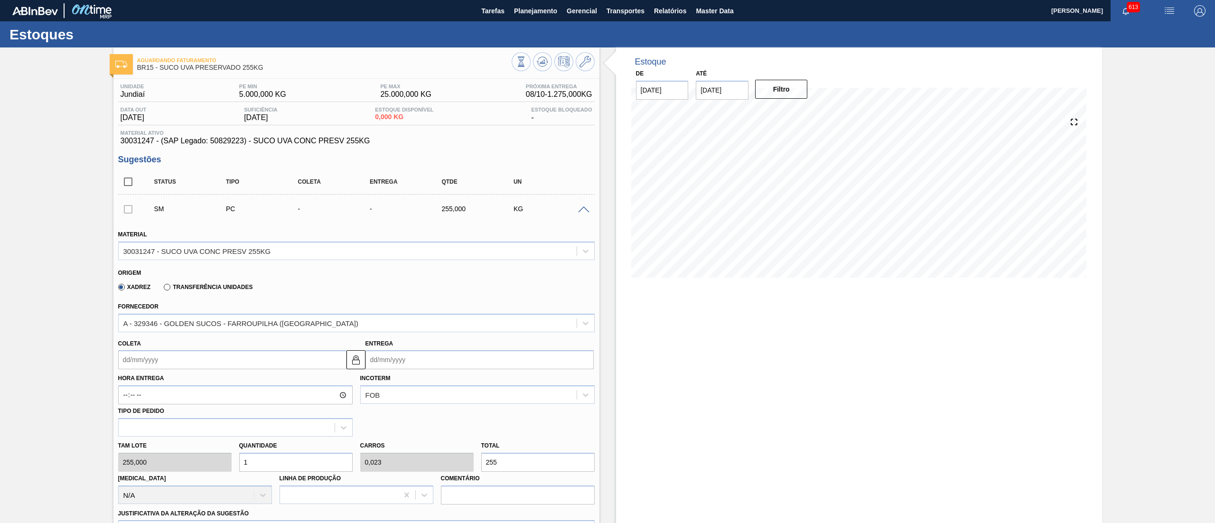
click at [171, 282] on div "Transferência Unidades" at bounding box center [206, 286] width 93 height 9
click at [171, 289] on label "Transferência Unidades" at bounding box center [208, 287] width 89 height 7
click at [162, 289] on input "Transferência Unidades" at bounding box center [162, 289] width 0 height 0
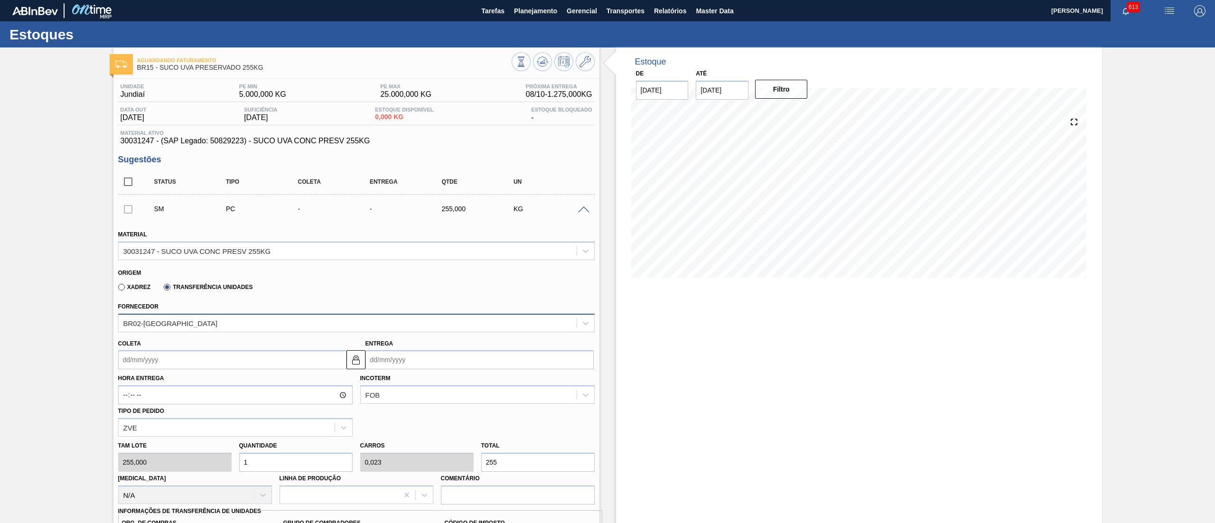
click at [158, 328] on div "BR02-[GEOGRAPHIC_DATA]" at bounding box center [348, 323] width 458 height 14
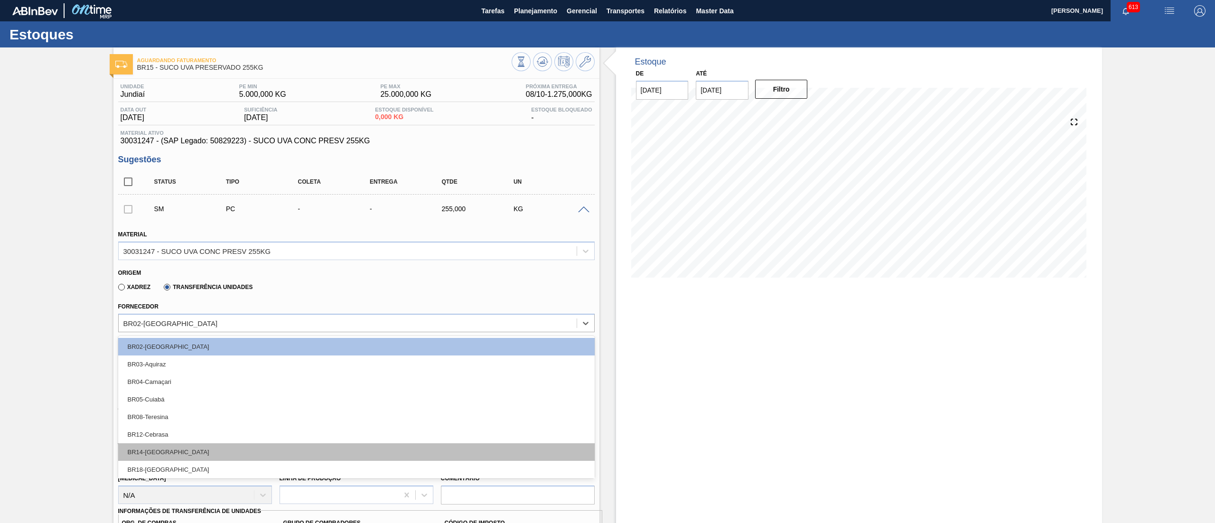
scroll to position [72, 0]
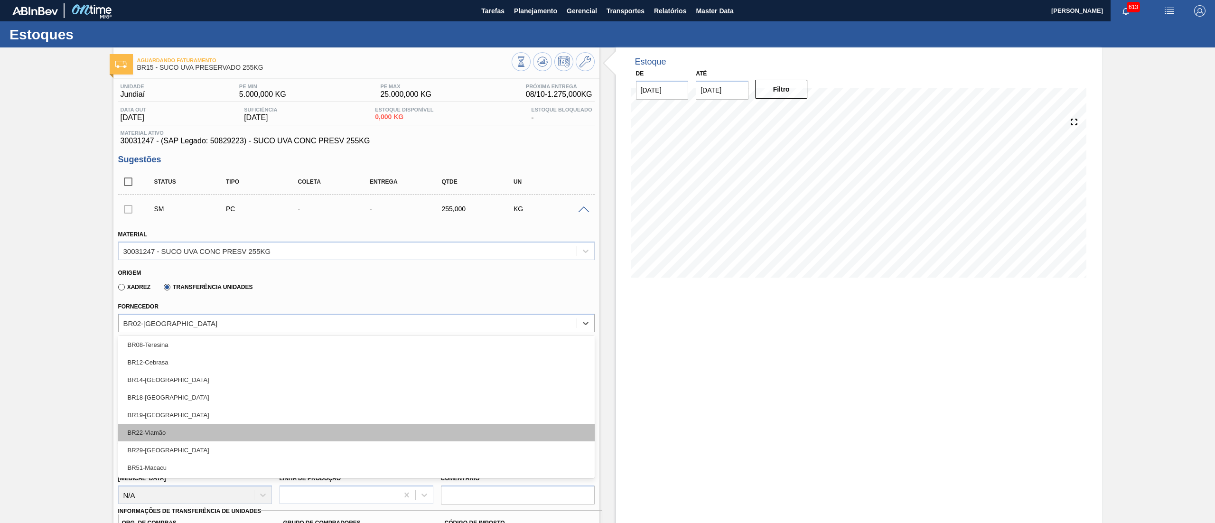
click at [191, 425] on div "BR22-Viamão" at bounding box center [356, 433] width 477 height 18
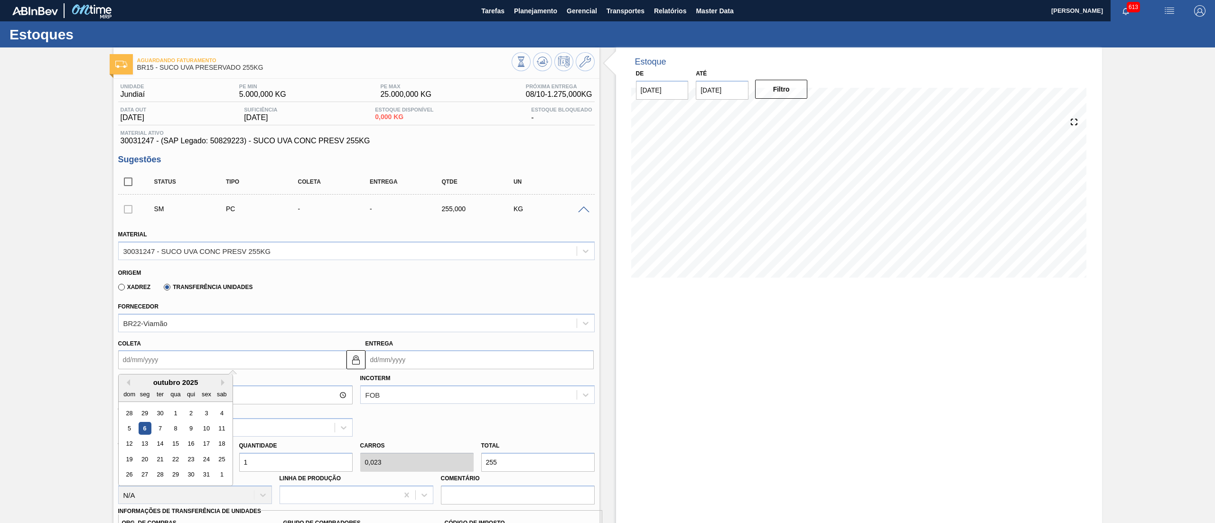
click at [174, 358] on input "Coleta" at bounding box center [232, 359] width 228 height 19
click at [156, 425] on div "7" at bounding box center [159, 428] width 13 height 13
type input "[DATE]"
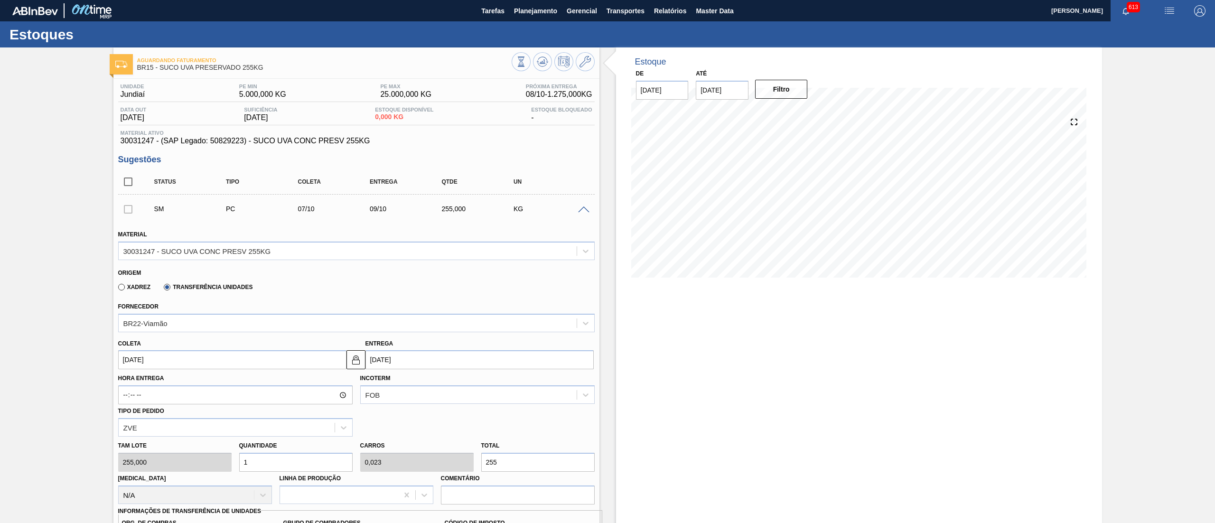
drag, startPoint x: 268, startPoint y: 464, endPoint x: 207, endPoint y: 472, distance: 61.2
click at [207, 472] on div "[PERSON_NAME] 255,000 Quantidade 1 Carros 0,023 Total 255 [MEDICAL_DATA] N/A Li…" at bounding box center [356, 471] width 484 height 68
type input "4"
type input "0,091"
type input "1.020"
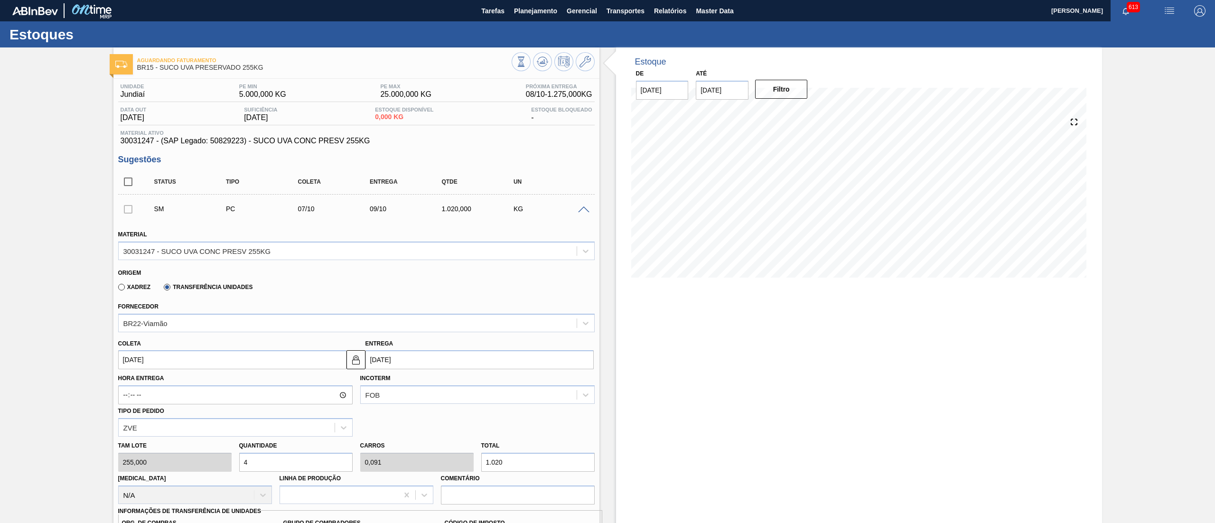
scroll to position [357, 0]
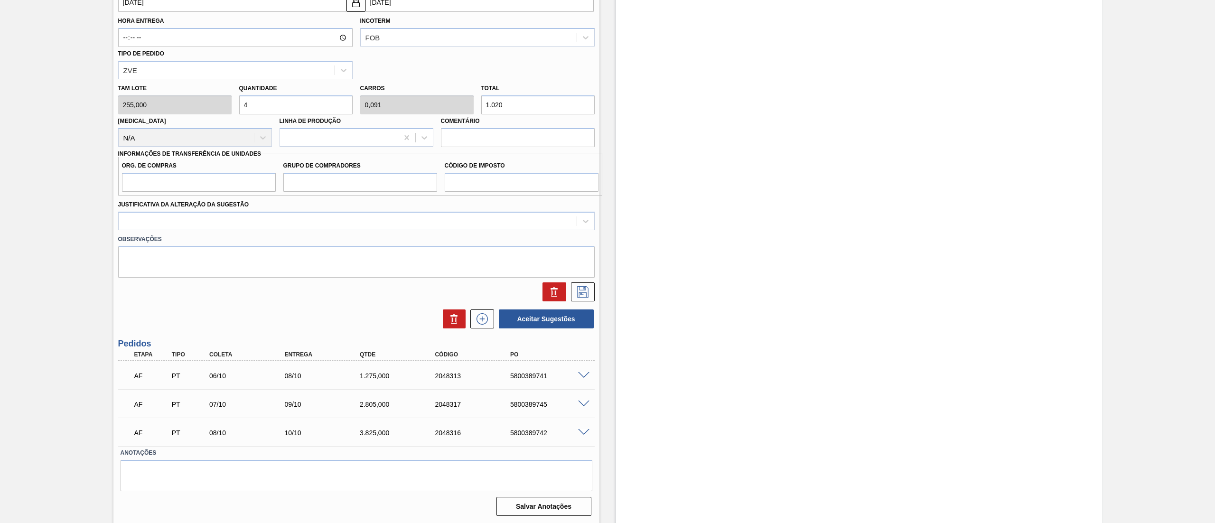
type input "4"
click at [158, 185] on input "Org. de Compras" at bounding box center [199, 182] width 154 height 19
type input "BR08"
click at [348, 182] on input "Grupo de Compradores" at bounding box center [360, 182] width 154 height 19
type input "B02"
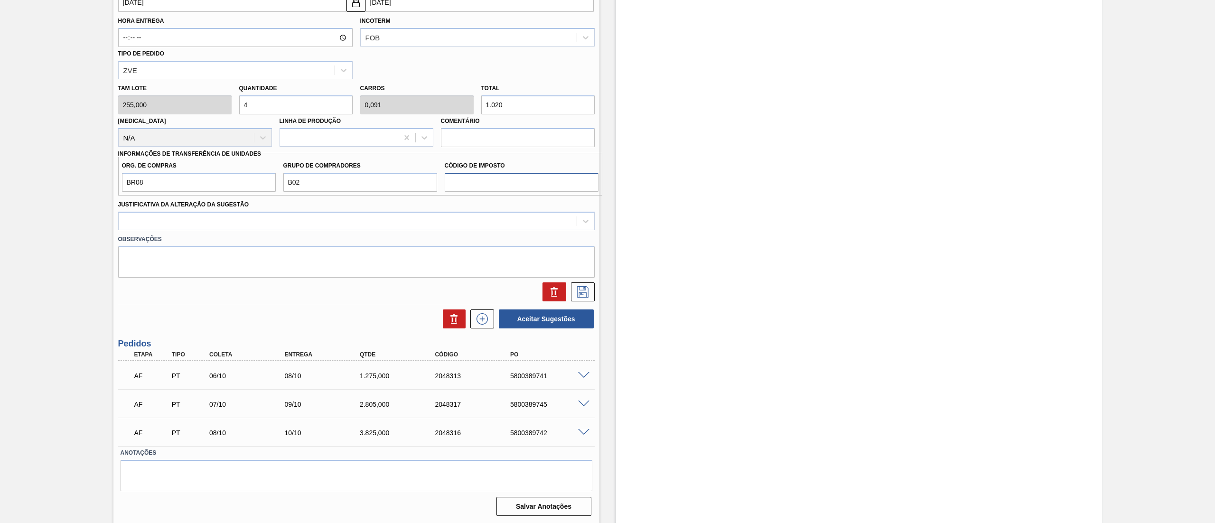
drag, startPoint x: 497, startPoint y: 183, endPoint x: 497, endPoint y: 189, distance: 5.7
click at [497, 182] on input "Código de Imposto" at bounding box center [522, 182] width 154 height 19
type input "IZ"
click at [396, 215] on div at bounding box center [348, 221] width 458 height 14
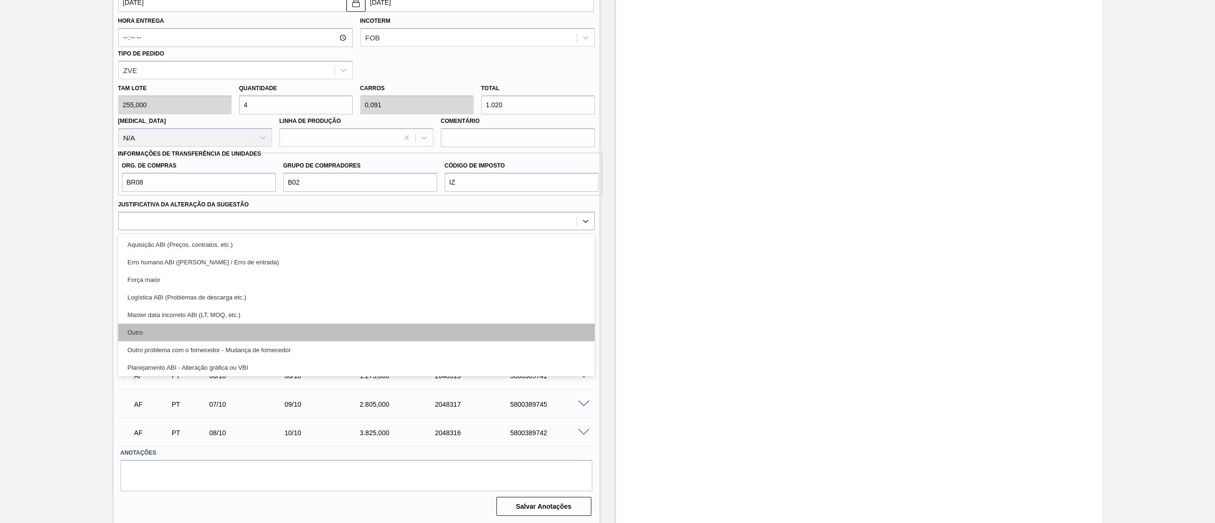
click at [331, 329] on div "Outro" at bounding box center [356, 333] width 477 height 18
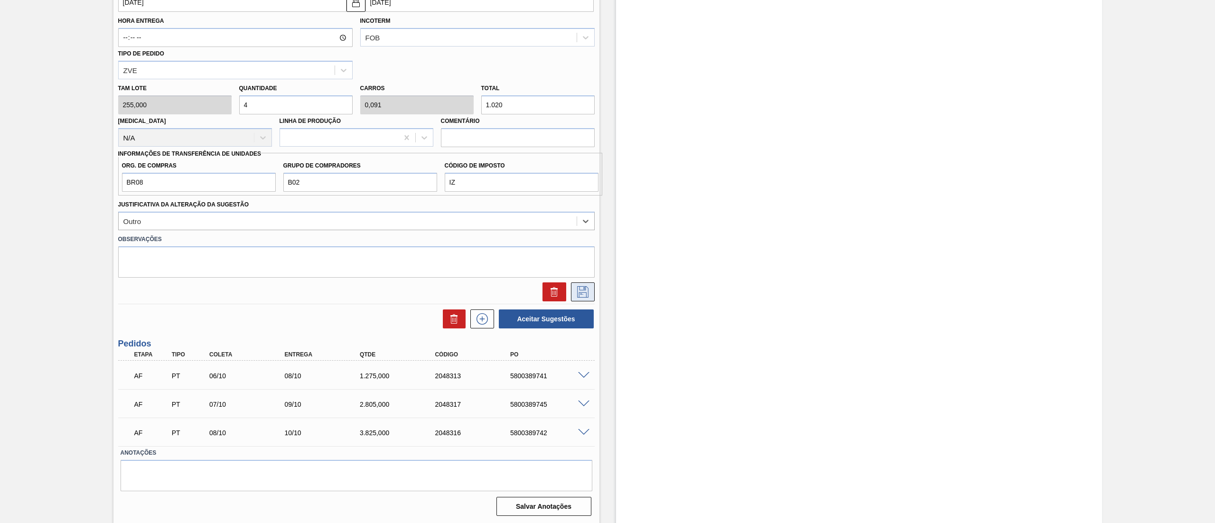
click at [588, 298] on icon at bounding box center [582, 291] width 15 height 11
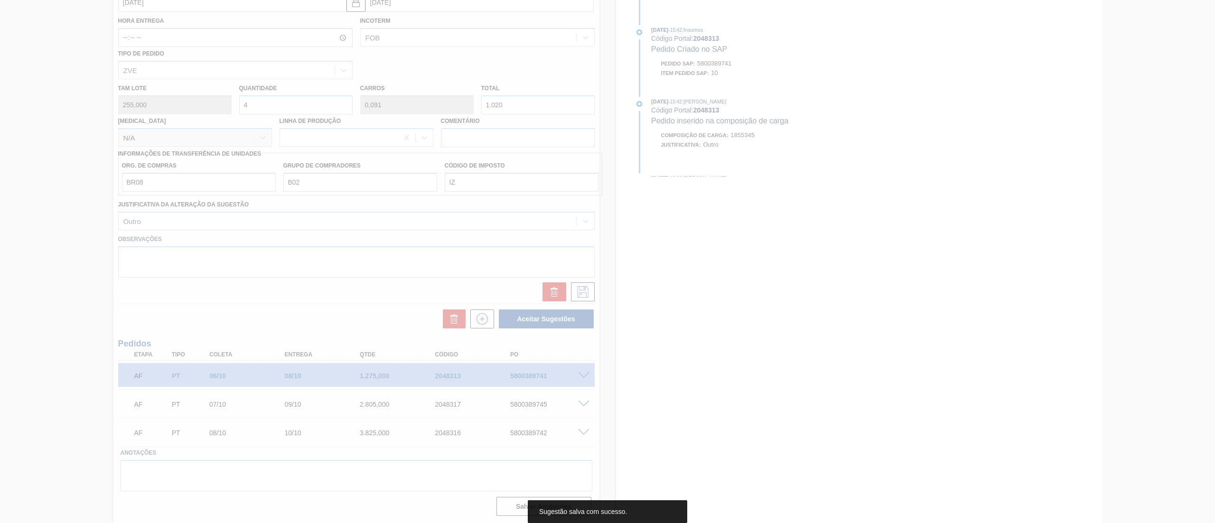
scroll to position [0, 0]
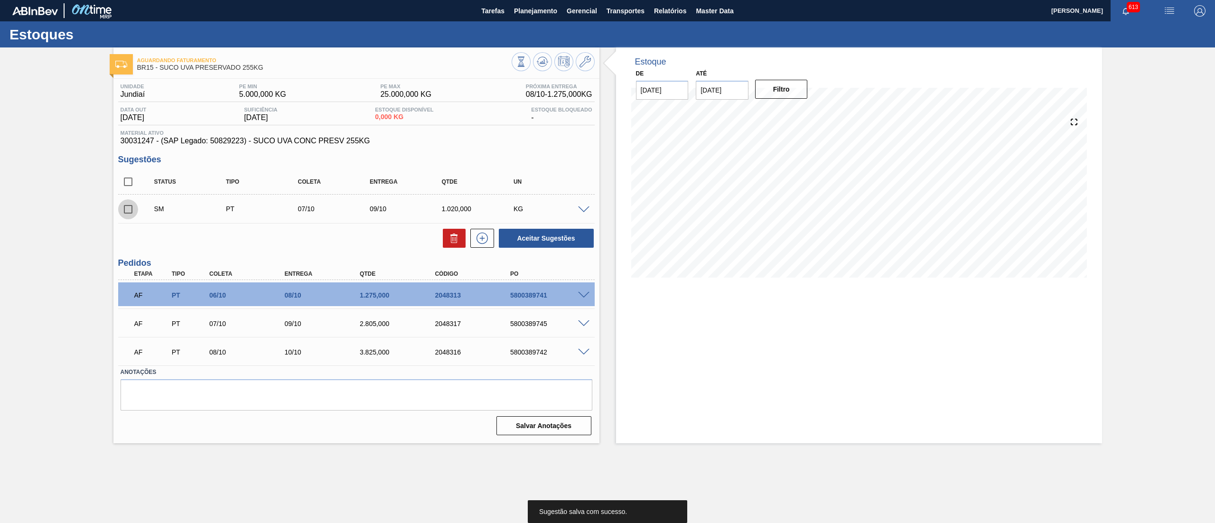
click at [133, 207] on input "checkbox" at bounding box center [128, 209] width 20 height 20
click at [567, 241] on button "Aceitar Sugestões" at bounding box center [546, 238] width 95 height 19
checkbox input "false"
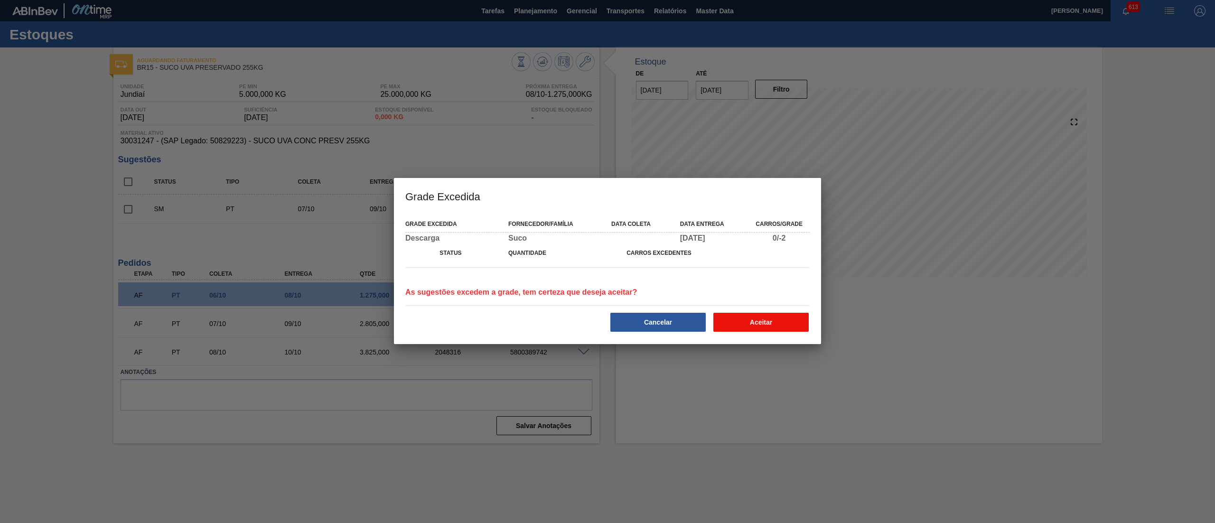
click at [754, 320] on button "Aceitar" at bounding box center [760, 322] width 95 height 19
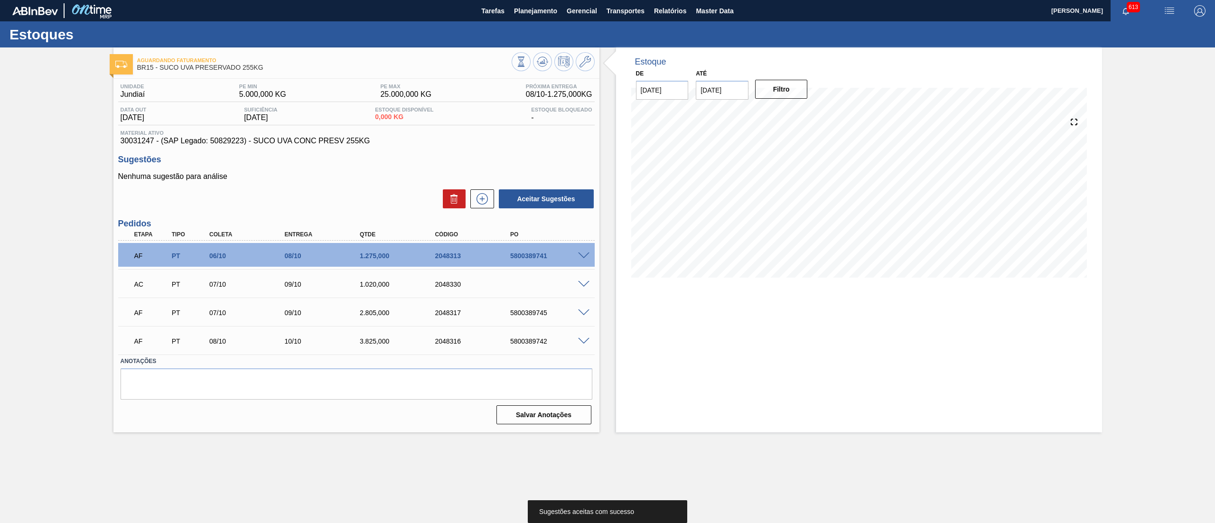
click at [584, 284] on span at bounding box center [583, 284] width 11 height 7
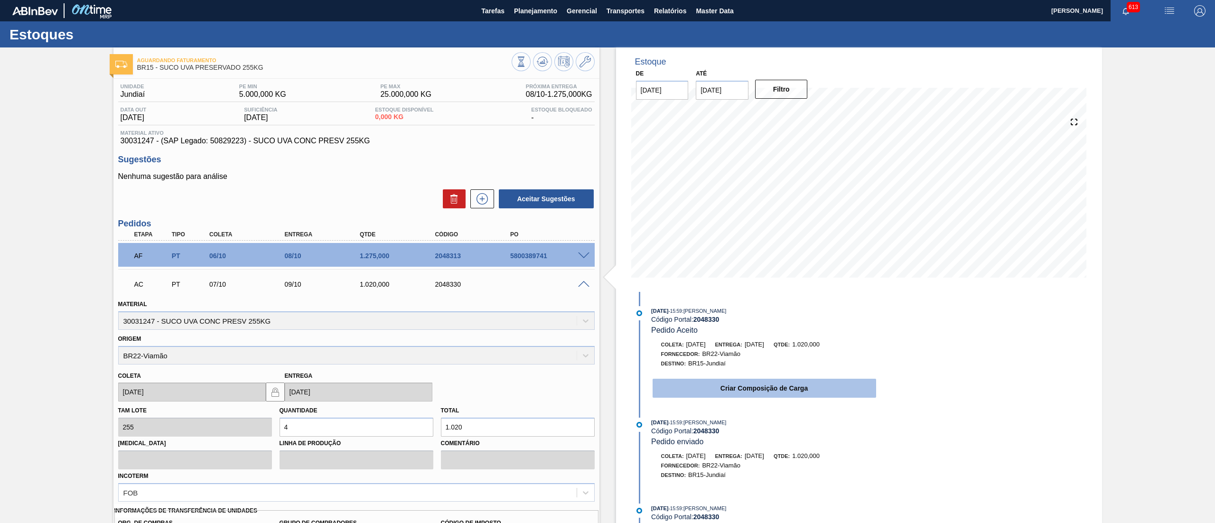
click at [774, 398] on button "Criar Composição de Carga" at bounding box center [765, 388] width 224 height 19
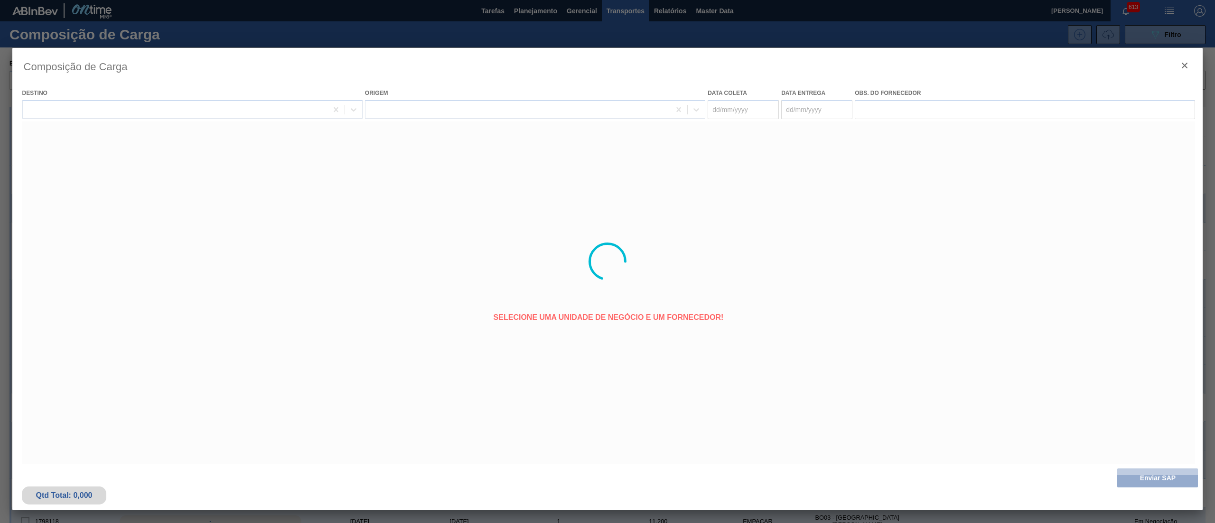
type coleta "[DATE]"
type Entrega "[DATE]"
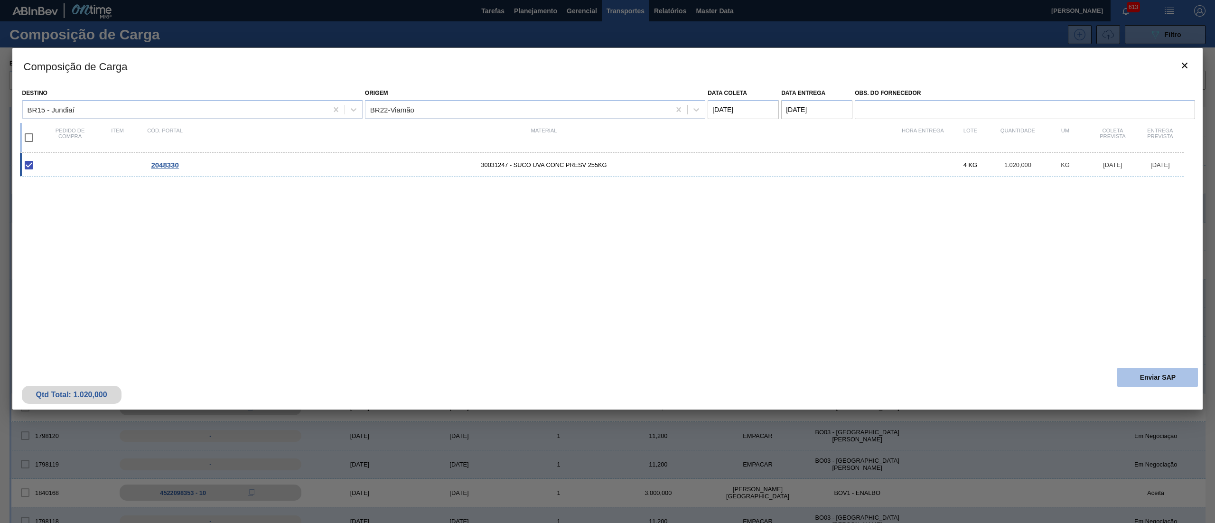
click at [1145, 373] on button "Enviar SAP" at bounding box center [1157, 377] width 81 height 19
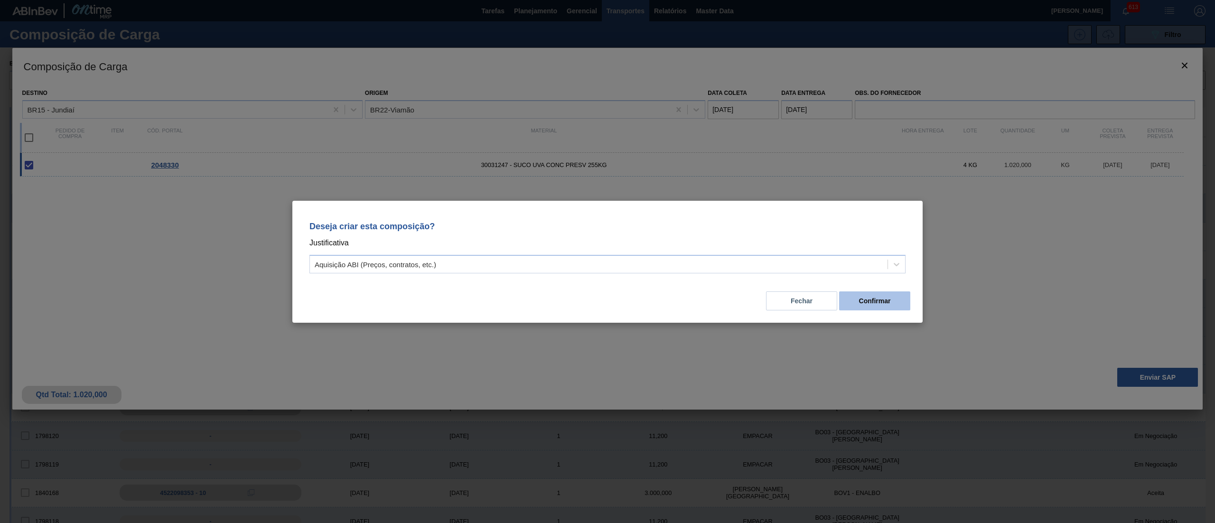
click at [880, 302] on button "Confirmar" at bounding box center [874, 300] width 71 height 19
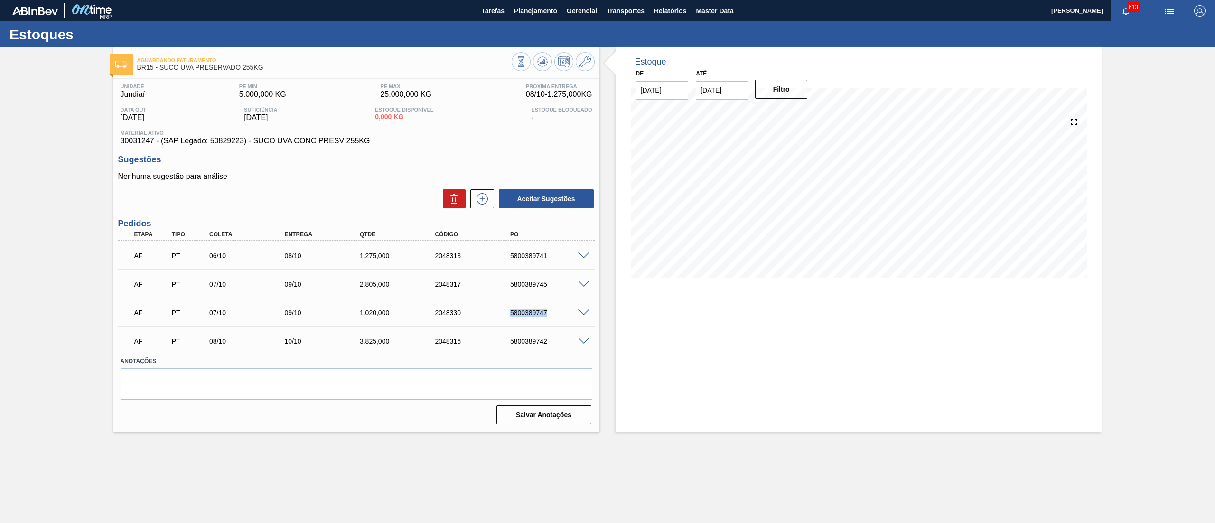
drag, startPoint x: 505, startPoint y: 310, endPoint x: 576, endPoint y: 314, distance: 70.8
click at [576, 314] on div "AF PT 07/10 09/10 1.020,000 2048330 5800389747" at bounding box center [356, 312] width 477 height 24
copy div "5800389747"
click at [536, 10] on span "Planejamento" at bounding box center [535, 10] width 43 height 11
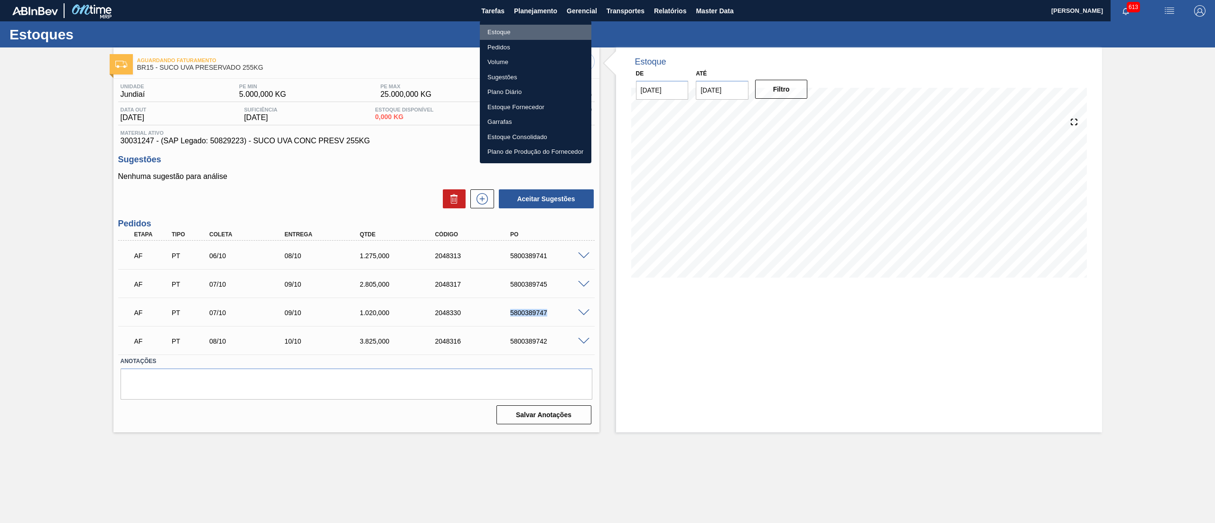
click at [529, 31] on li "Estoque" at bounding box center [536, 32] width 112 height 15
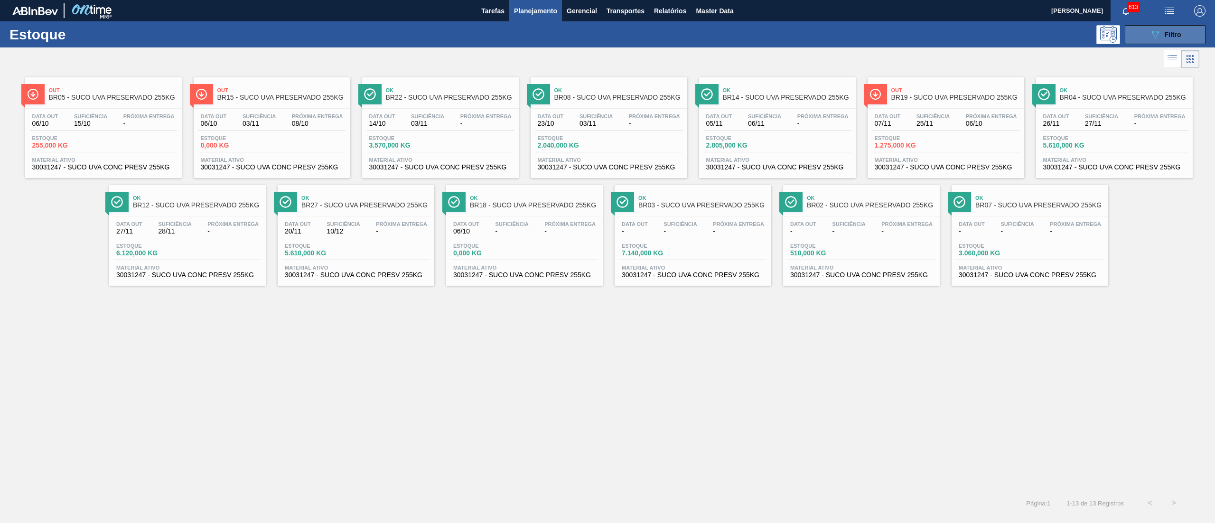
click at [1159, 34] on icon "089F7B8B-B2A5-4AFE-B5C0-19BA573D28AC" at bounding box center [1155, 34] width 11 height 11
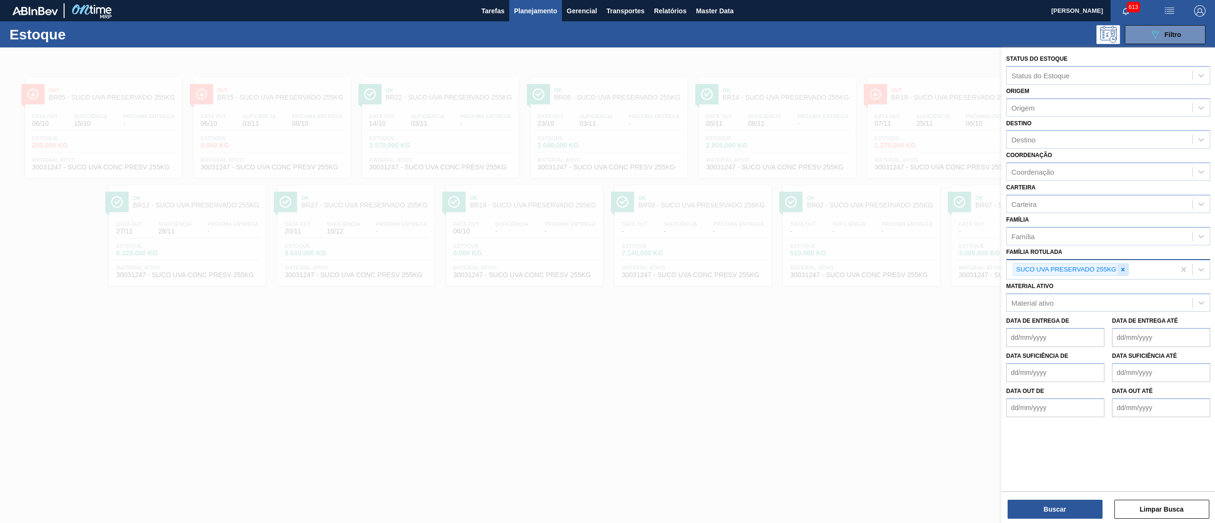
click at [1127, 266] on div at bounding box center [1123, 270] width 10 height 12
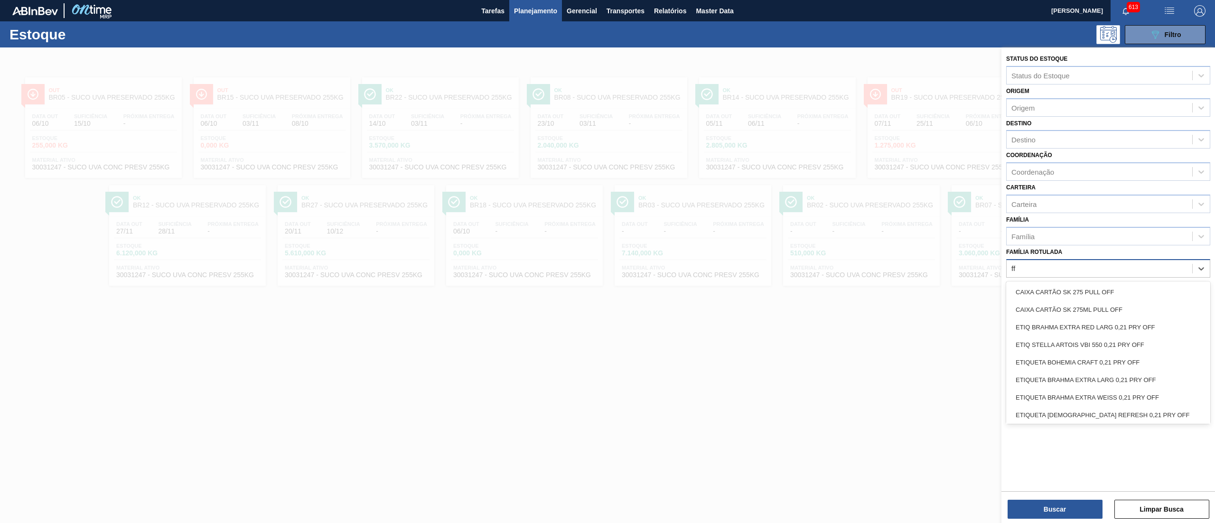
type Rotulada "ff"
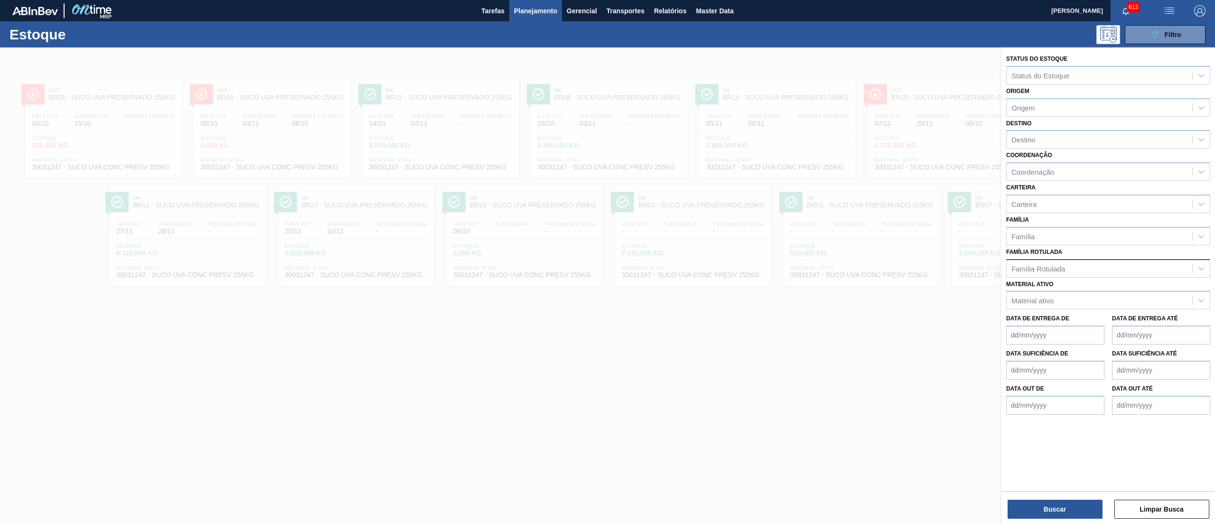
click at [1085, 252] on div "Família Rotulada Família Rotulada" at bounding box center [1108, 261] width 204 height 32
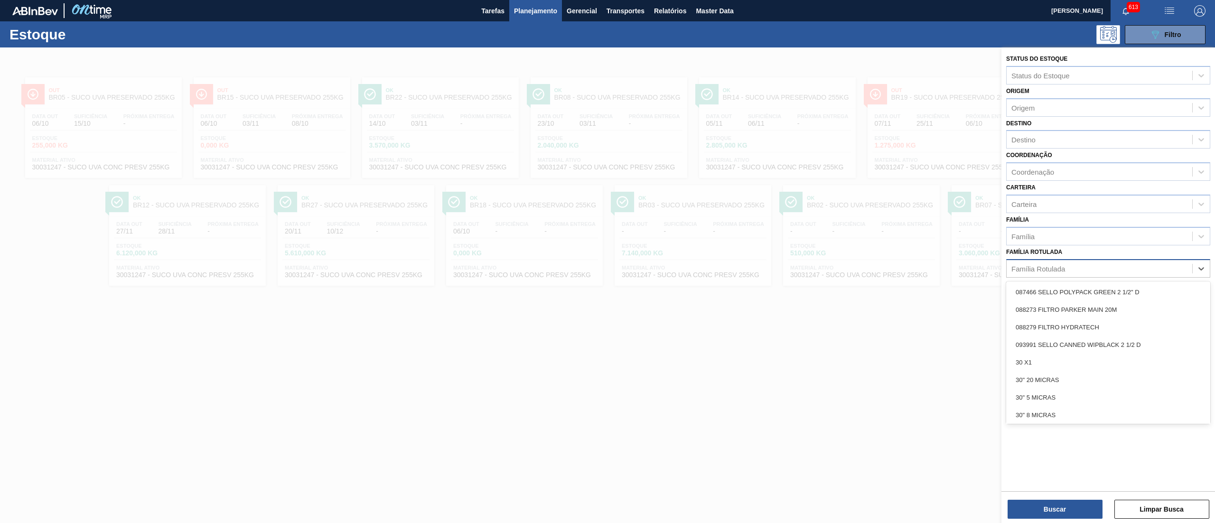
click at [1090, 267] on div "Família Rotulada" at bounding box center [1100, 269] width 186 height 14
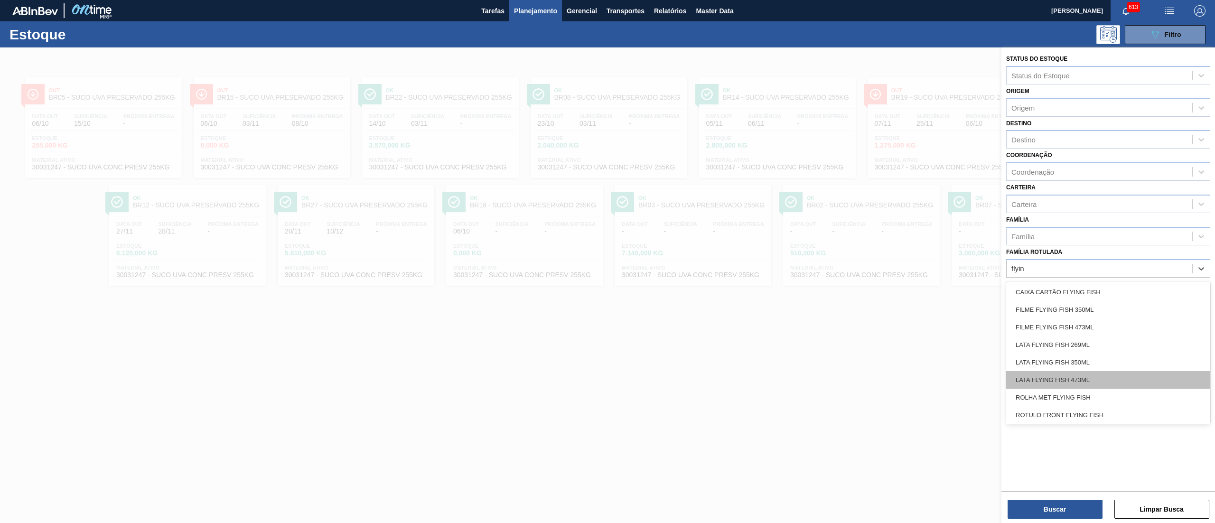
scroll to position [19, 0]
type Rotulada "flyin"
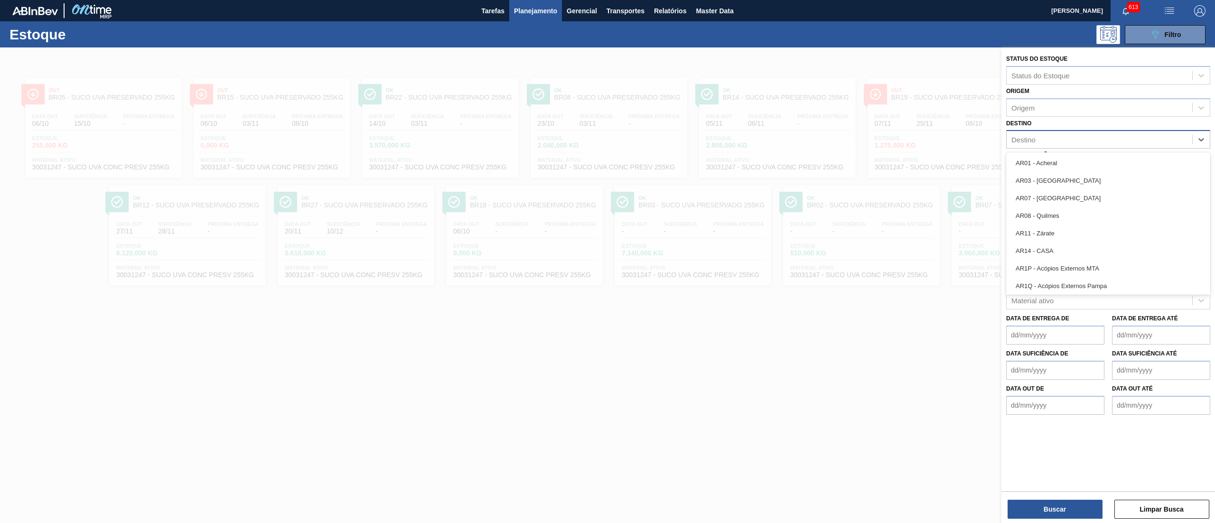
click at [1039, 138] on div "Destino" at bounding box center [1100, 140] width 186 height 14
type input "3"
type input "13"
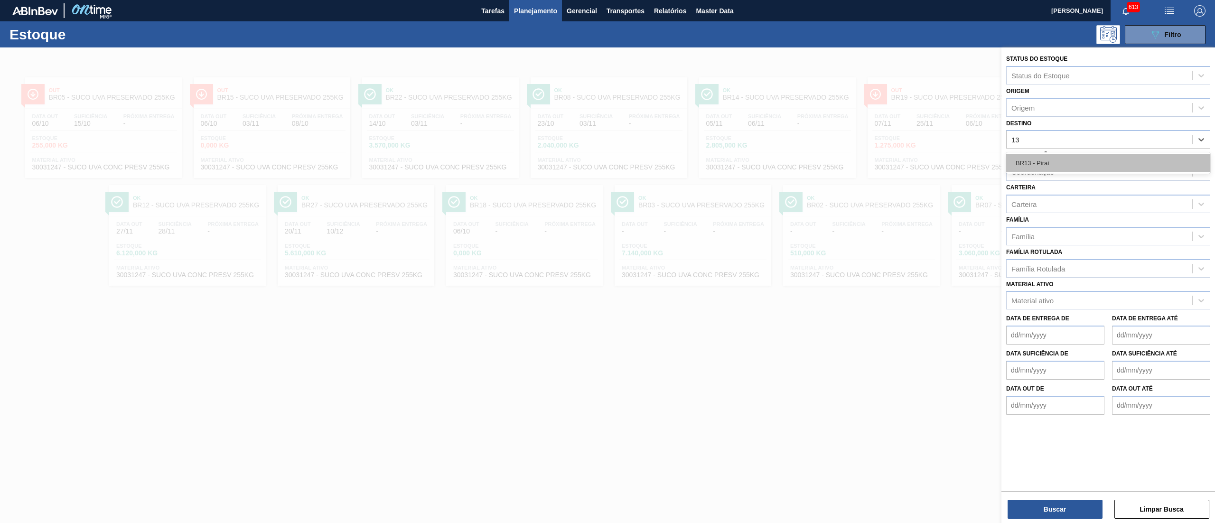
click at [1041, 155] on div "BR13 - Piraí" at bounding box center [1108, 163] width 204 height 18
click at [1057, 177] on div "Coordenação" at bounding box center [1100, 175] width 186 height 14
click at [1088, 159] on div "Coordenação Coordenação" at bounding box center [1108, 167] width 204 height 32
click at [1040, 309] on div "Material ativo" at bounding box center [1108, 302] width 204 height 19
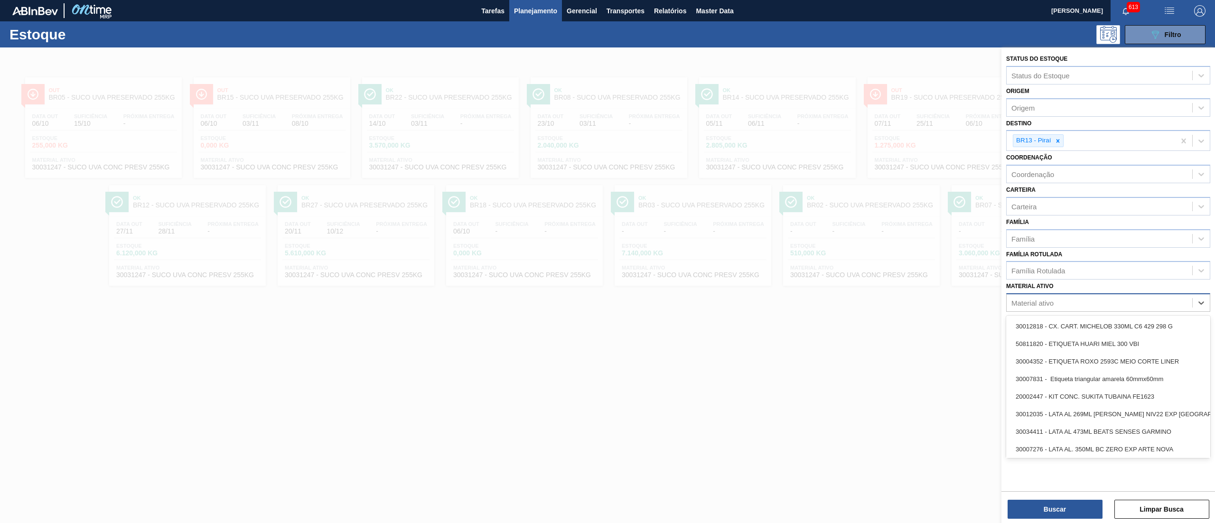
click at [1057, 305] on div "Material ativo" at bounding box center [1100, 303] width 186 height 14
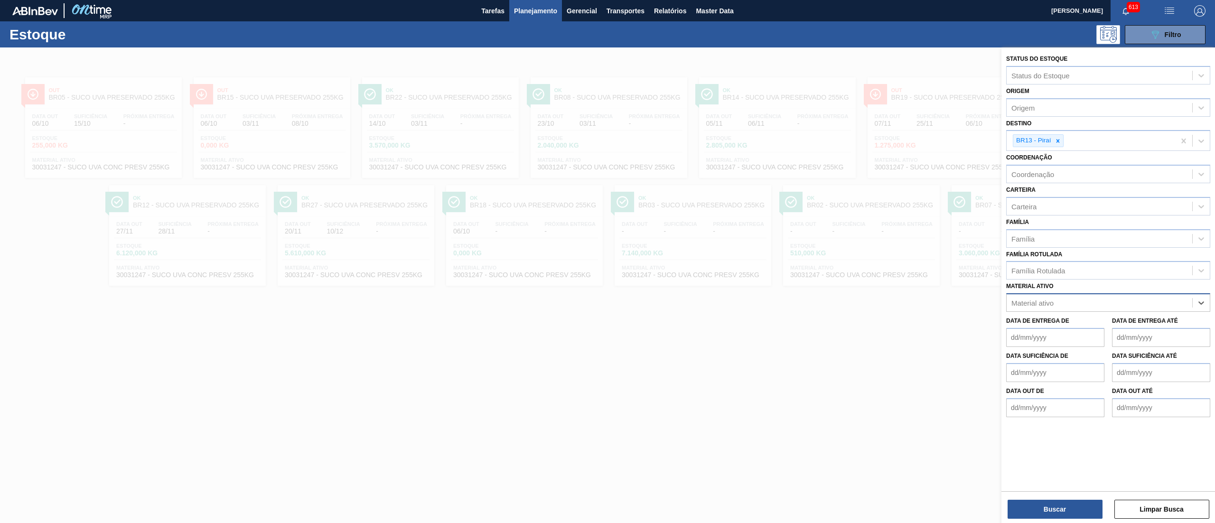
paste ativo "30034486"
type ativo "30034486"
click at [1064, 318] on div "30034486 - ROTULO FRONT FLYING FISH 330ML" at bounding box center [1108, 327] width 204 height 18
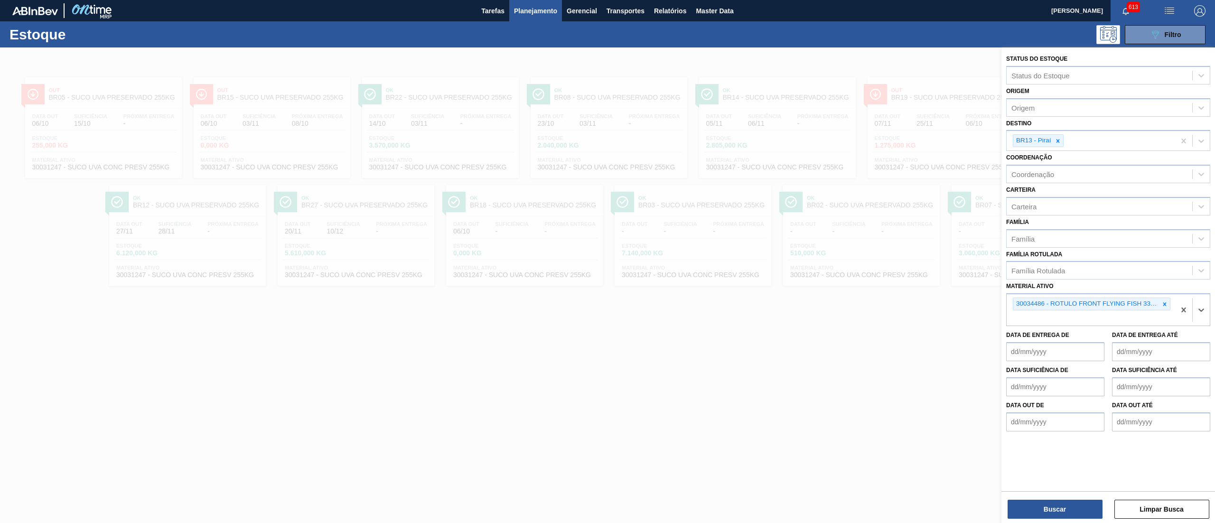
paste ativo "30034488"
type ativo "30034488"
click at [1121, 341] on div "30034488 - ROT NECK FLYING FISH 330ML" at bounding box center [1108, 341] width 204 height 18
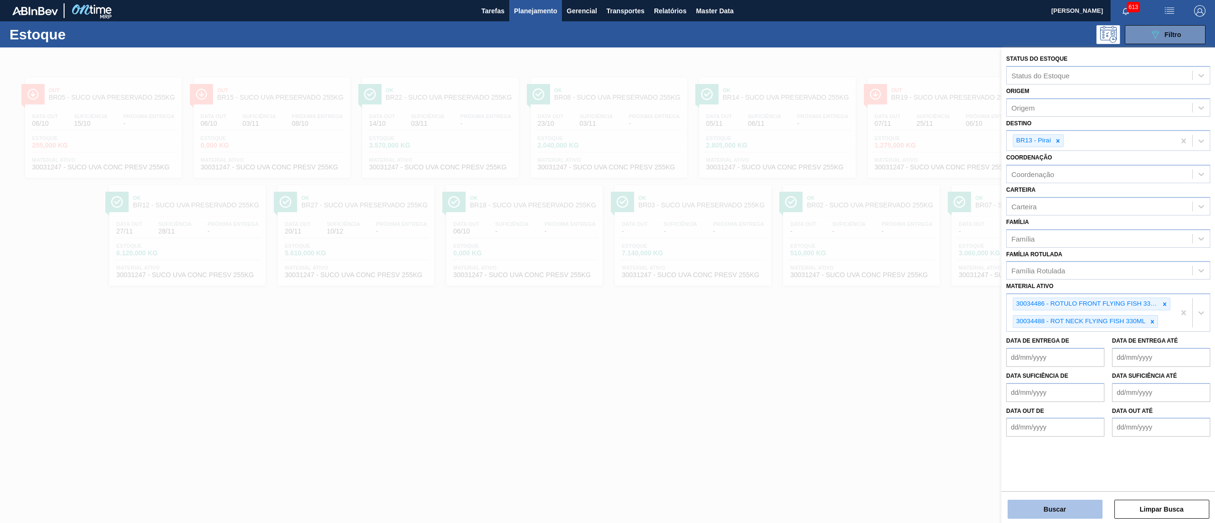
click at [1040, 506] on button "Buscar" at bounding box center [1055, 509] width 95 height 19
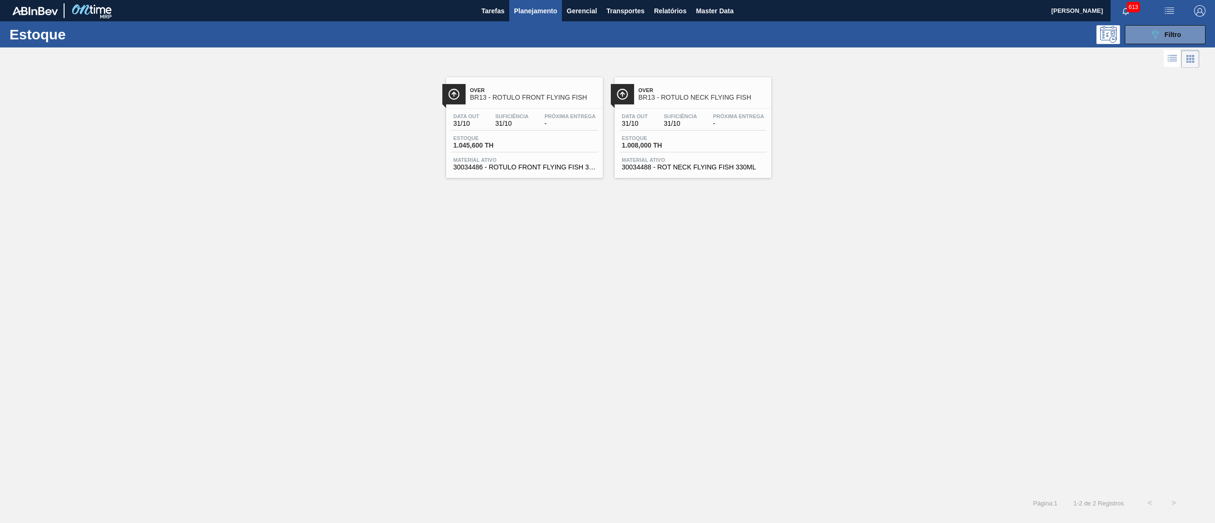
click at [570, 170] on span "30034486 - ROTULO FRONT FLYING FISH 330ML" at bounding box center [524, 167] width 142 height 7
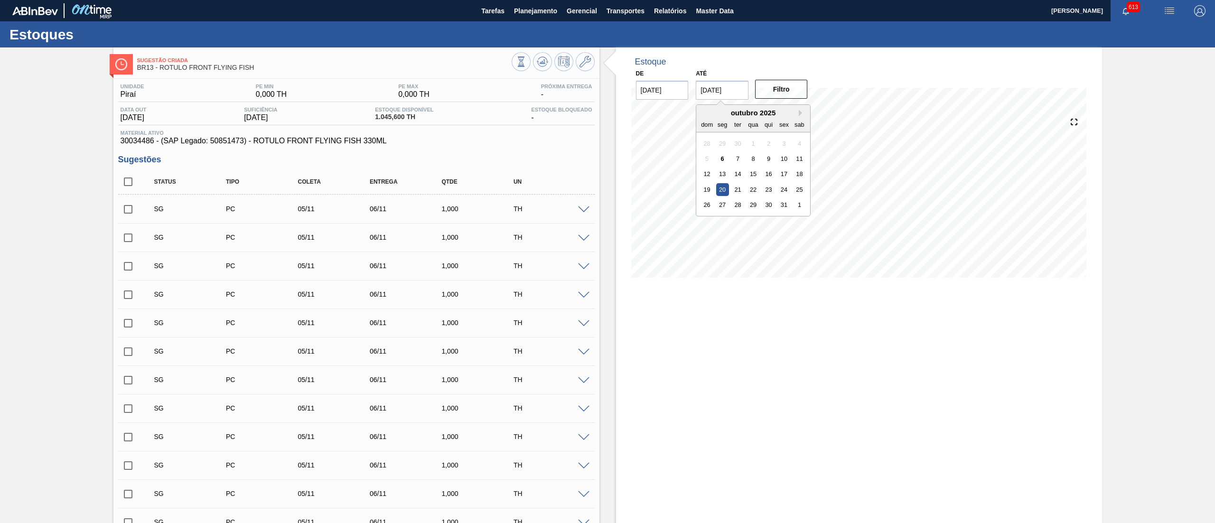
click at [728, 91] on input "[DATE]" at bounding box center [722, 90] width 53 height 19
click at [804, 114] on button "Next Month" at bounding box center [802, 113] width 7 height 7
click at [793, 201] on div "29" at bounding box center [799, 204] width 13 height 13
type input "[DATE]"
click at [781, 88] on button "Filtro" at bounding box center [781, 89] width 53 height 19
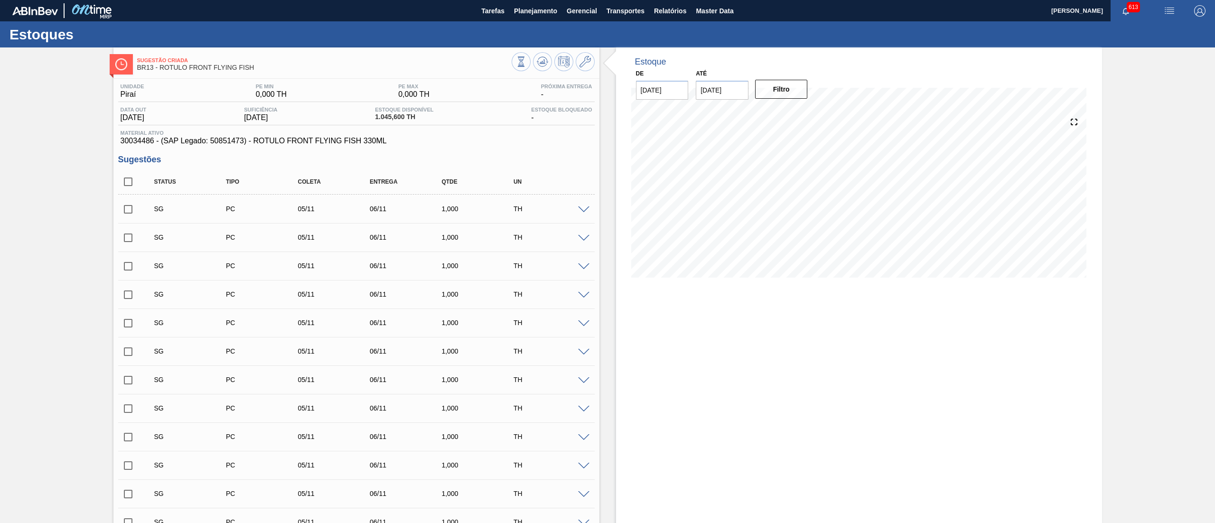
click at [133, 178] on input "checkbox" at bounding box center [128, 182] width 20 height 20
checkbox input "true"
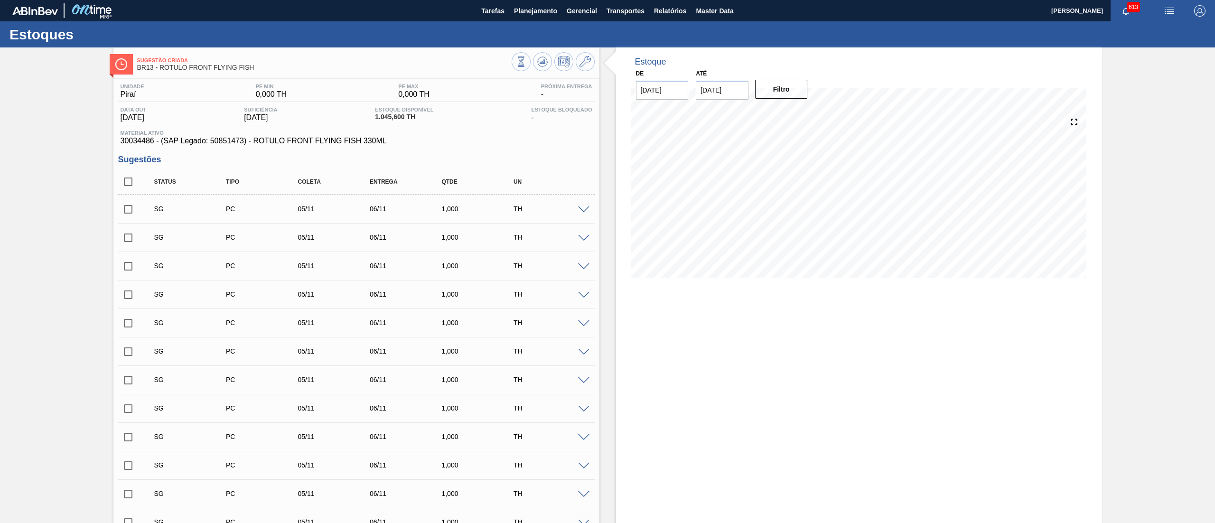
checkbox input "true"
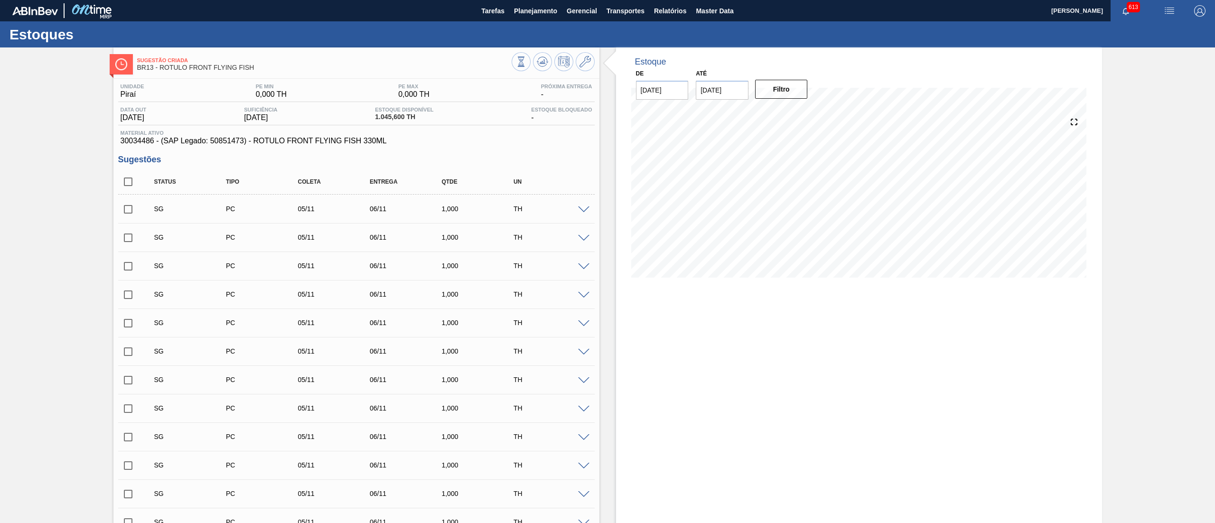
checkbox input "true"
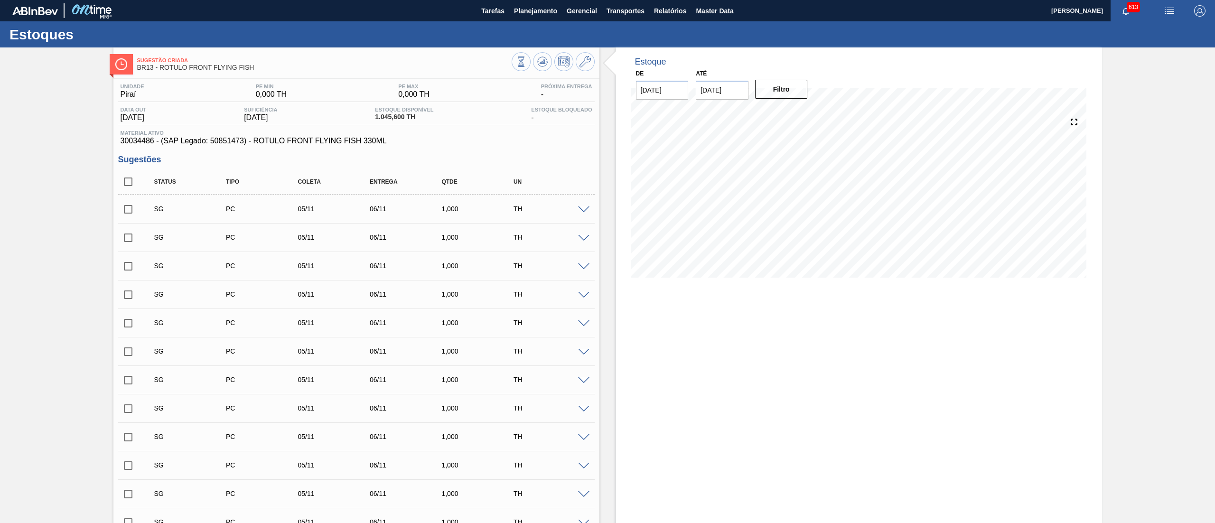
checkbox input "true"
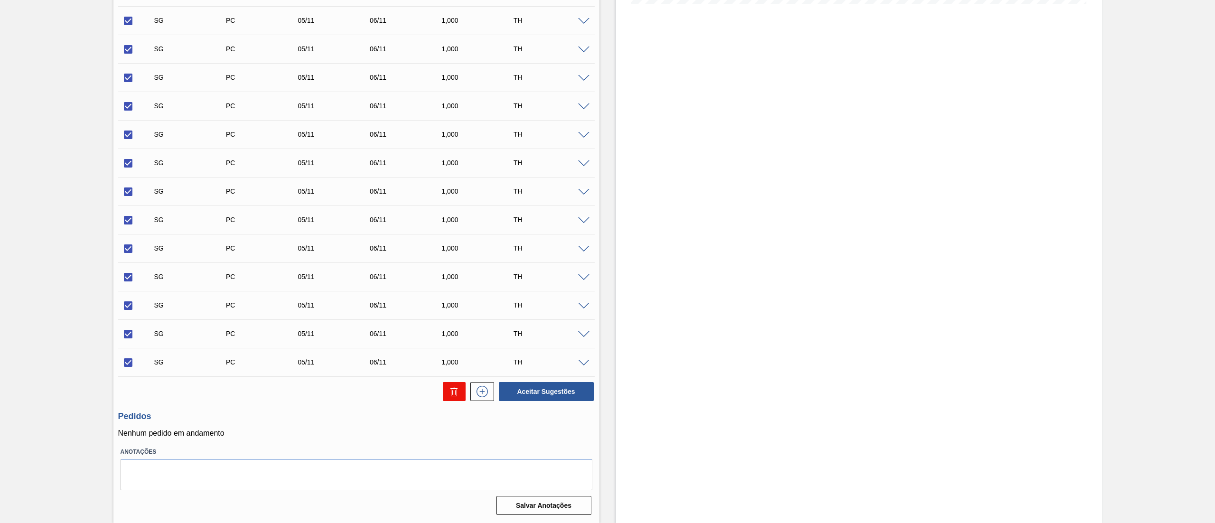
click at [452, 393] on icon at bounding box center [452, 392] width 0 height 5
checkbox input "false"
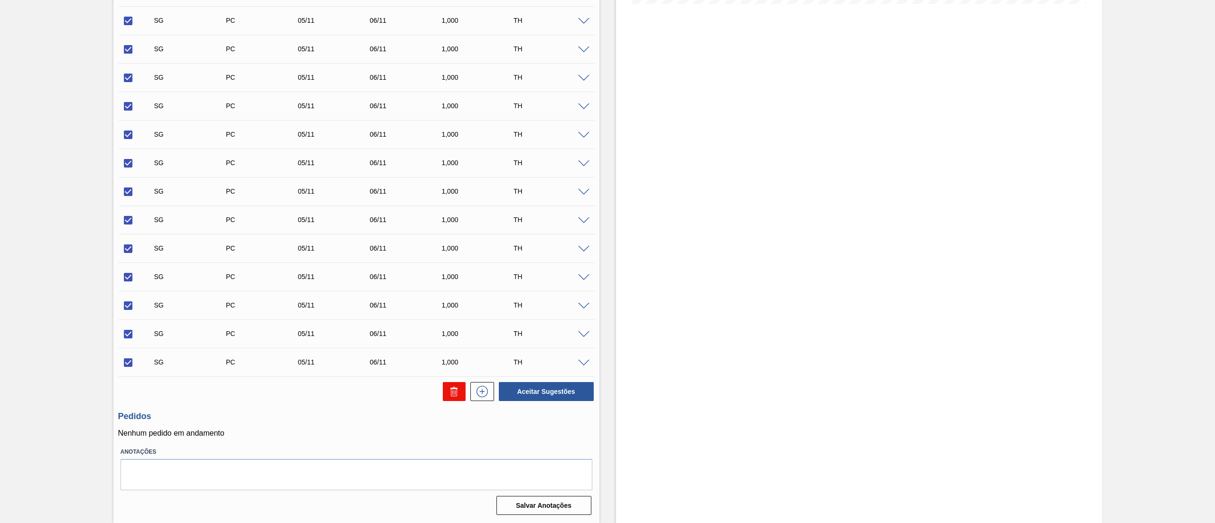
checkbox input "false"
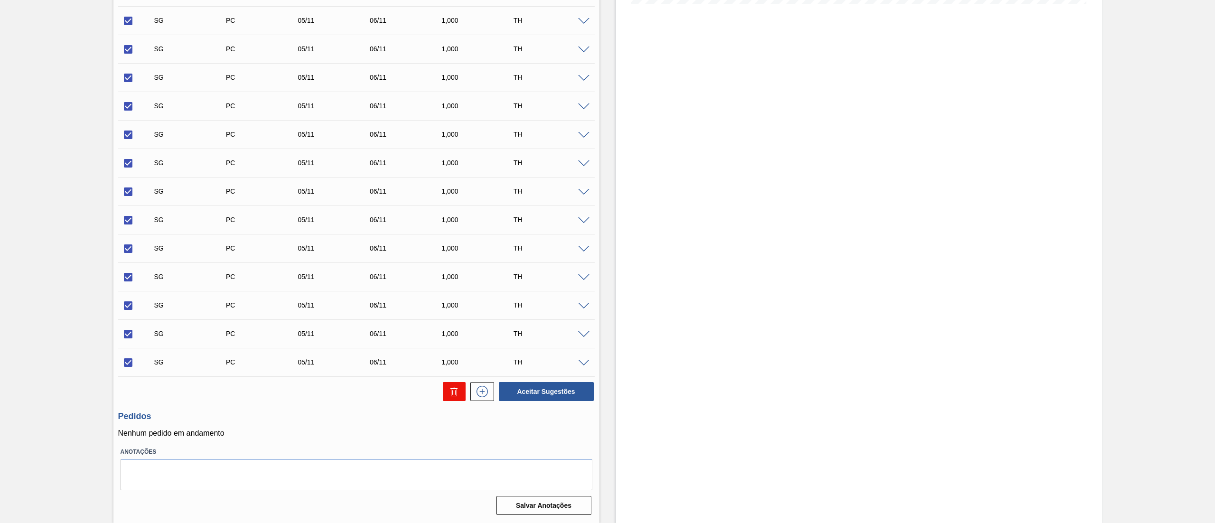
checkbox input "false"
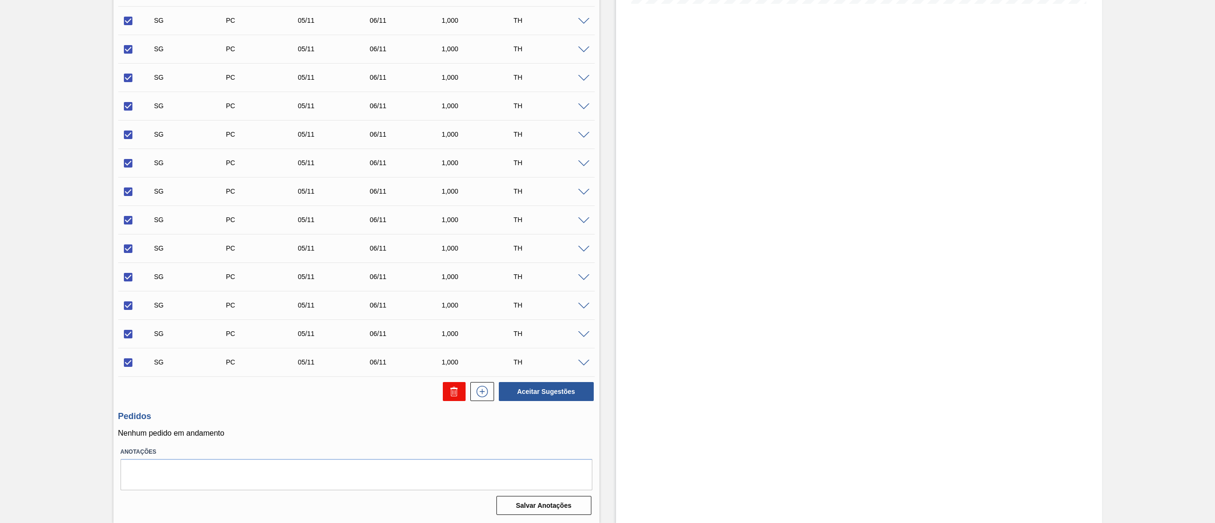
checkbox input "false"
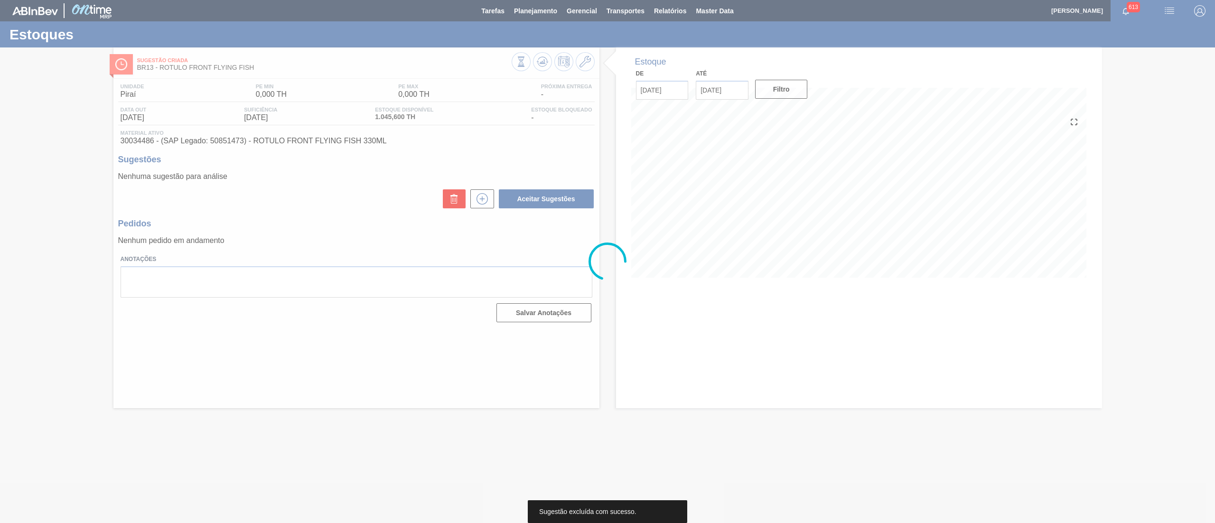
scroll to position [0, 0]
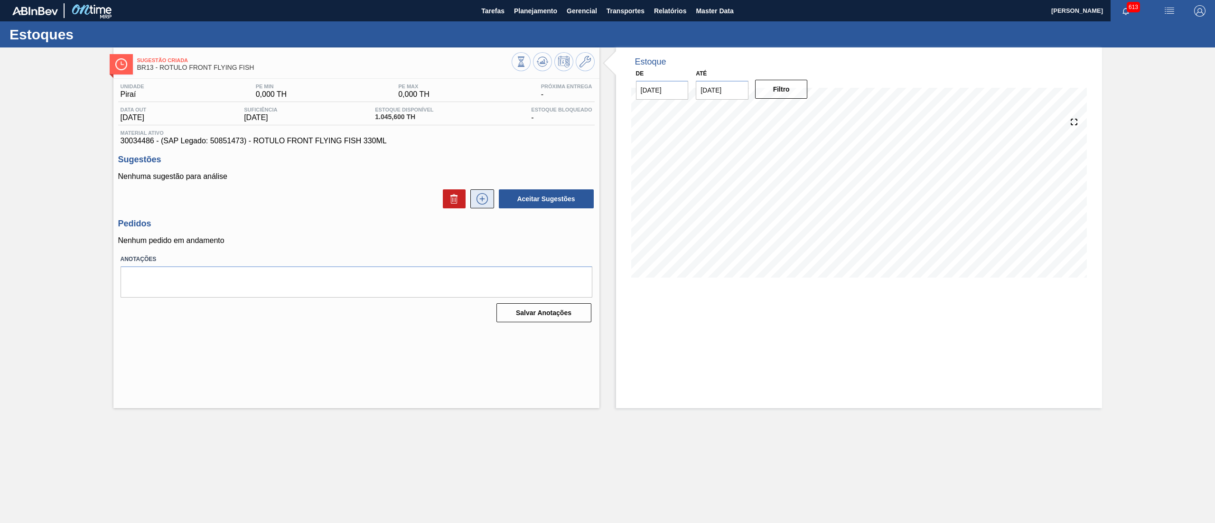
click at [477, 199] on icon at bounding box center [482, 198] width 15 height 11
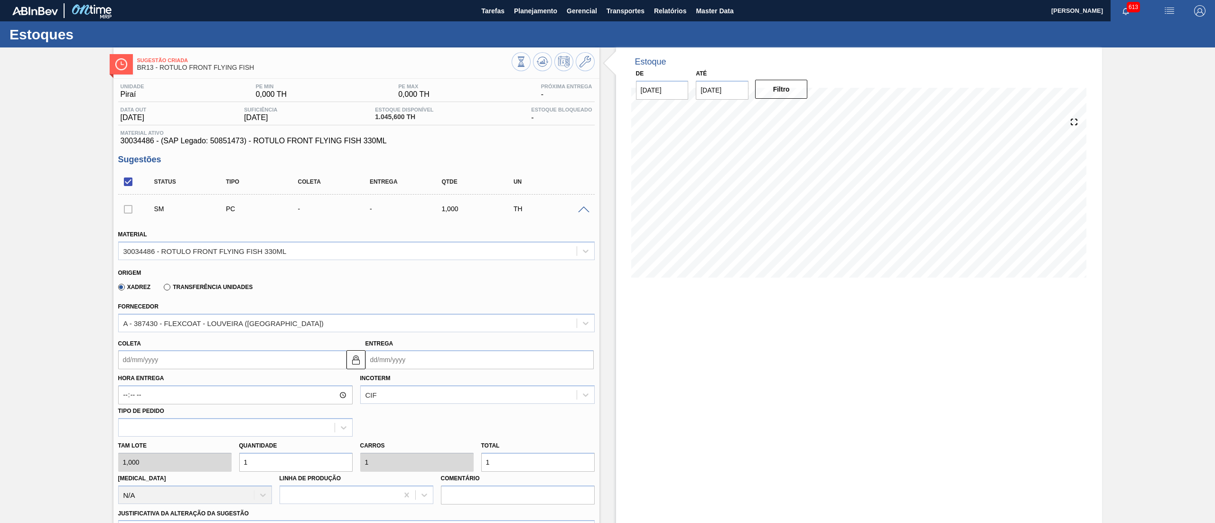
scroll to position [235, 0]
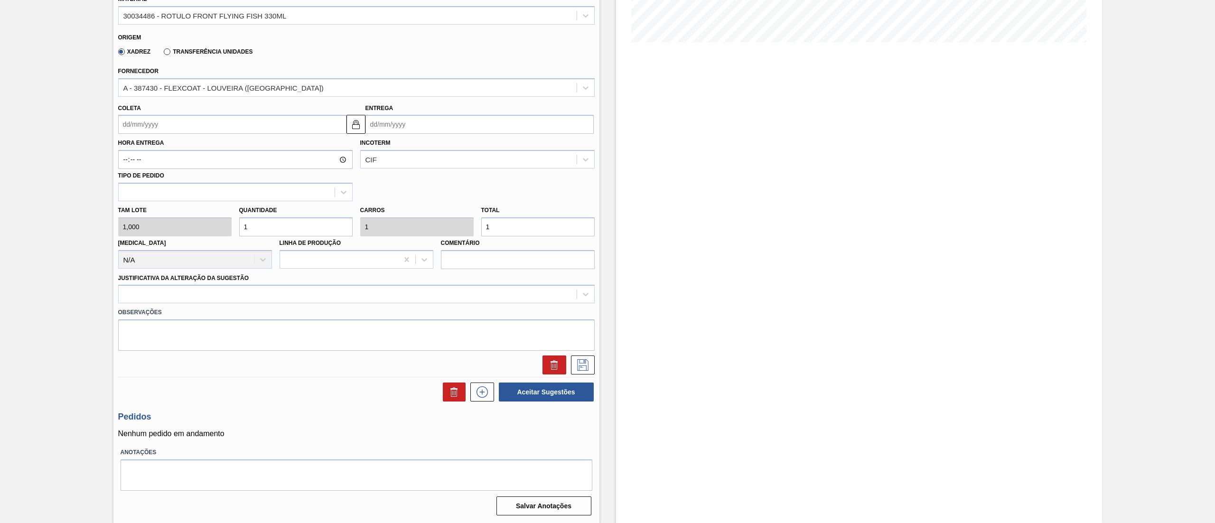
click at [235, 132] on input "Coleta" at bounding box center [232, 124] width 228 height 19
click at [146, 237] on div "27" at bounding box center [144, 239] width 13 height 13
type input "27/10/2025"
type input "28/10/2025"
click at [206, 222] on div "Tam lote 1,000 Quantidade 1 Carros 1 Total 1 Doca N/A Linha de Produção Comentá…" at bounding box center [356, 235] width 484 height 68
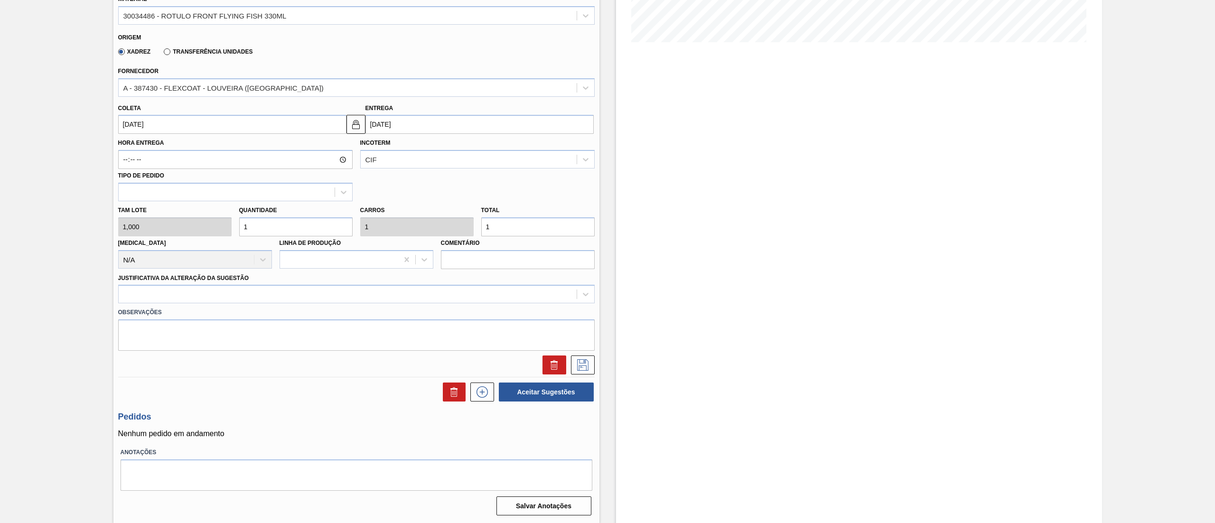
type input "10"
type input "100"
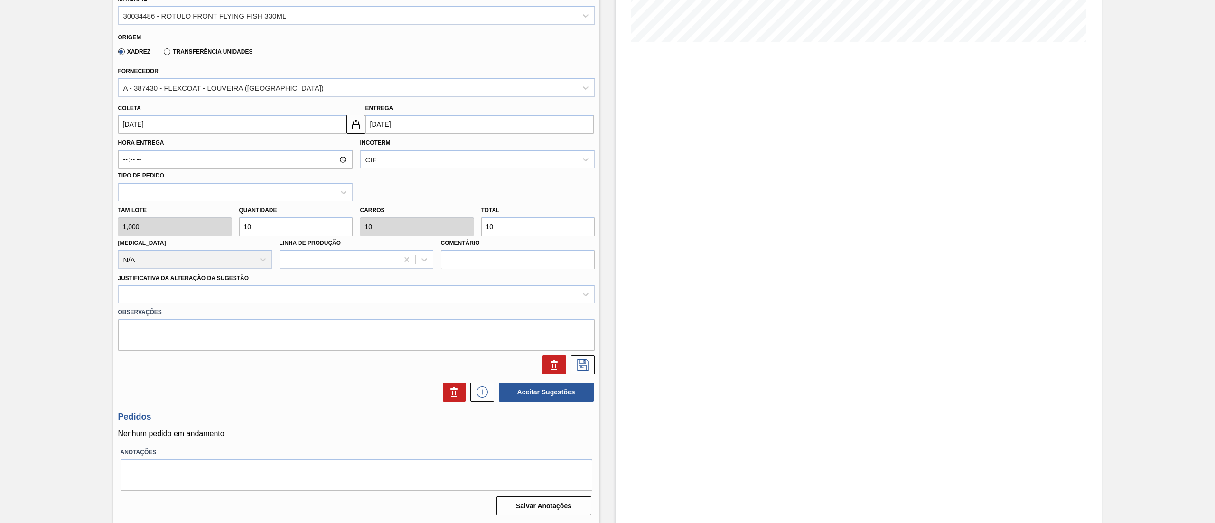
type input "100"
type input "1.000"
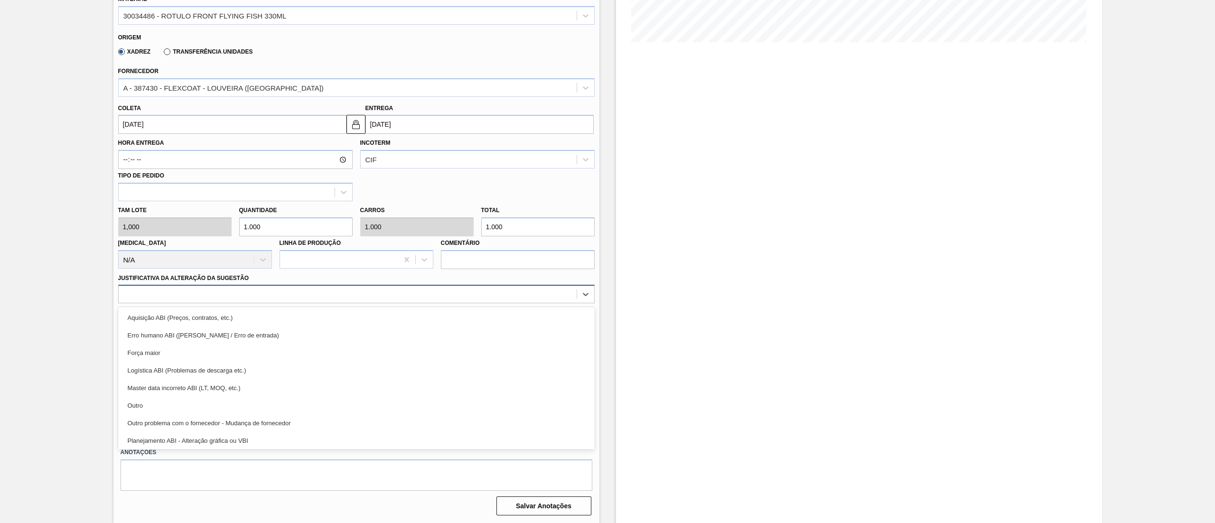
click at [201, 288] on div at bounding box center [348, 295] width 458 height 14
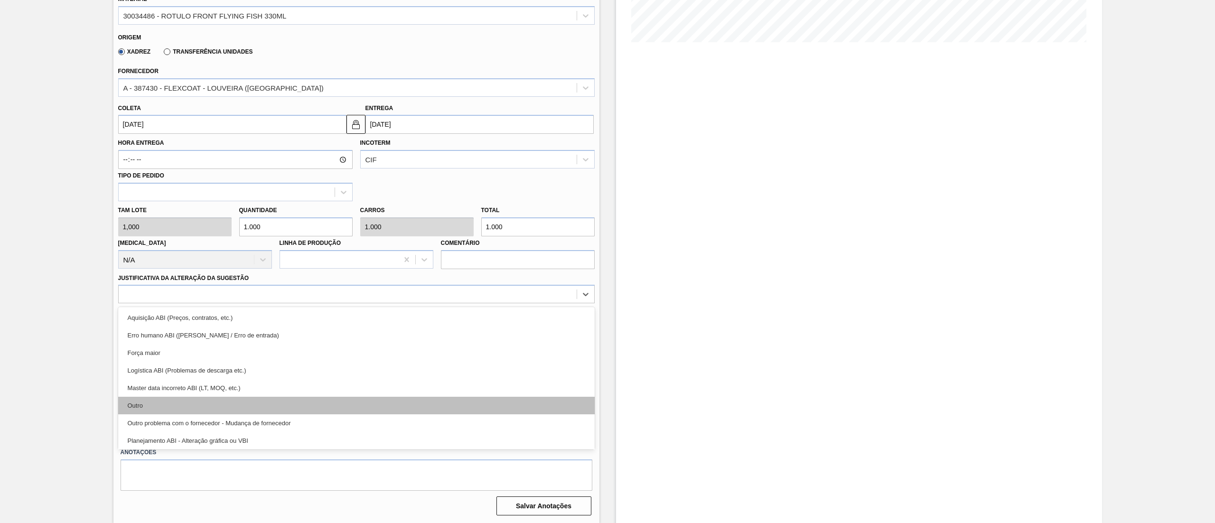
click at [162, 402] on div "Outro" at bounding box center [356, 406] width 477 height 18
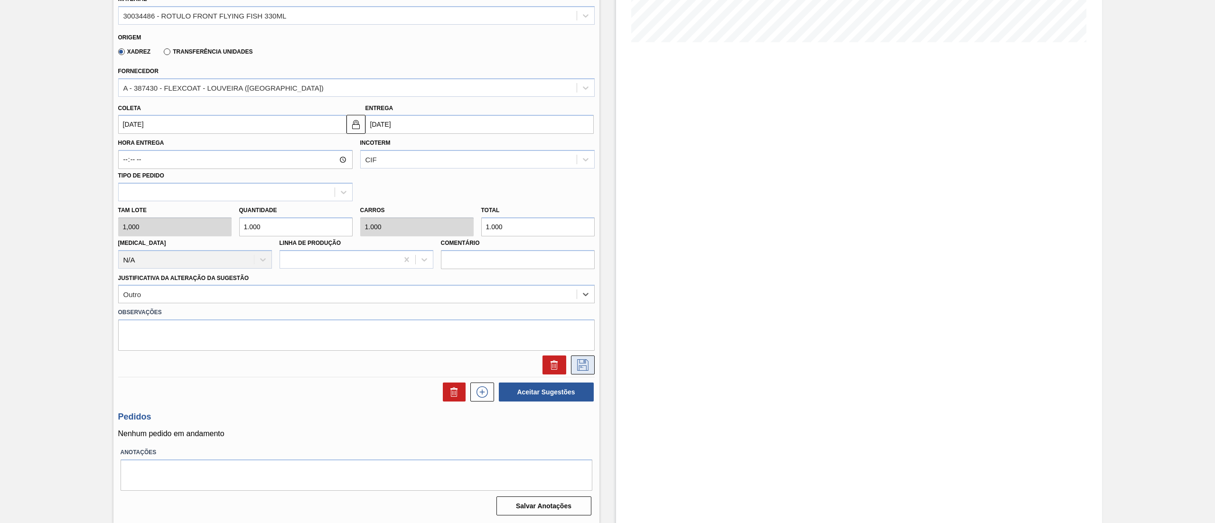
click at [584, 367] on icon at bounding box center [582, 364] width 15 height 11
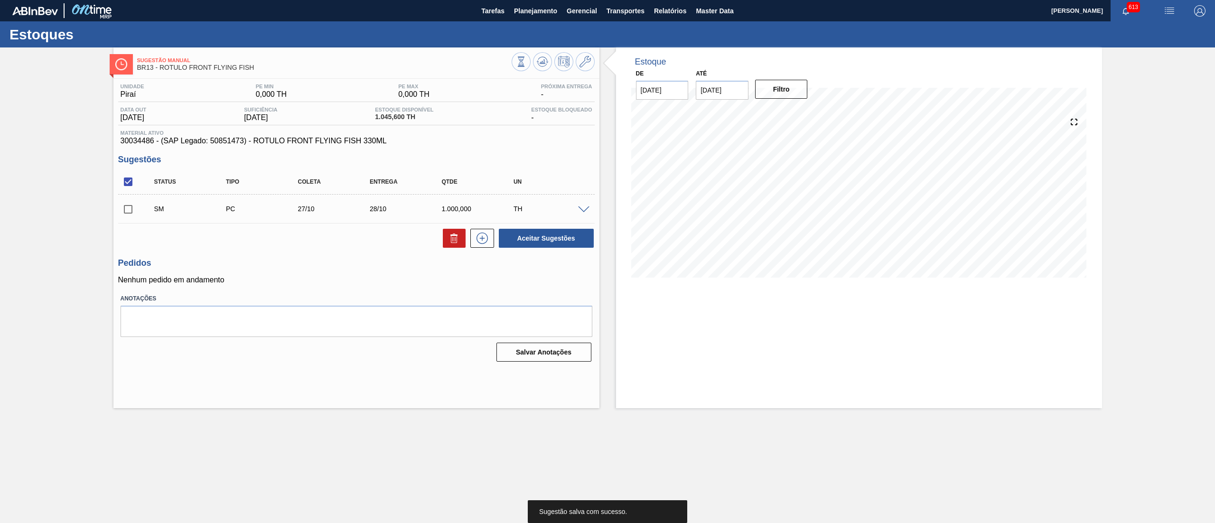
scroll to position [0, 0]
click at [130, 212] on input "checkbox" at bounding box center [128, 209] width 20 height 20
checkbox input "true"
click at [524, 244] on button "Aceitar Sugestões" at bounding box center [546, 238] width 95 height 19
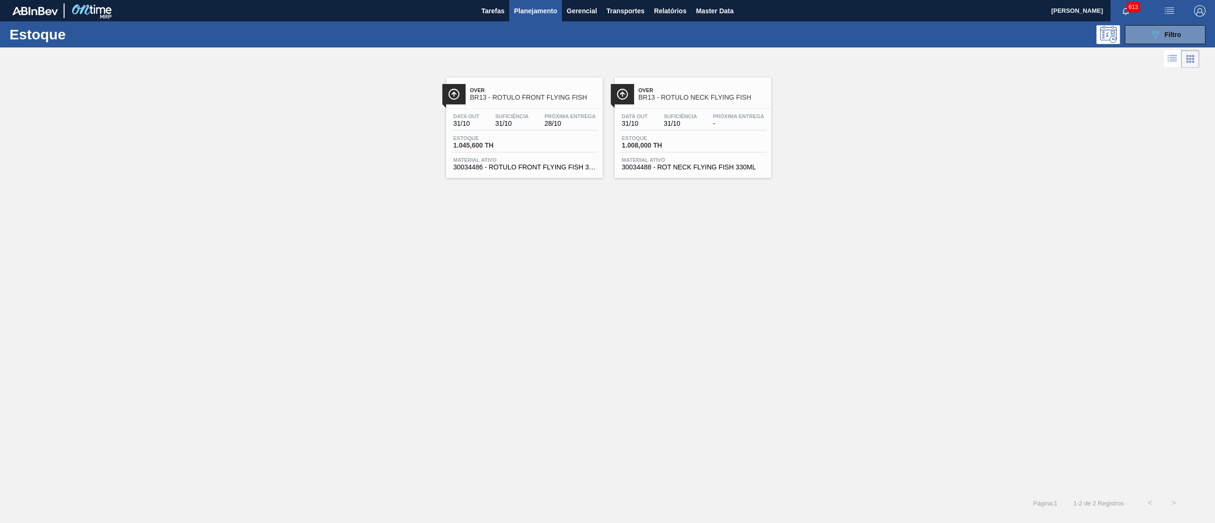
click at [695, 176] on div "Over BR13 - ROTULO NECK FLYING FISH Data out 31/10 Suficiência 31/10 Próxima En…" at bounding box center [693, 127] width 157 height 101
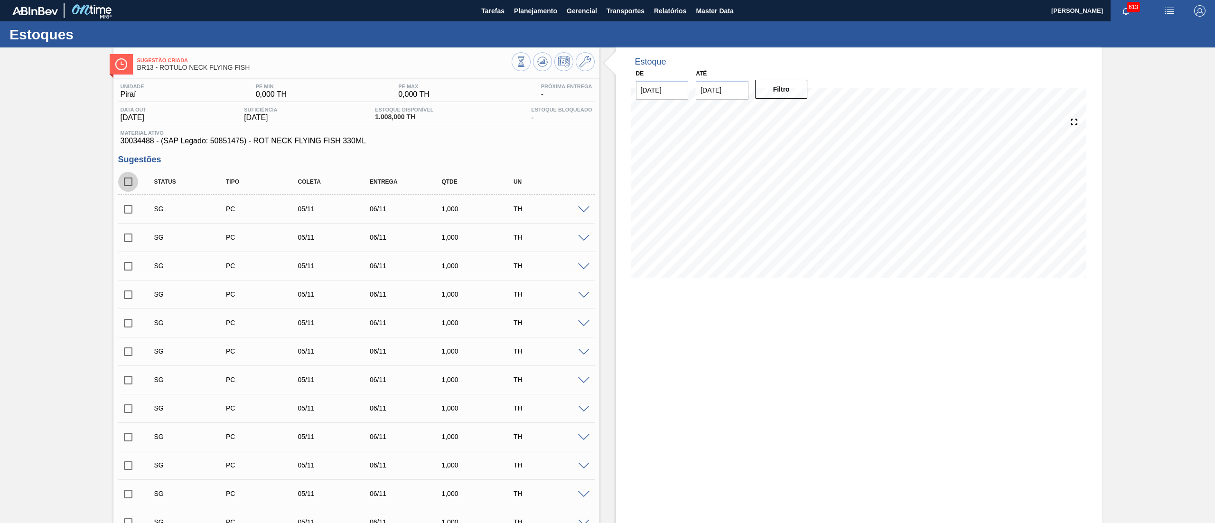
click at [126, 185] on input "checkbox" at bounding box center [128, 182] width 20 height 20
checkbox input "true"
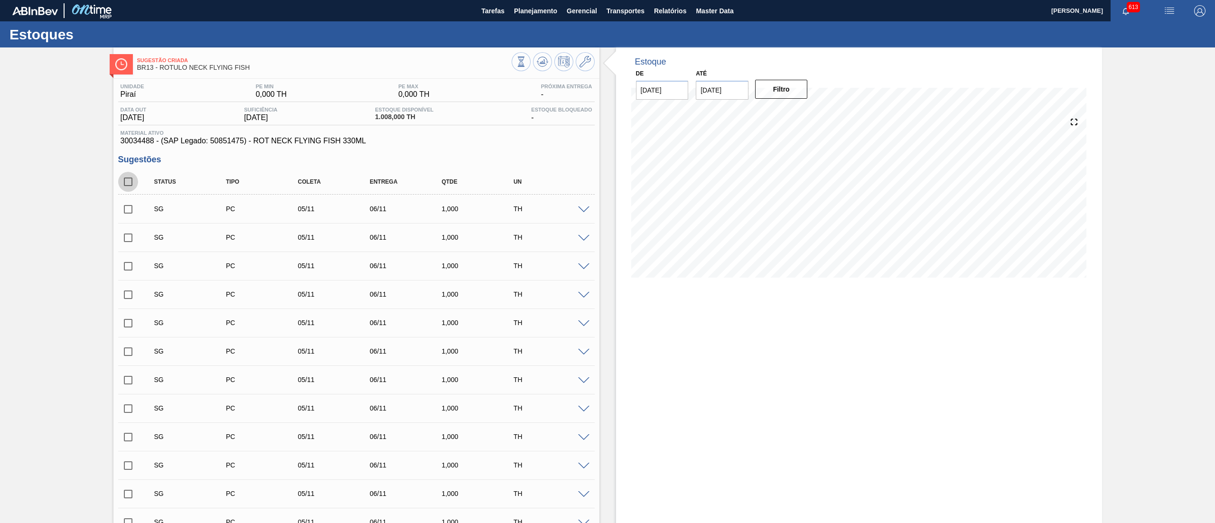
checkbox input "true"
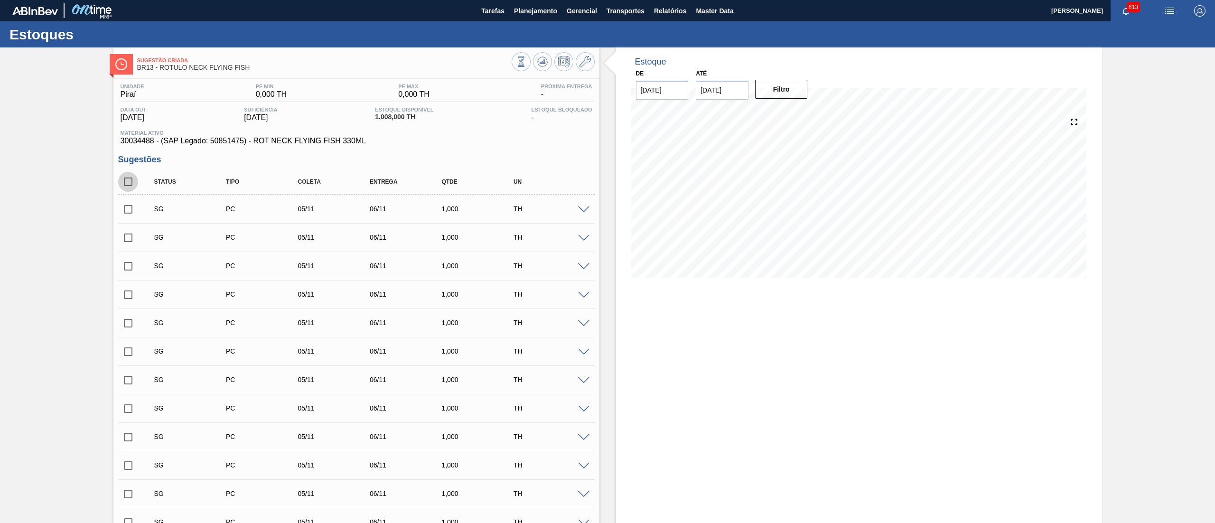
checkbox input "true"
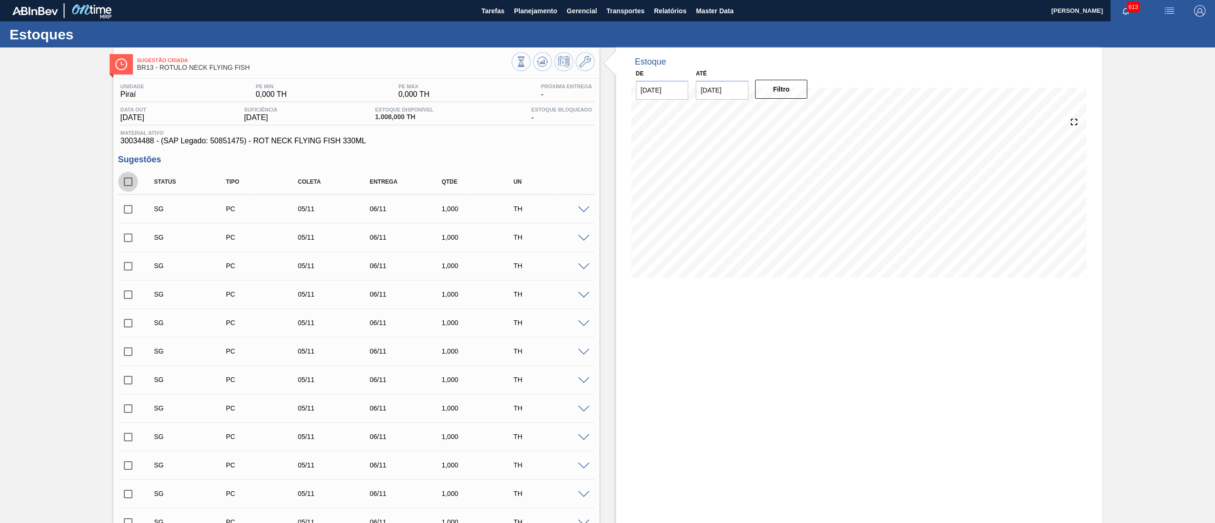
checkbox input "true"
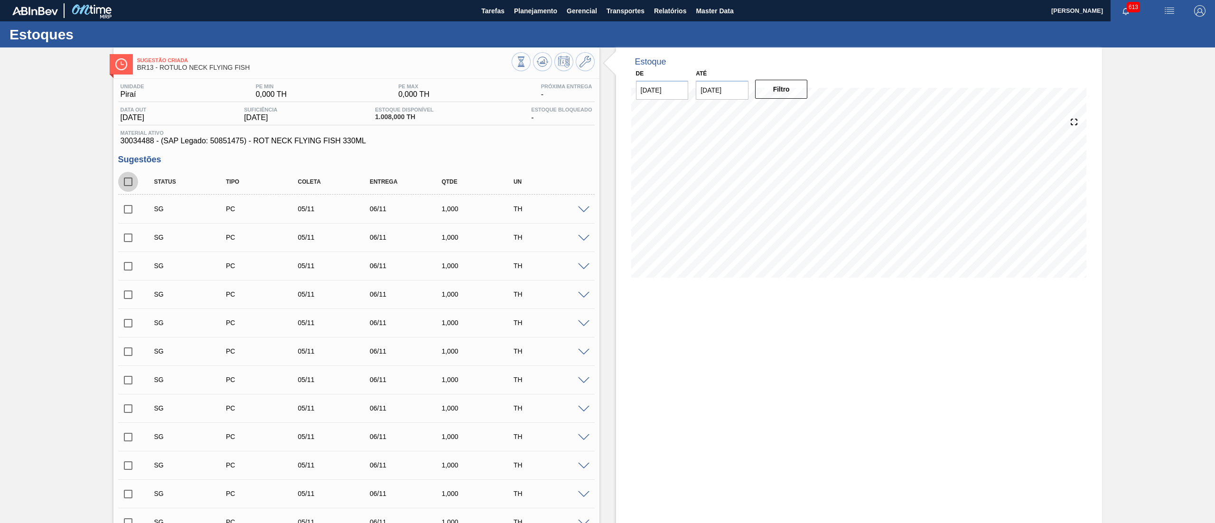
checkbox input "true"
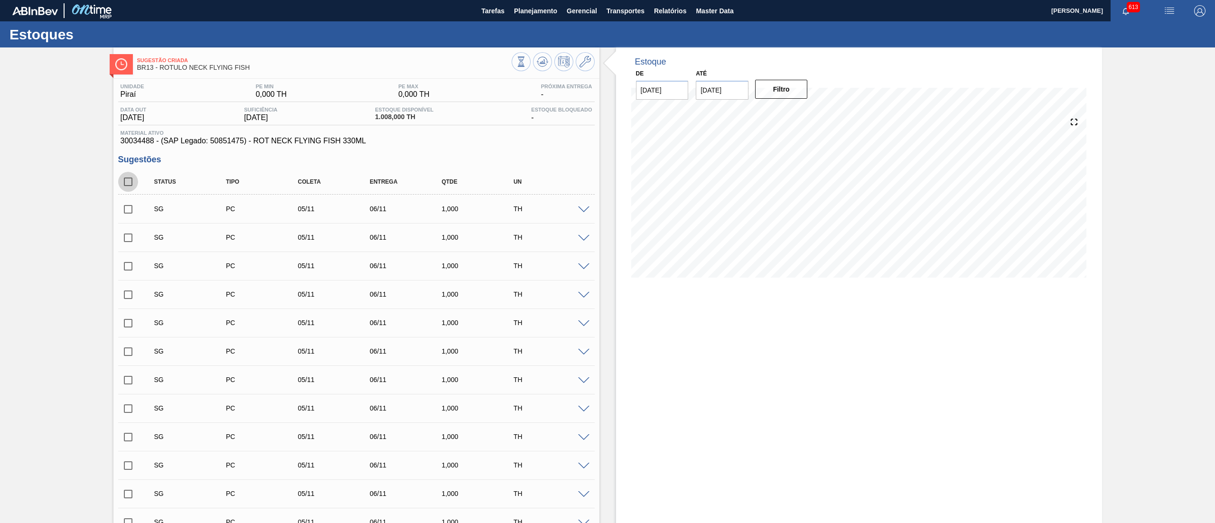
checkbox input "true"
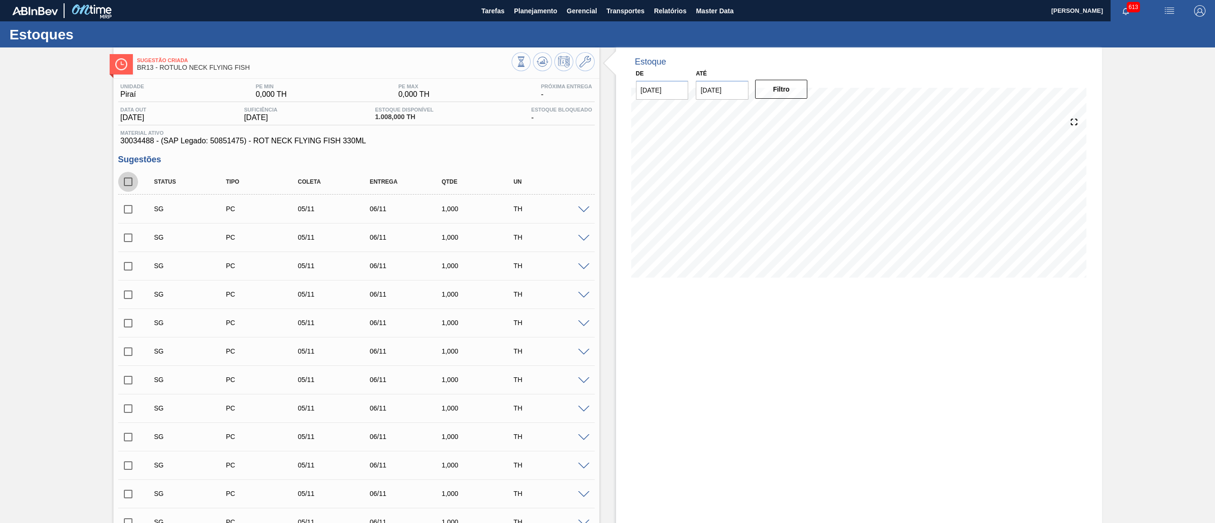
checkbox input "true"
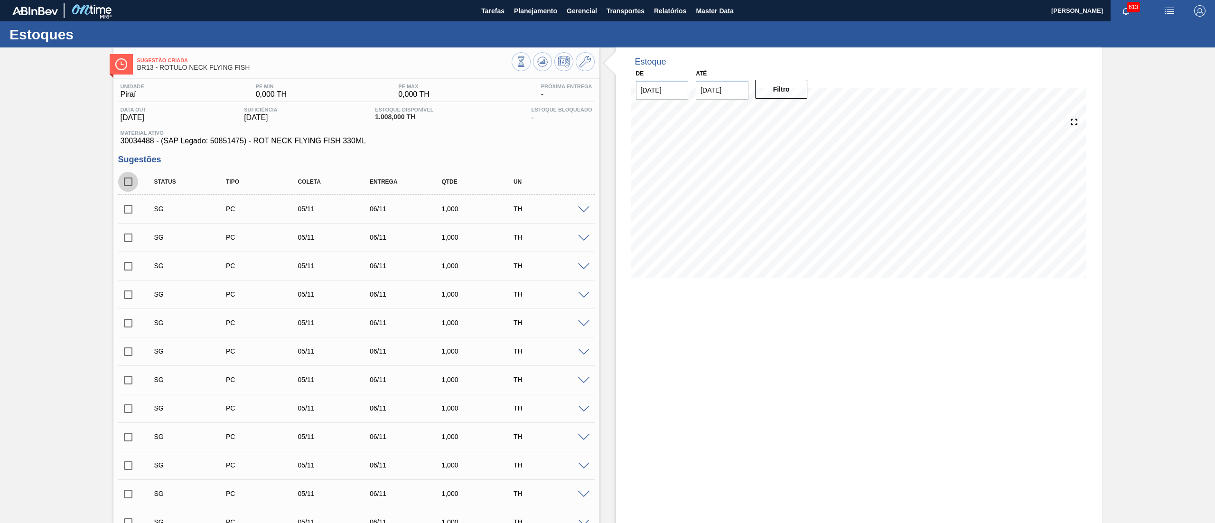
checkbox input "true"
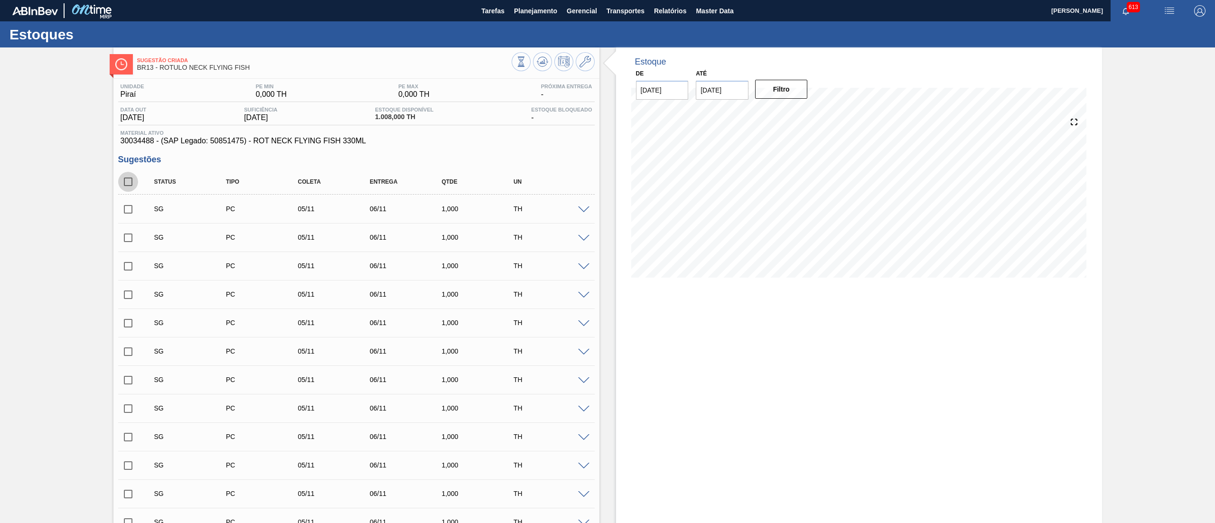
checkbox input "true"
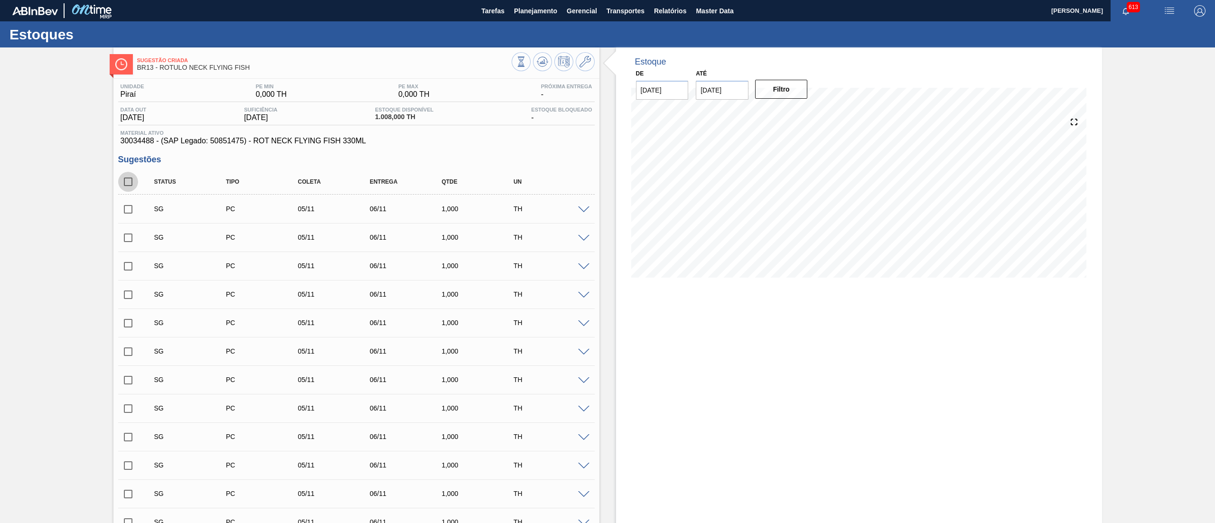
checkbox input "true"
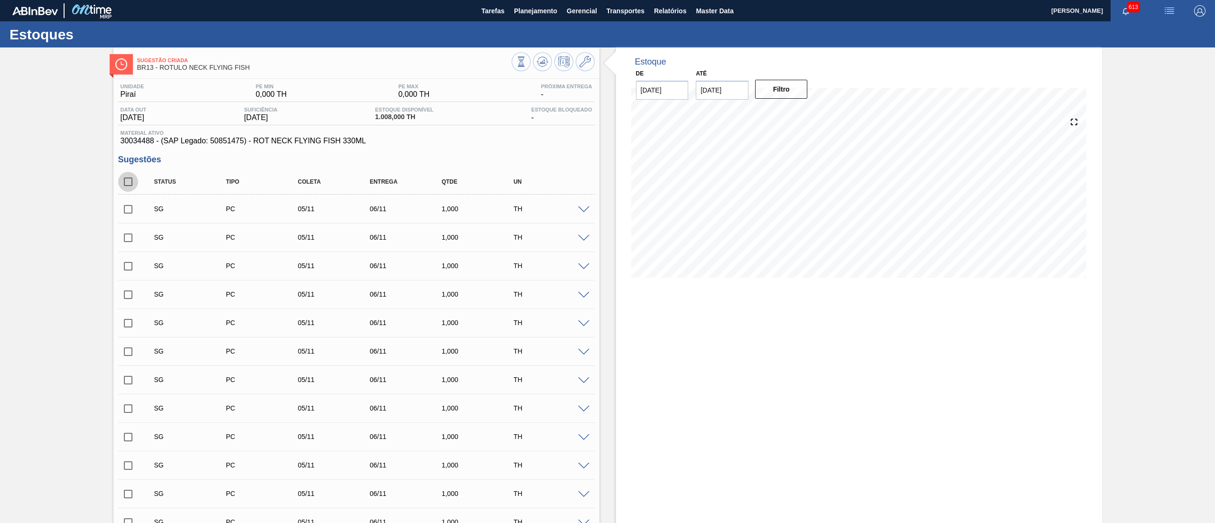
checkbox input "true"
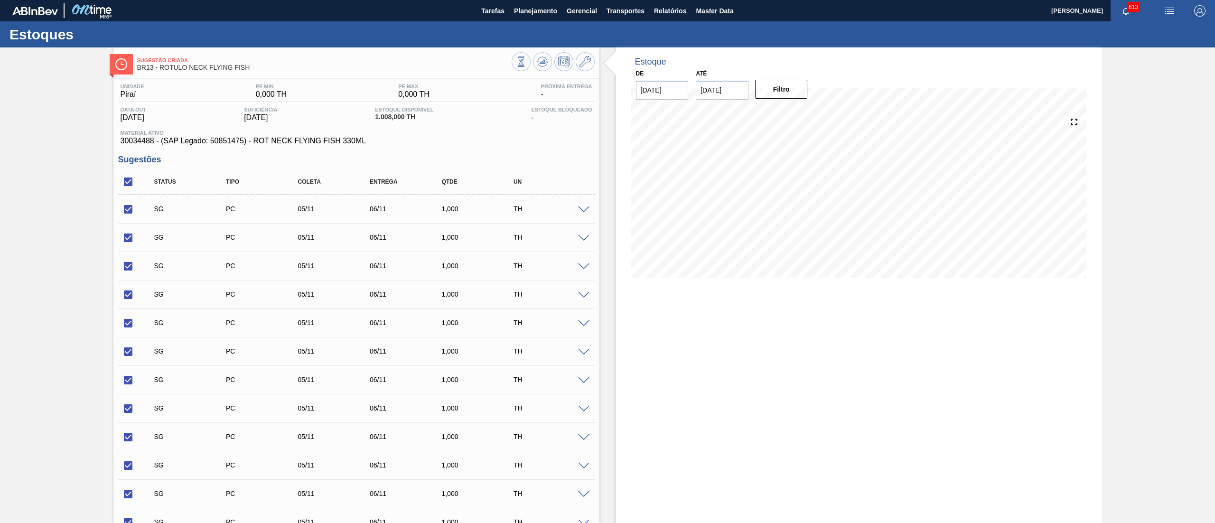
scroll to position [1328, 0]
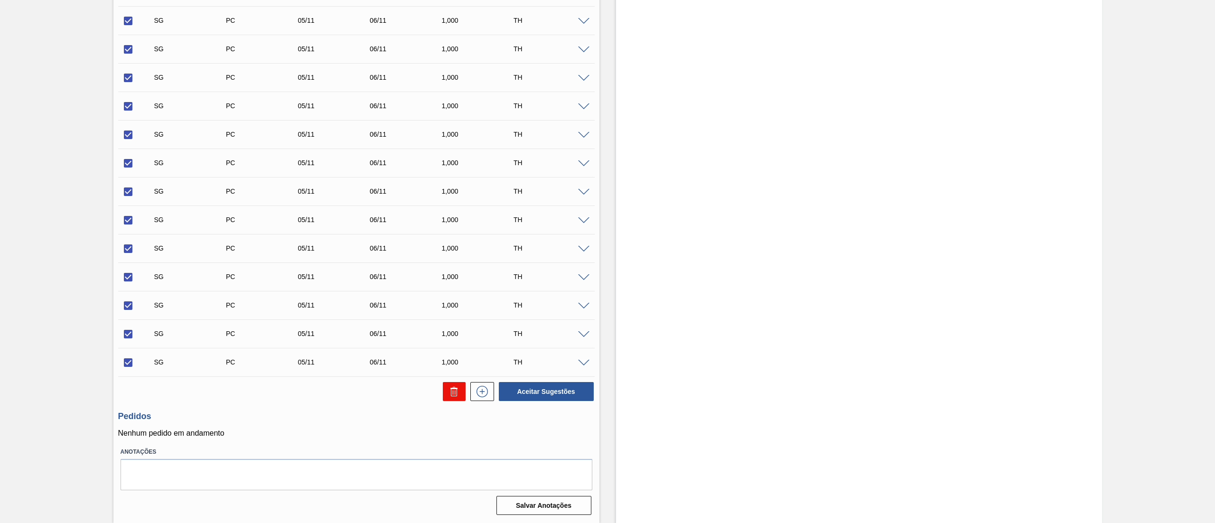
click at [454, 391] on icon at bounding box center [454, 391] width 11 height 11
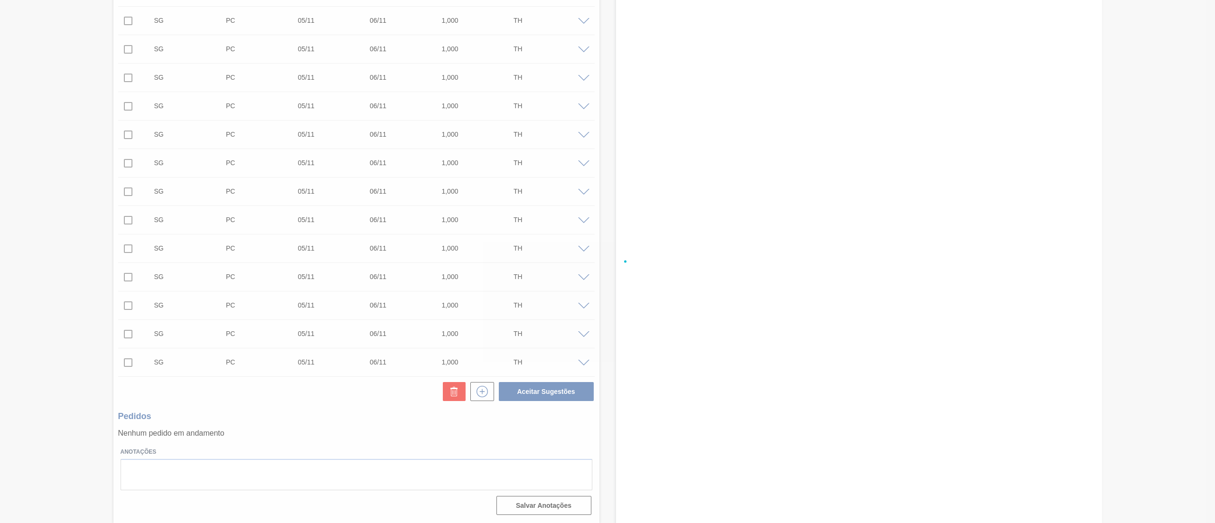
checkbox input "false"
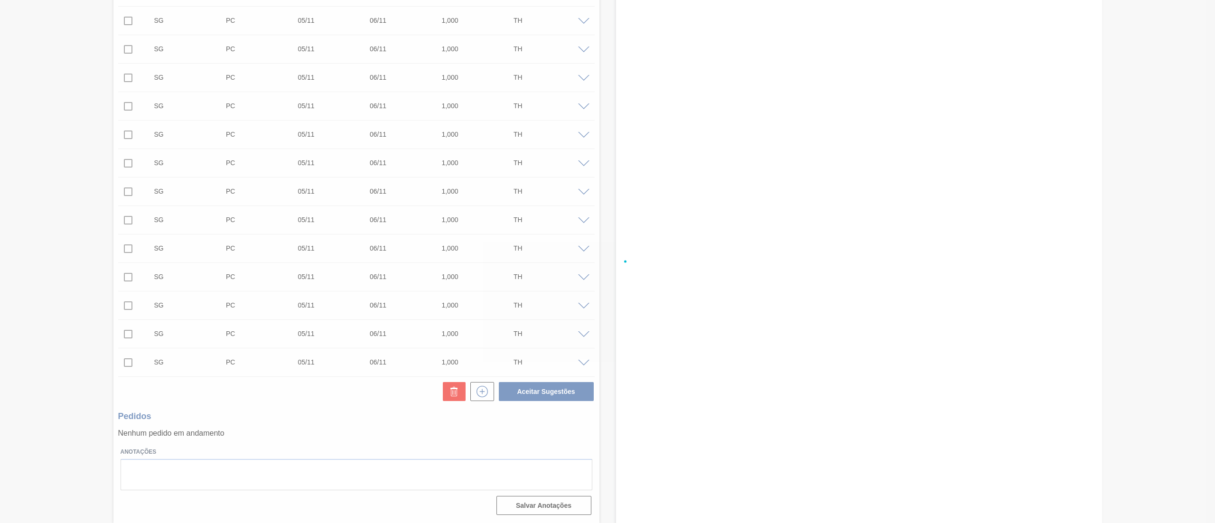
checkbox input "false"
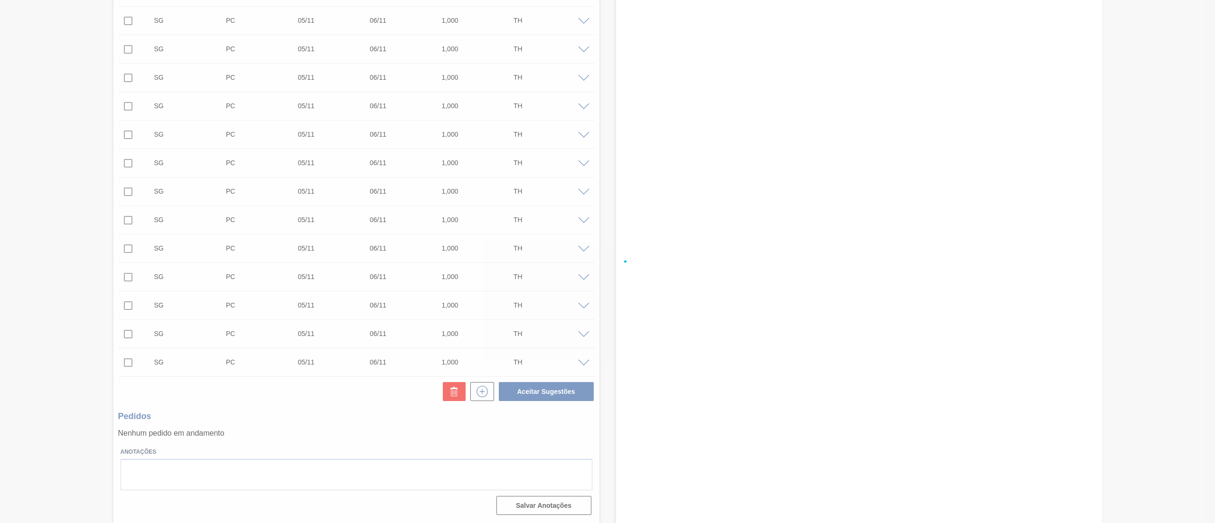
checkbox input "false"
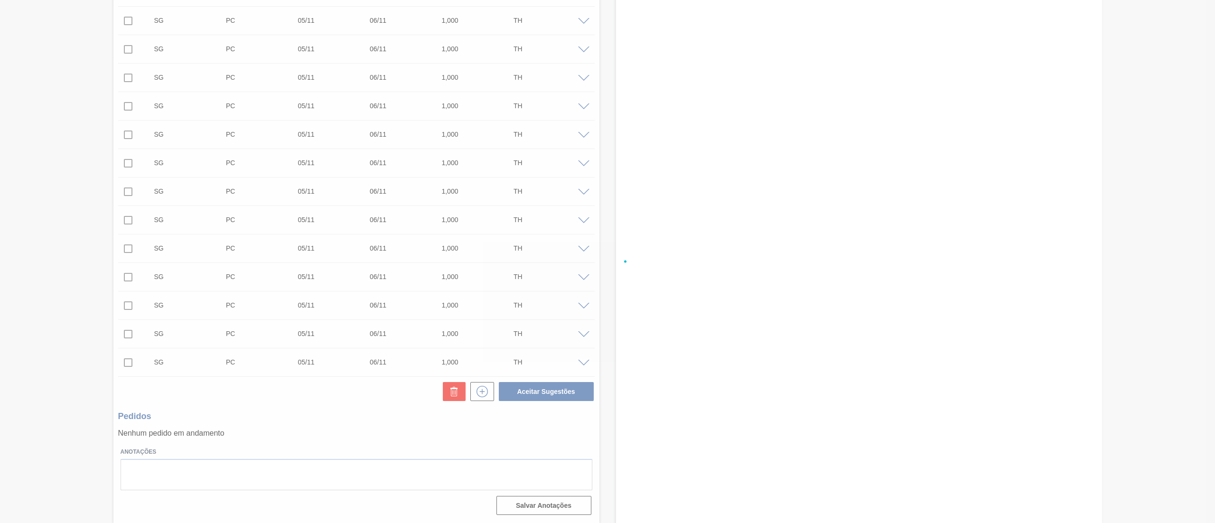
checkbox input "false"
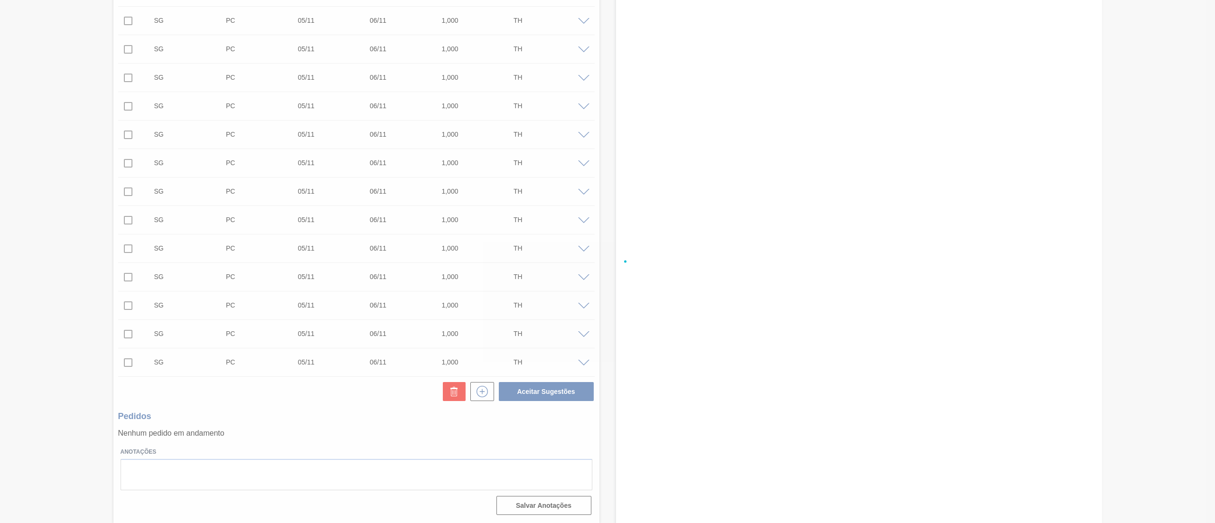
checkbox input "false"
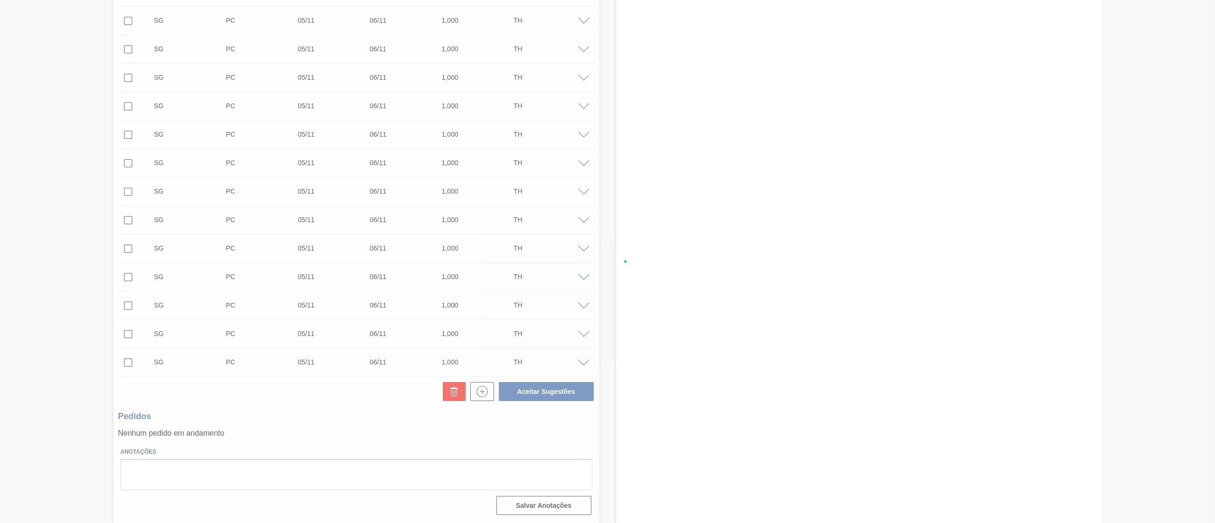
checkbox input "false"
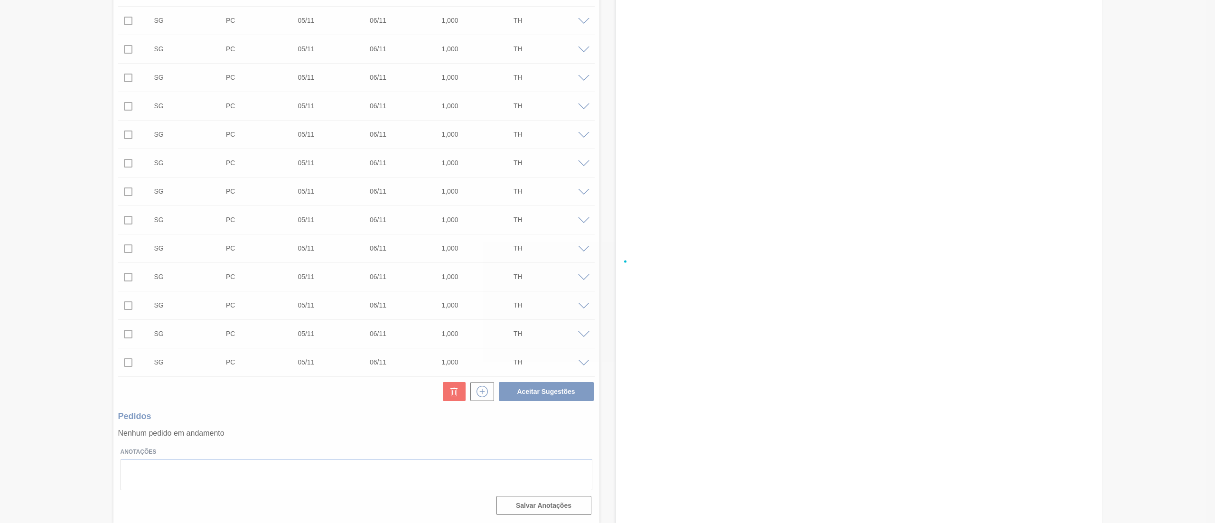
checkbox input "false"
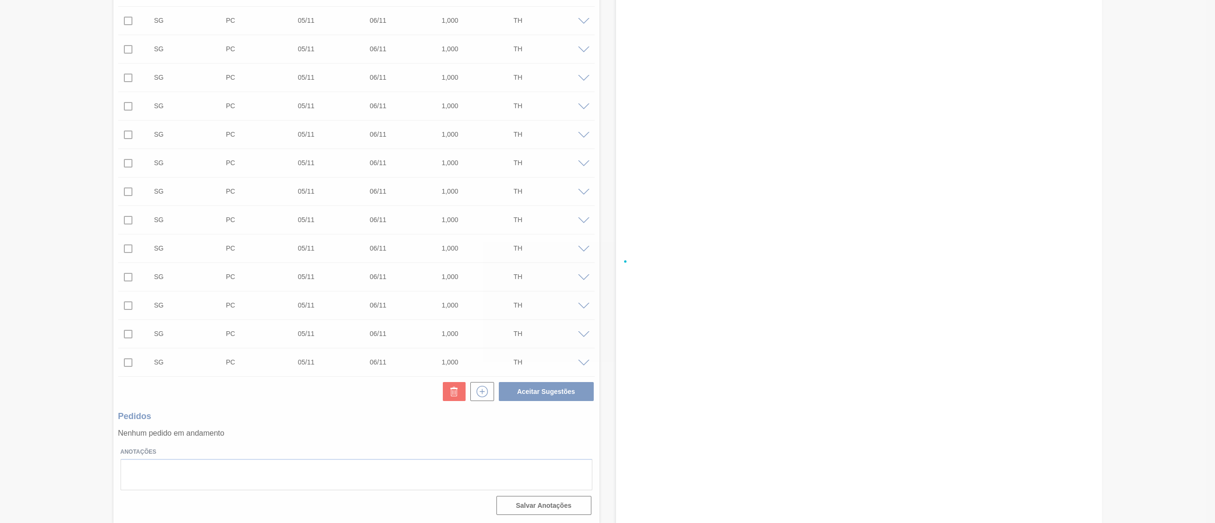
checkbox input "false"
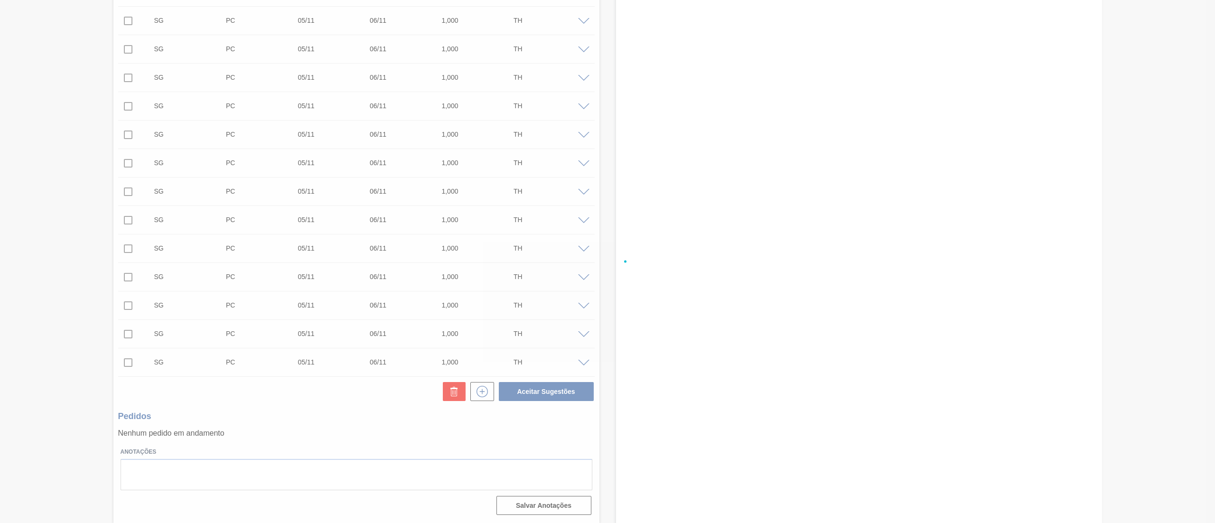
checkbox input "false"
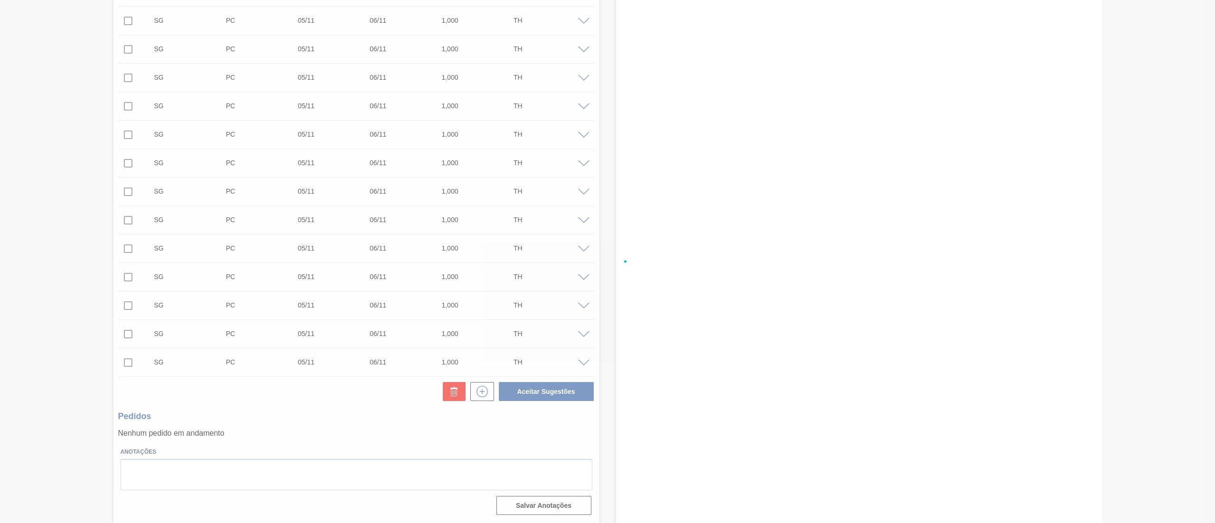
checkbox input "false"
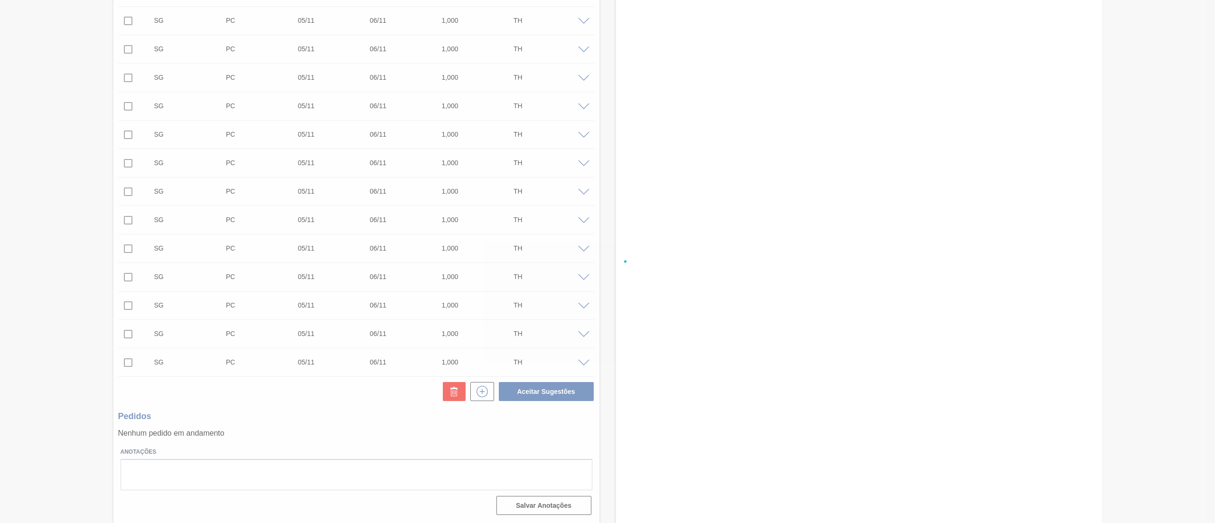
checkbox input "false"
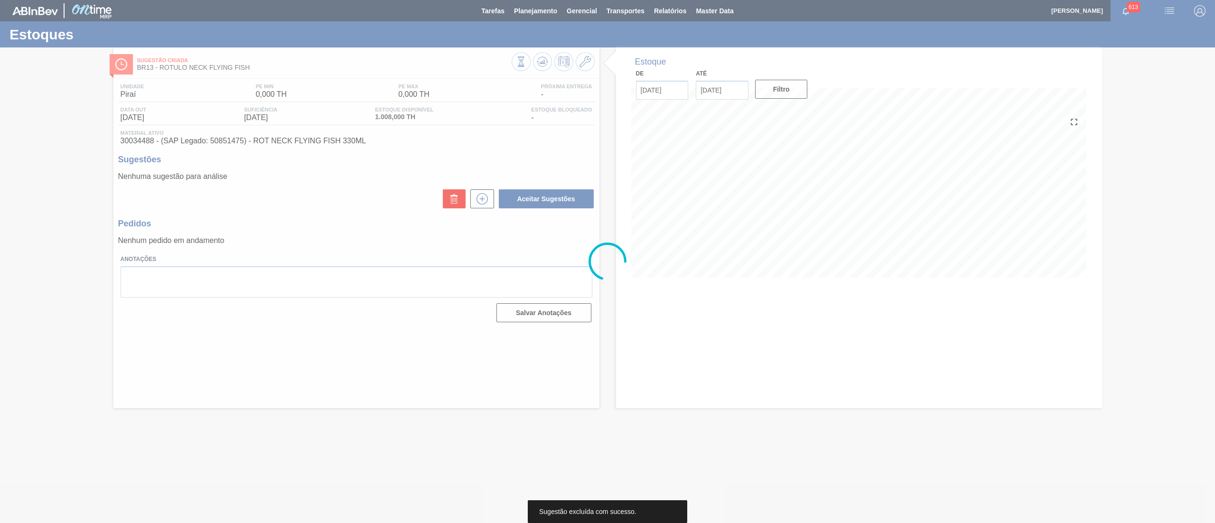
scroll to position [0, 0]
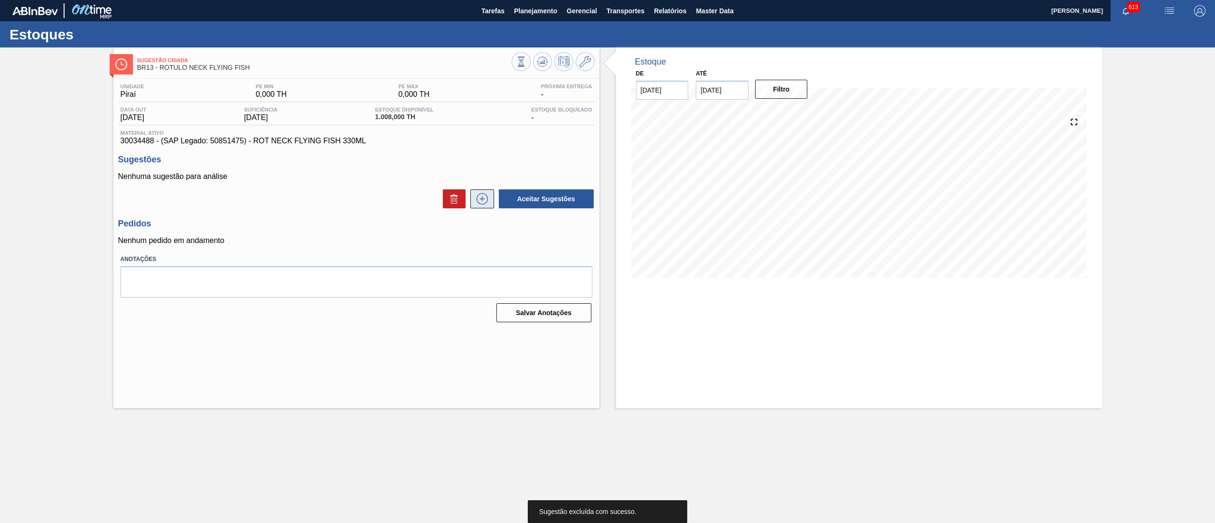
click at [483, 199] on icon at bounding box center [481, 198] width 5 height 0
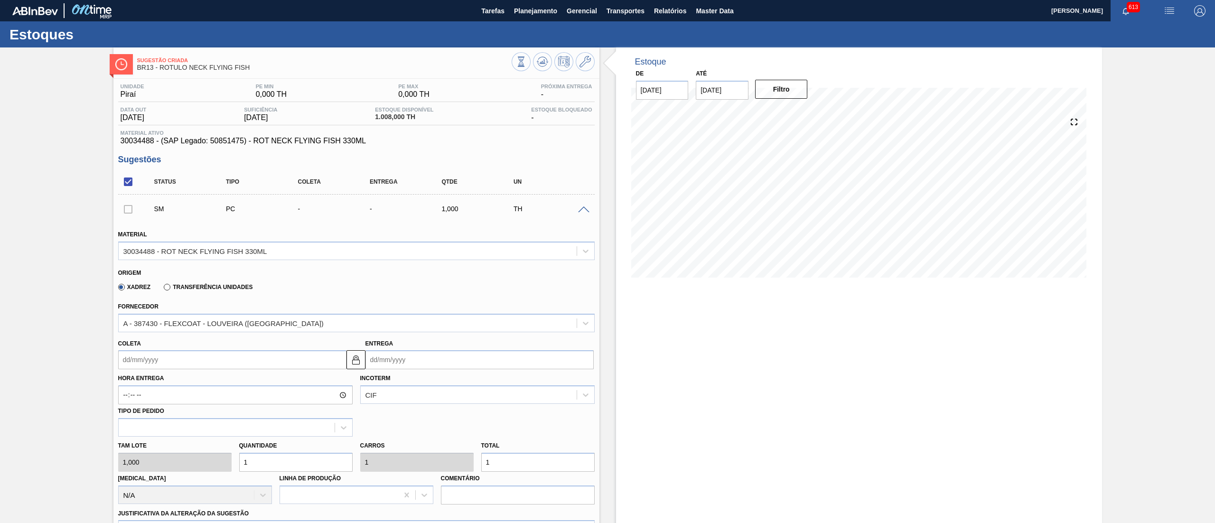
click at [156, 360] on input "Coleta" at bounding box center [232, 359] width 228 height 19
click at [148, 474] on div "27" at bounding box center [144, 474] width 13 height 13
type input "27/10/2025"
type input "28/10/2025"
click at [219, 467] on div "Tam lote 1,000 Quantidade 1 Carros 1 Total 1 Doca N/A Linha de Produção Comentá…" at bounding box center [356, 471] width 484 height 68
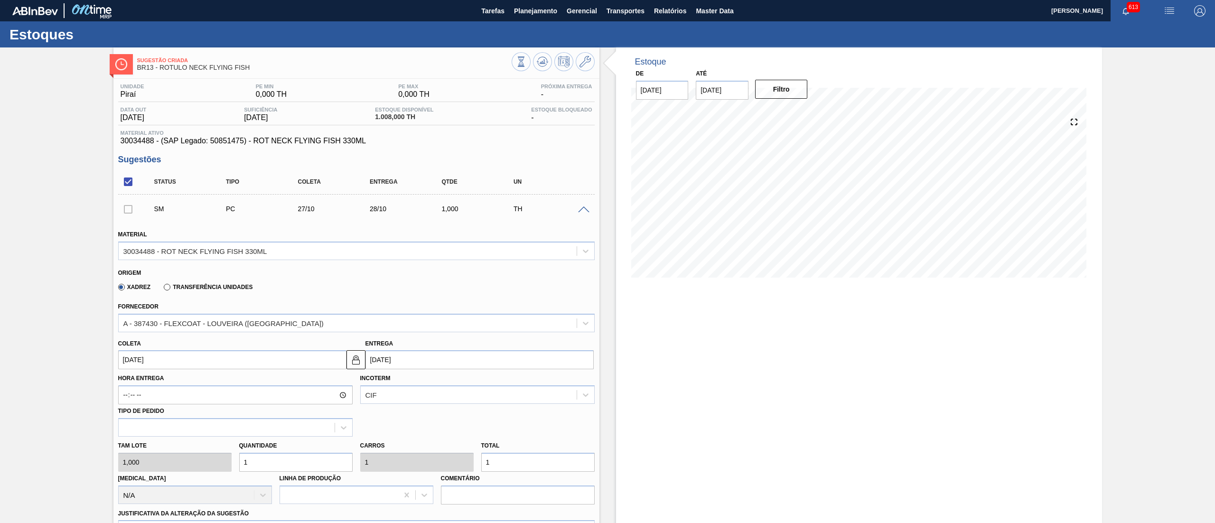
type input "10"
type input "100"
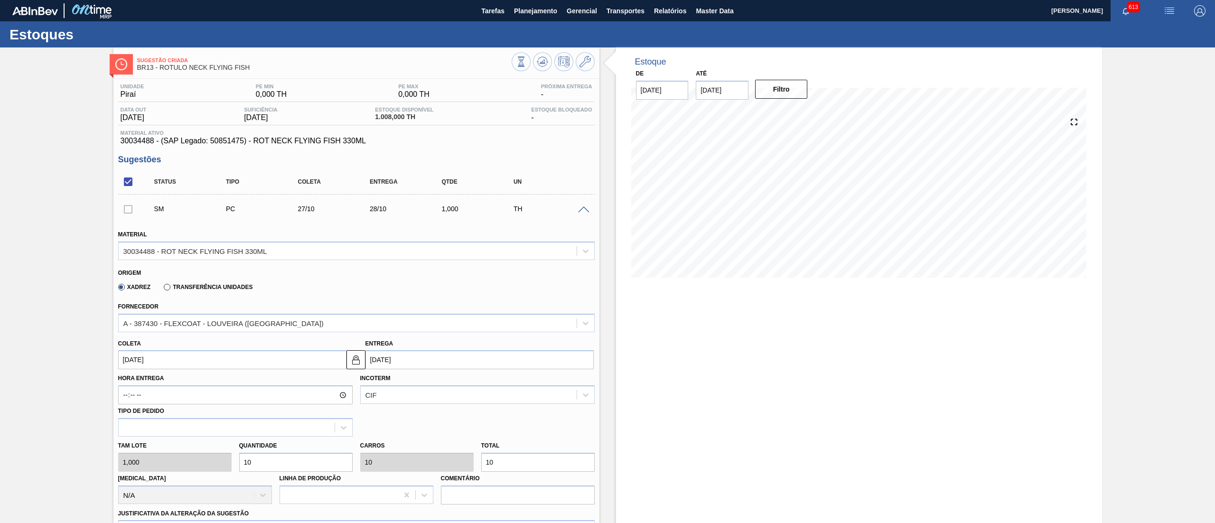
type input "100"
type input "1.000"
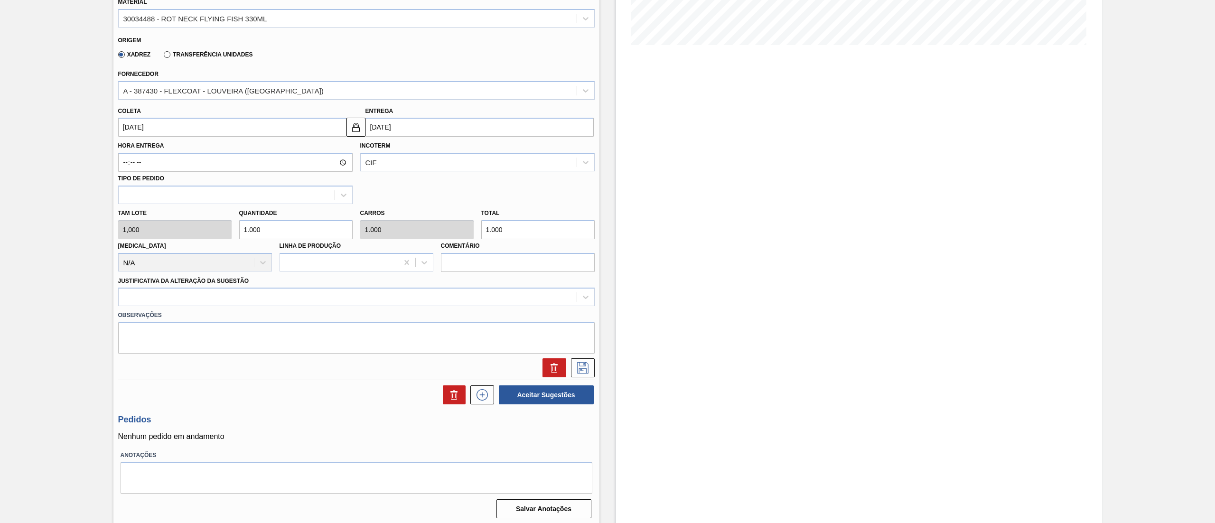
scroll to position [235, 0]
type input "1.000"
click at [171, 277] on label "Justificativa da Alteração da Sugestão" at bounding box center [183, 278] width 131 height 7
click at [124, 290] on Sugestão "Justificativa da Alteração da Sugestão" at bounding box center [123, 294] width 1 height 8
click at [169, 291] on div at bounding box center [348, 295] width 458 height 14
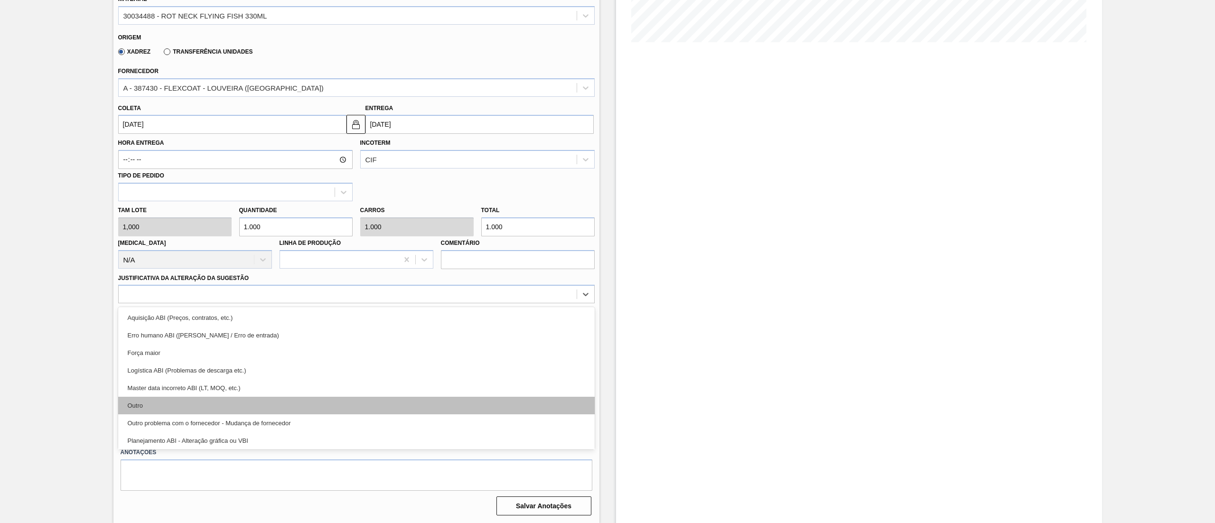
click at [168, 409] on div "Outro" at bounding box center [356, 406] width 477 height 18
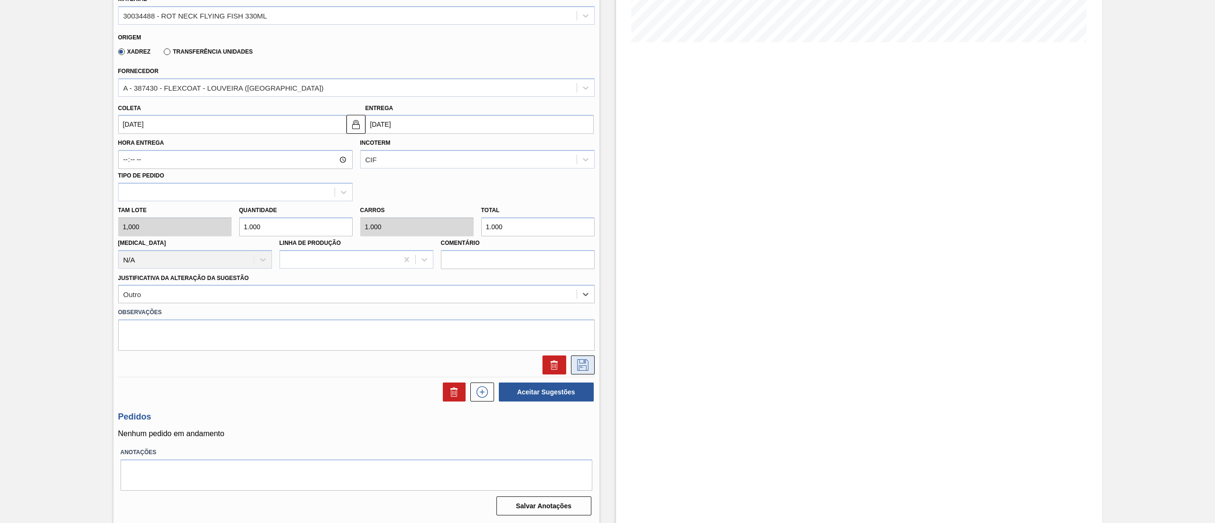
click at [582, 368] on icon at bounding box center [582, 364] width 5 height 8
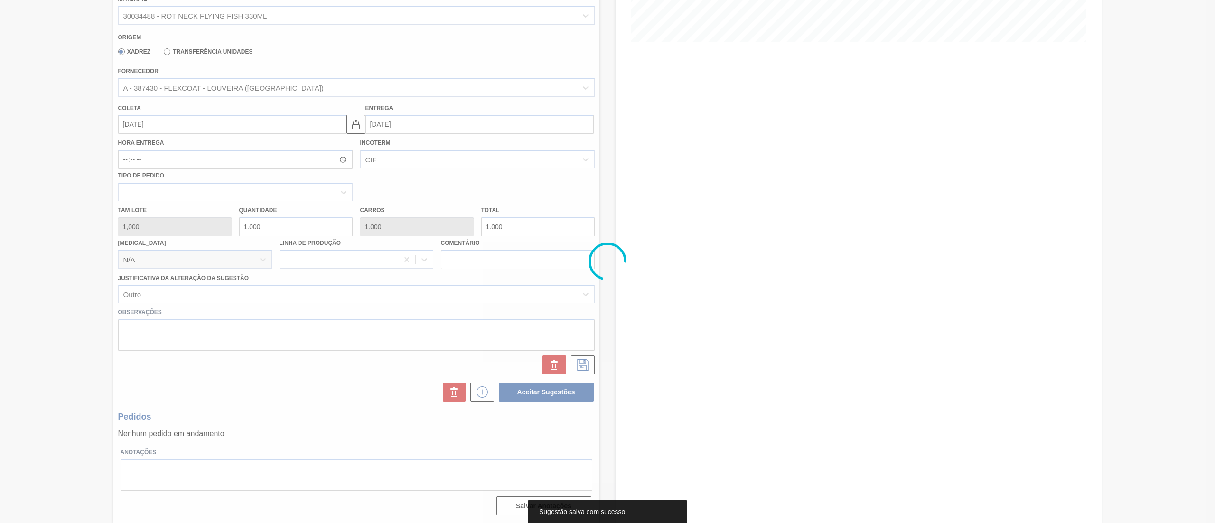
scroll to position [0, 0]
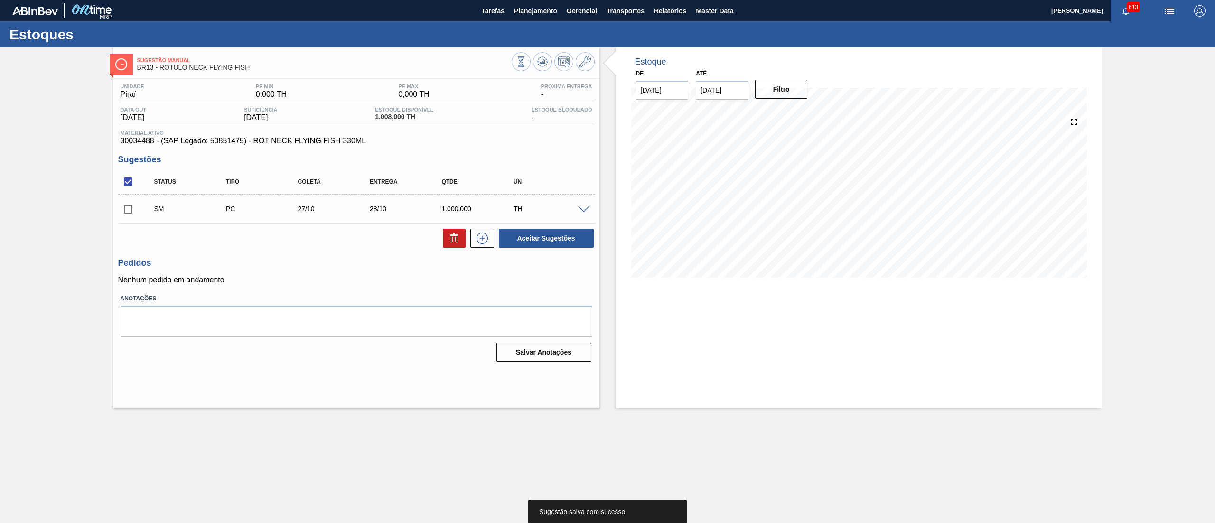
click at [132, 212] on input "checkbox" at bounding box center [128, 209] width 20 height 20
checkbox input "true"
click at [565, 235] on button "Aceitar Sugestões" at bounding box center [546, 238] width 95 height 19
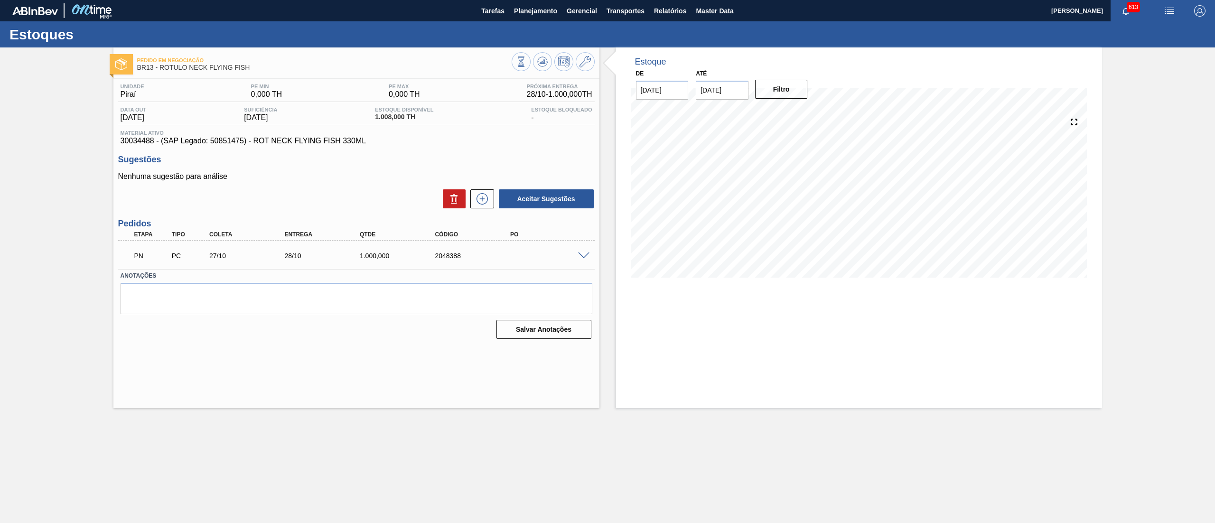
click at [586, 256] on span at bounding box center [583, 256] width 11 height 7
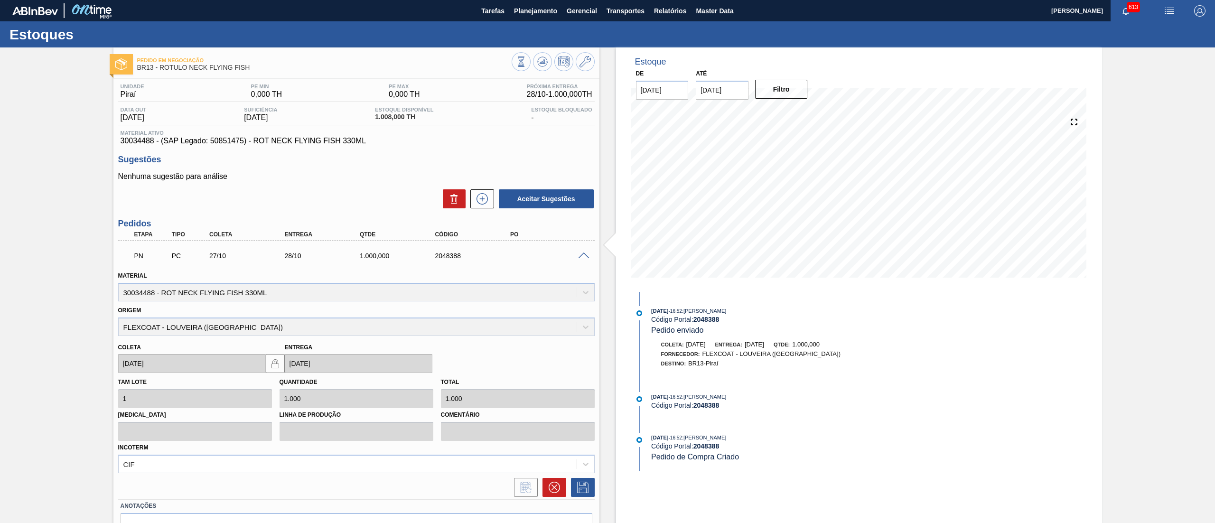
click at [586, 256] on span at bounding box center [583, 256] width 11 height 7
